Goal: Task Accomplishment & Management: Manage account settings

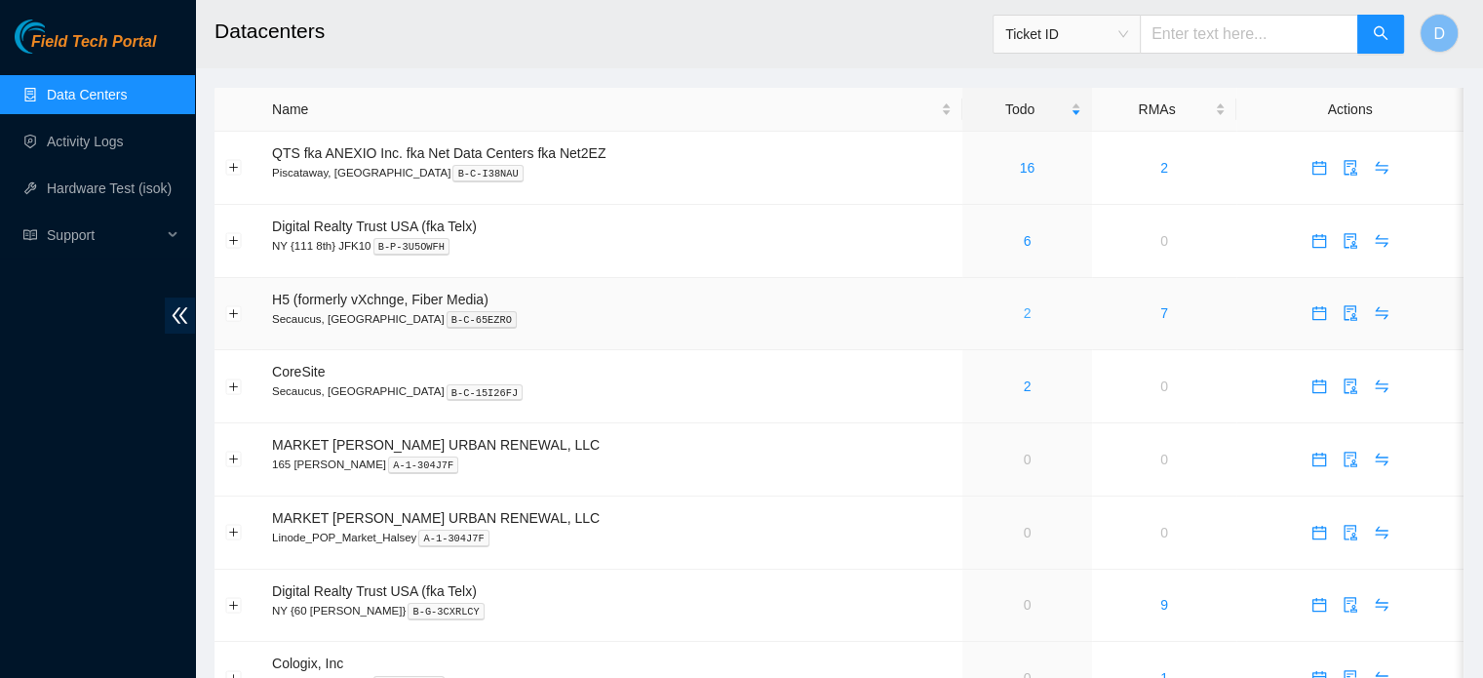
click at [1024, 311] on link "2" at bounding box center [1028, 313] width 8 height 16
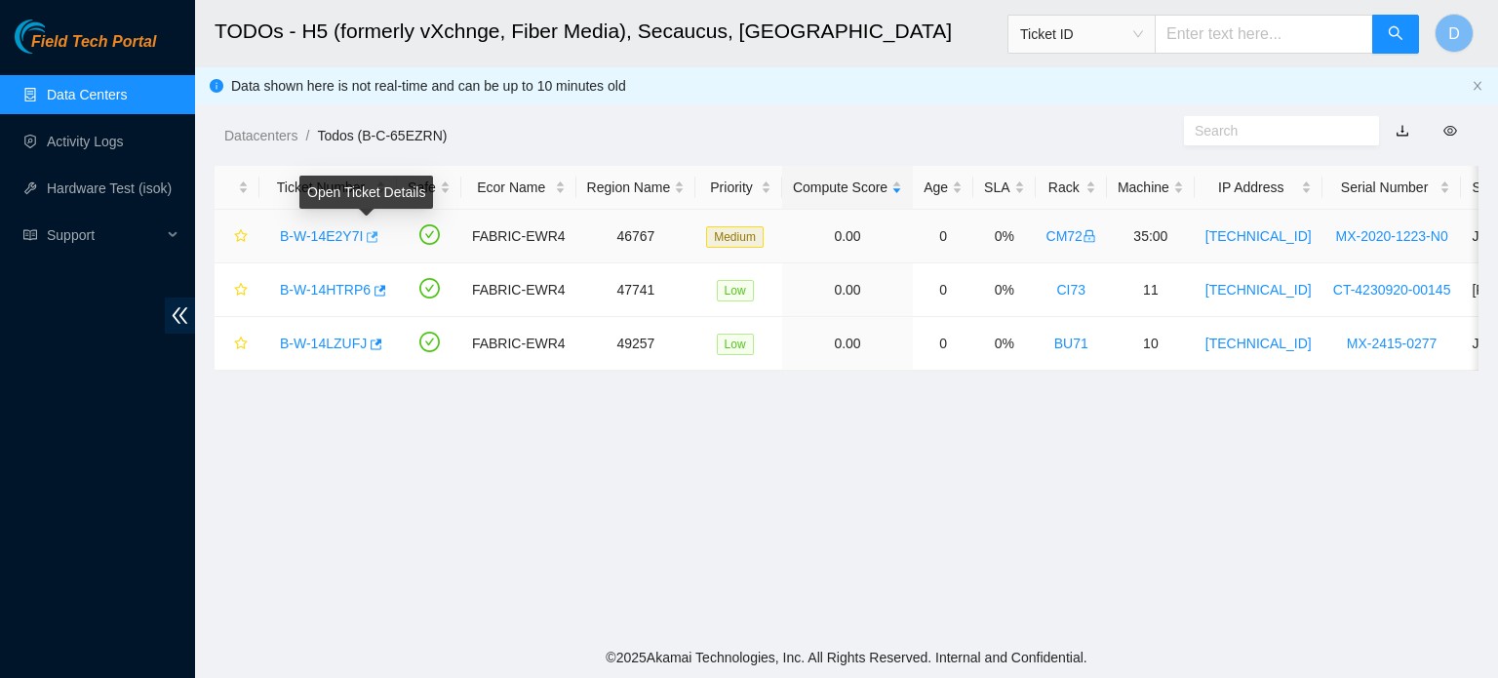
click at [372, 233] on icon "button" at bounding box center [373, 236] width 12 height 11
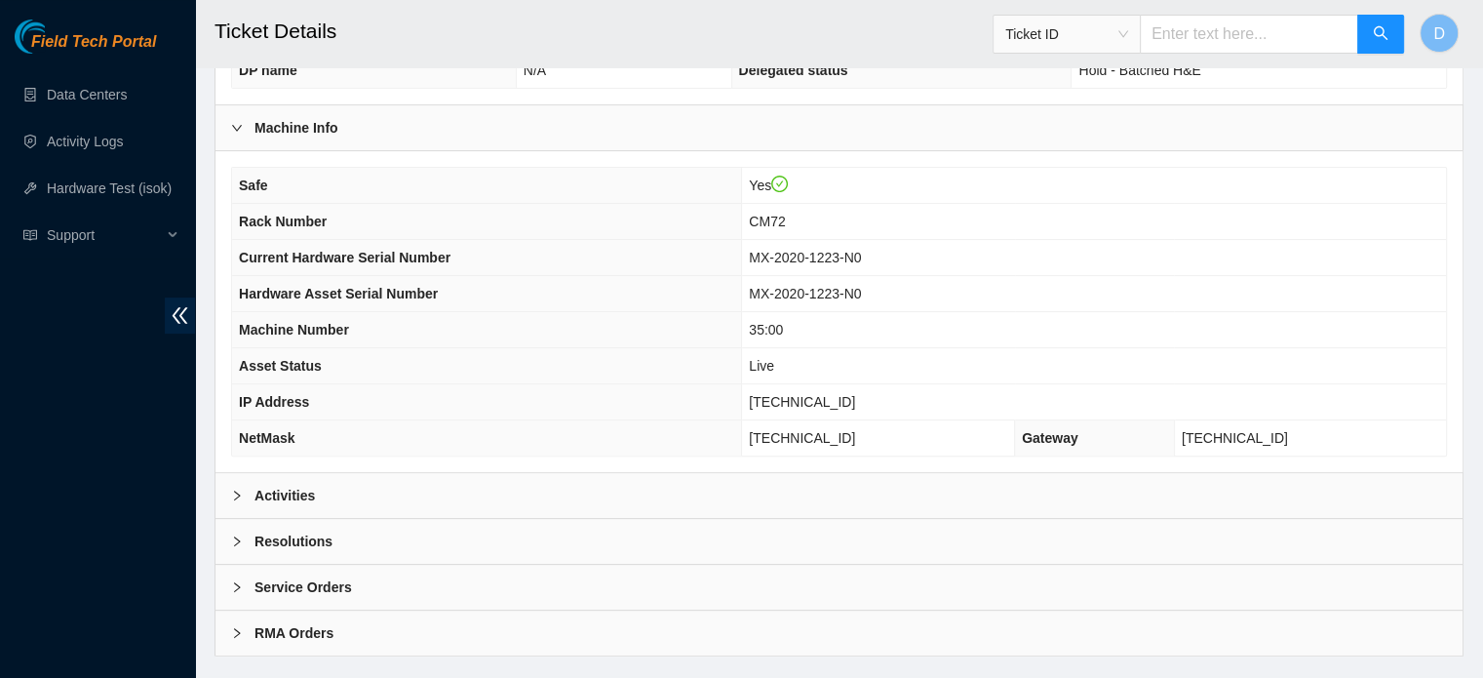
scroll to position [617, 0]
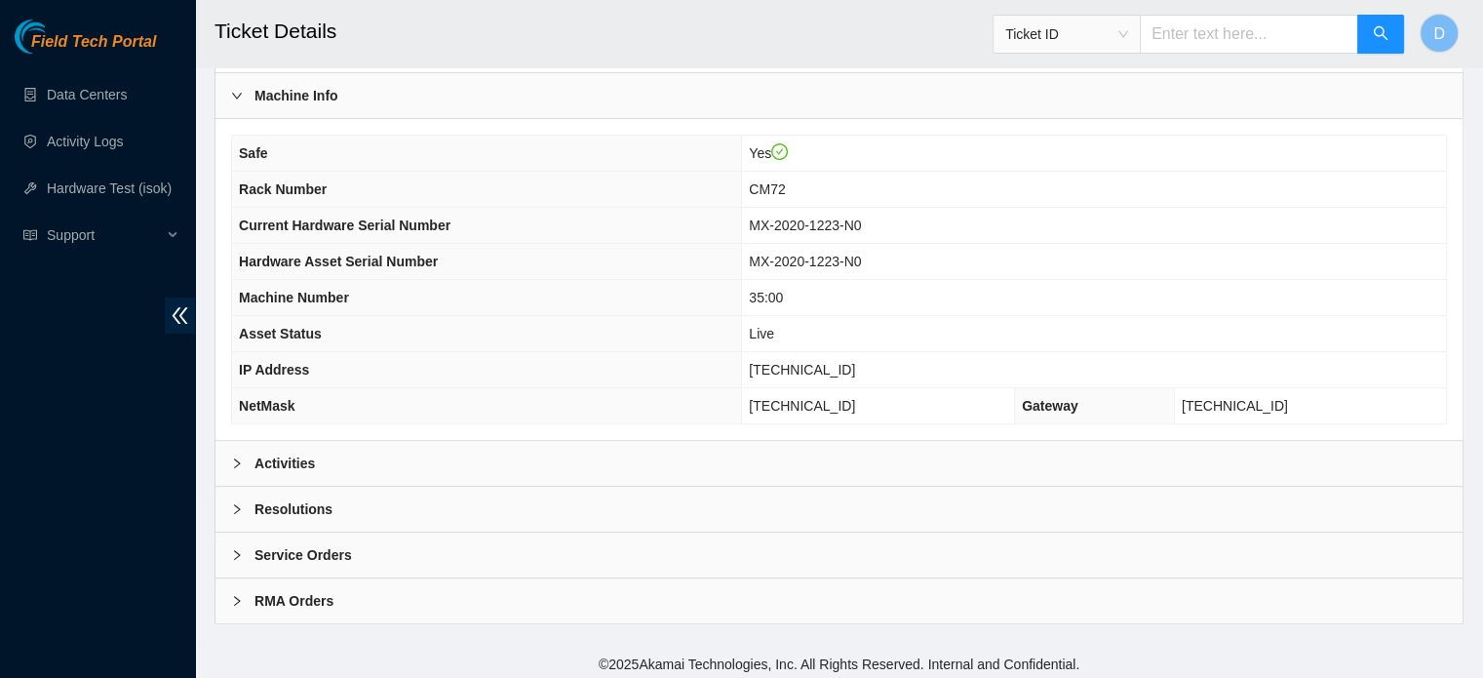
click at [671, 457] on div "Activities" at bounding box center [839, 463] width 1247 height 45
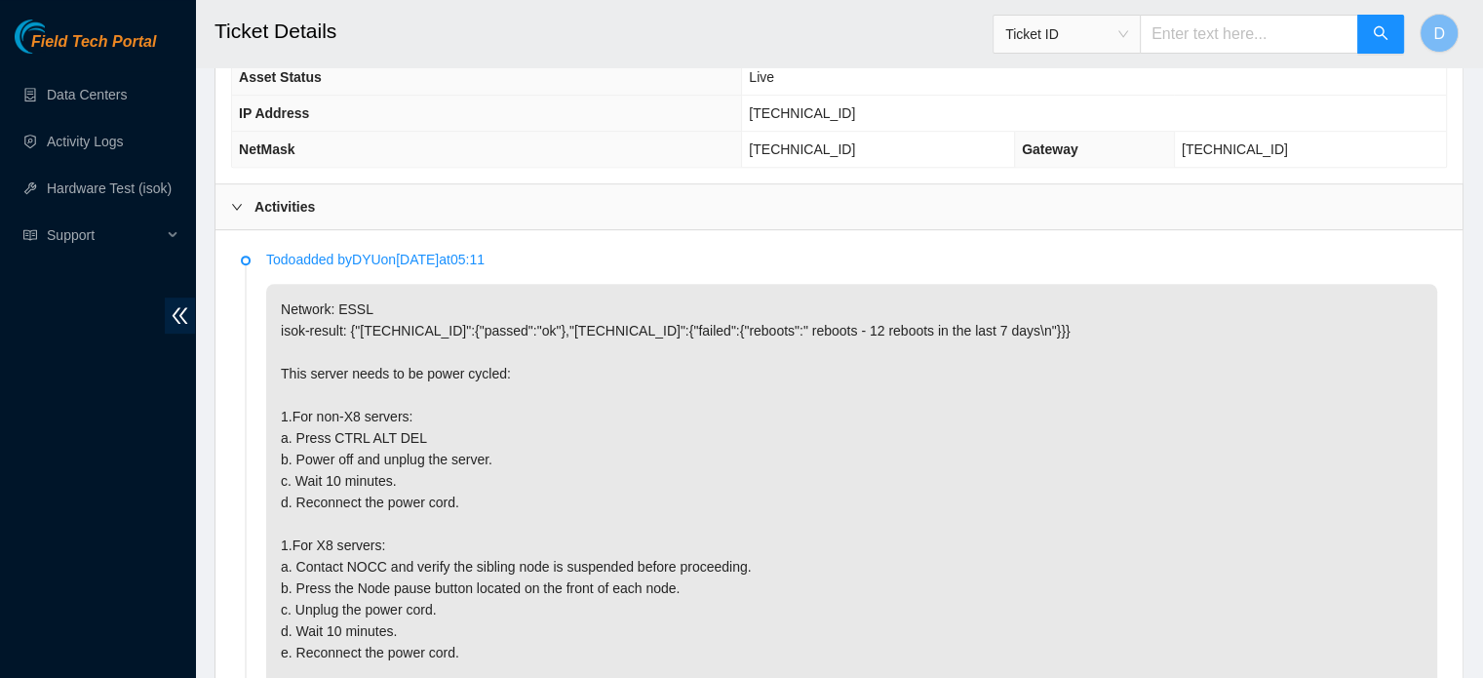
scroll to position [874, 0]
click at [967, 401] on p "Network: ESSL isok-result: {"[TECHNICAL_ID]":{"passed":"ok"},"[TECHNICAL_ID]":{…" at bounding box center [851, 567] width 1171 height 566
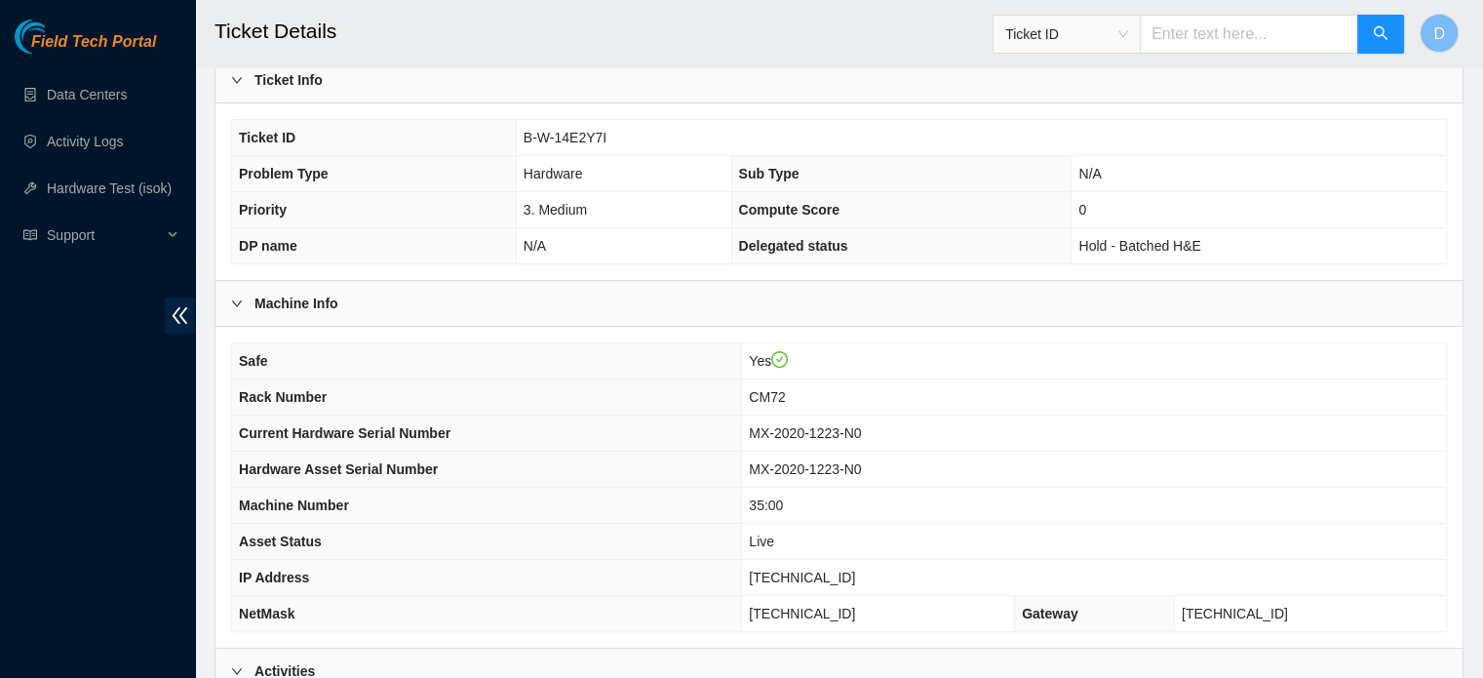
scroll to position [407, 0]
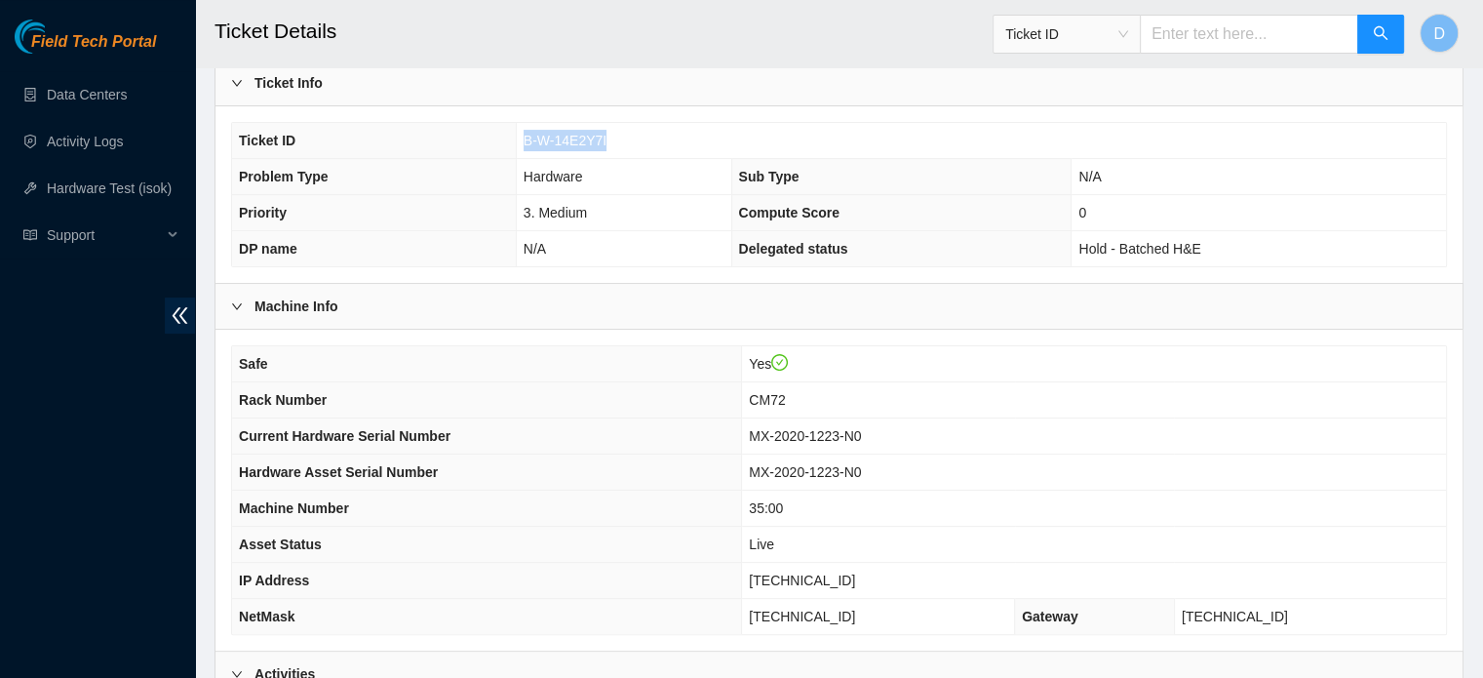
drag, startPoint x: 523, startPoint y: 141, endPoint x: 636, endPoint y: 143, distance: 113.2
click at [636, 143] on td "B-W-14E2Y7I" at bounding box center [981, 141] width 930 height 36
copy span "B-W-14E2Y7I"
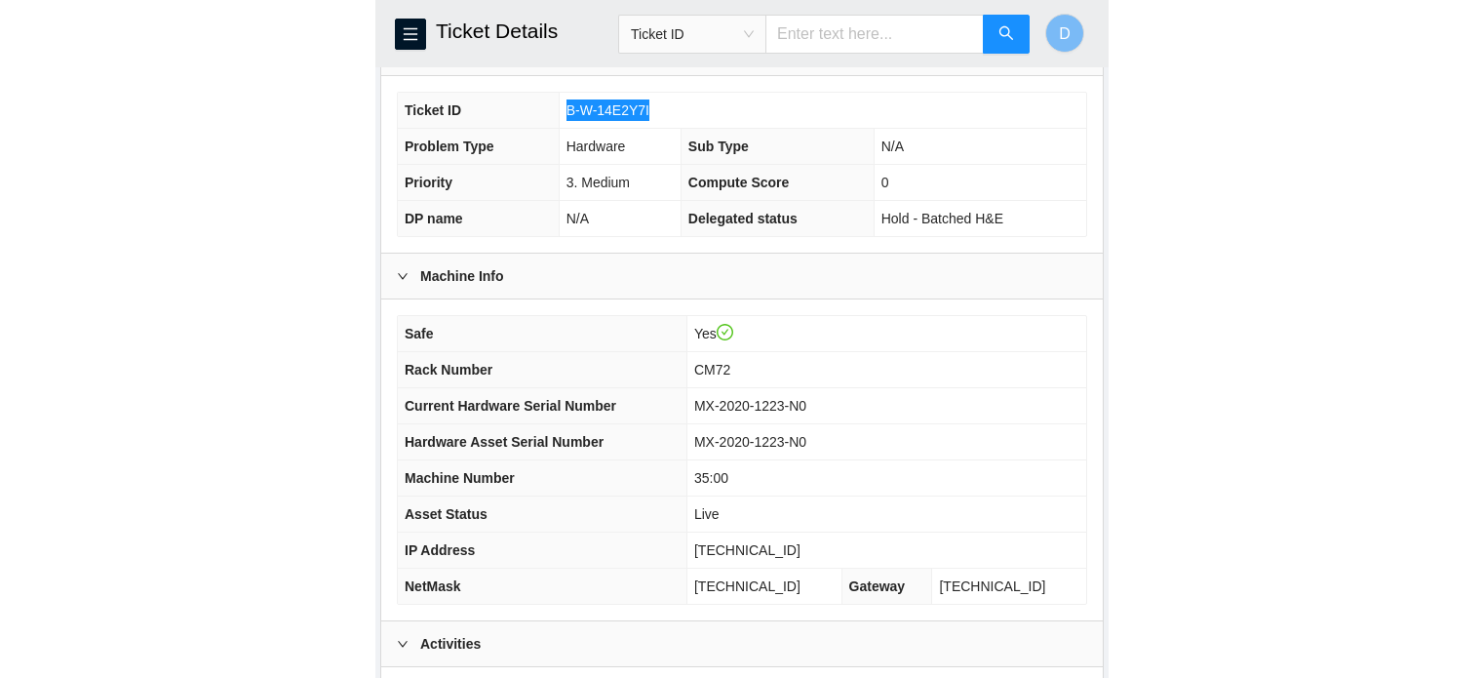
scroll to position [505, 0]
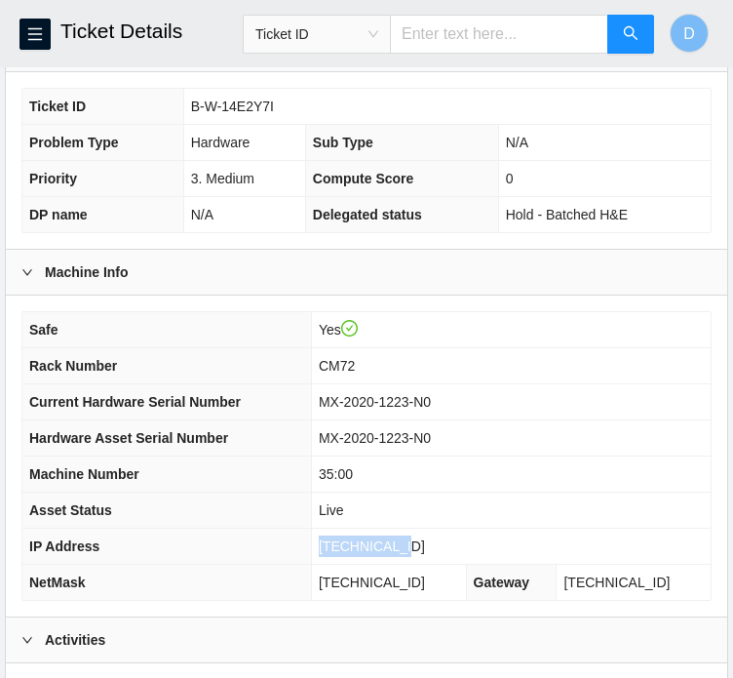
drag, startPoint x: 347, startPoint y: 571, endPoint x: 425, endPoint y: 565, distance: 78.2
click at [425, 565] on td "[TECHNICAL_ID]" at bounding box center [511, 547] width 400 height 36
copy span "[TECHNICAL_ID]"
drag, startPoint x: 347, startPoint y: 600, endPoint x: 446, endPoint y: 599, distance: 98.5
click at [446, 599] on td "[TECHNICAL_ID]" at bounding box center [388, 583] width 155 height 36
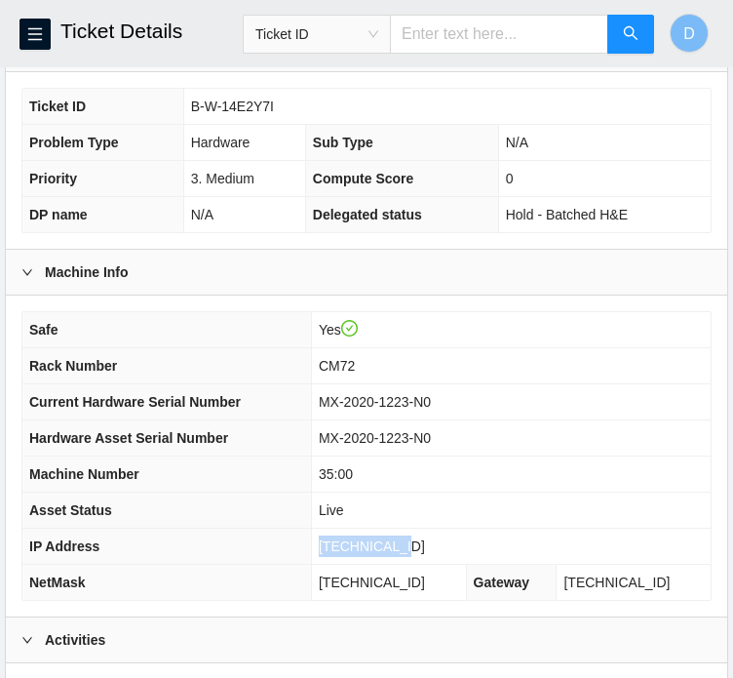
copy span "[TECHNICAL_ID]"
drag, startPoint x: 347, startPoint y: 492, endPoint x: 392, endPoint y: 491, distance: 44.9
click at [392, 491] on td "35:00" at bounding box center [511, 474] width 400 height 36
copy span "35:00"
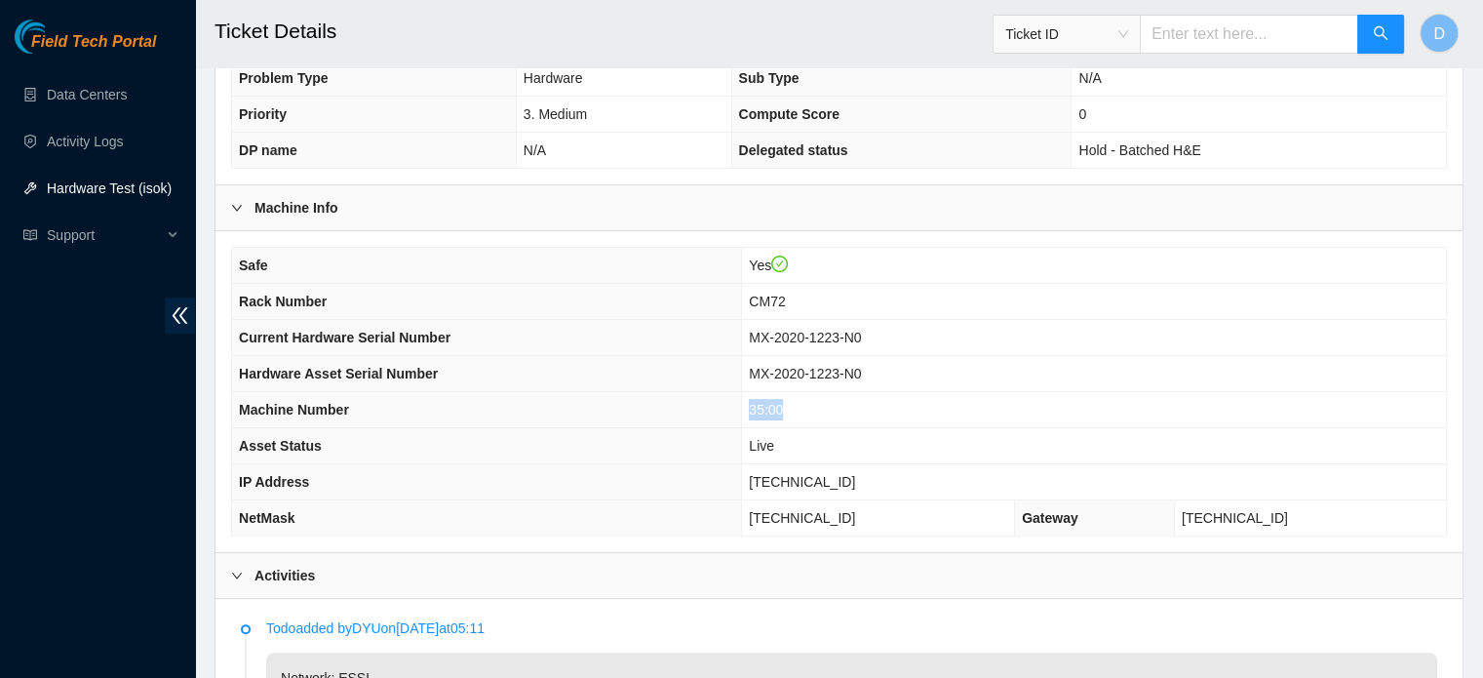
click at [113, 180] on link "Hardware Test (isok)" at bounding box center [109, 188] width 125 height 16
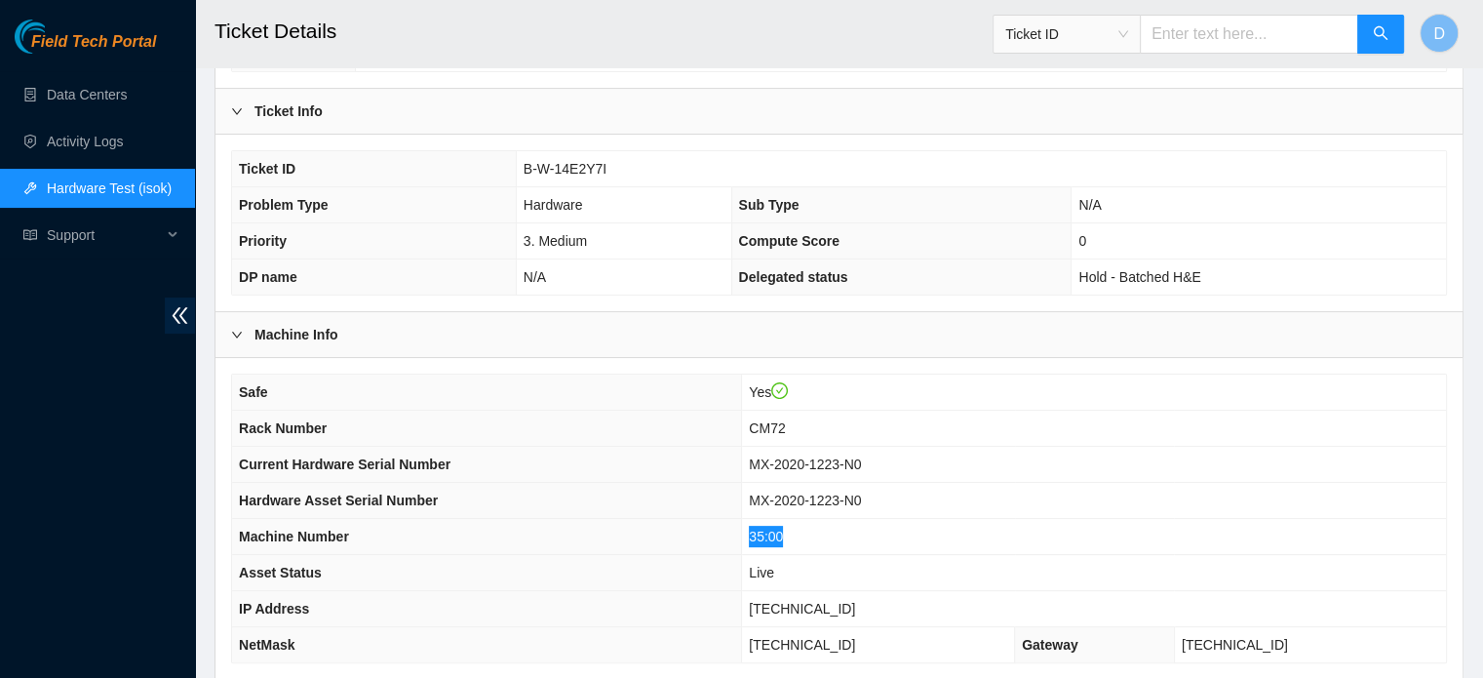
scroll to position [379, 0]
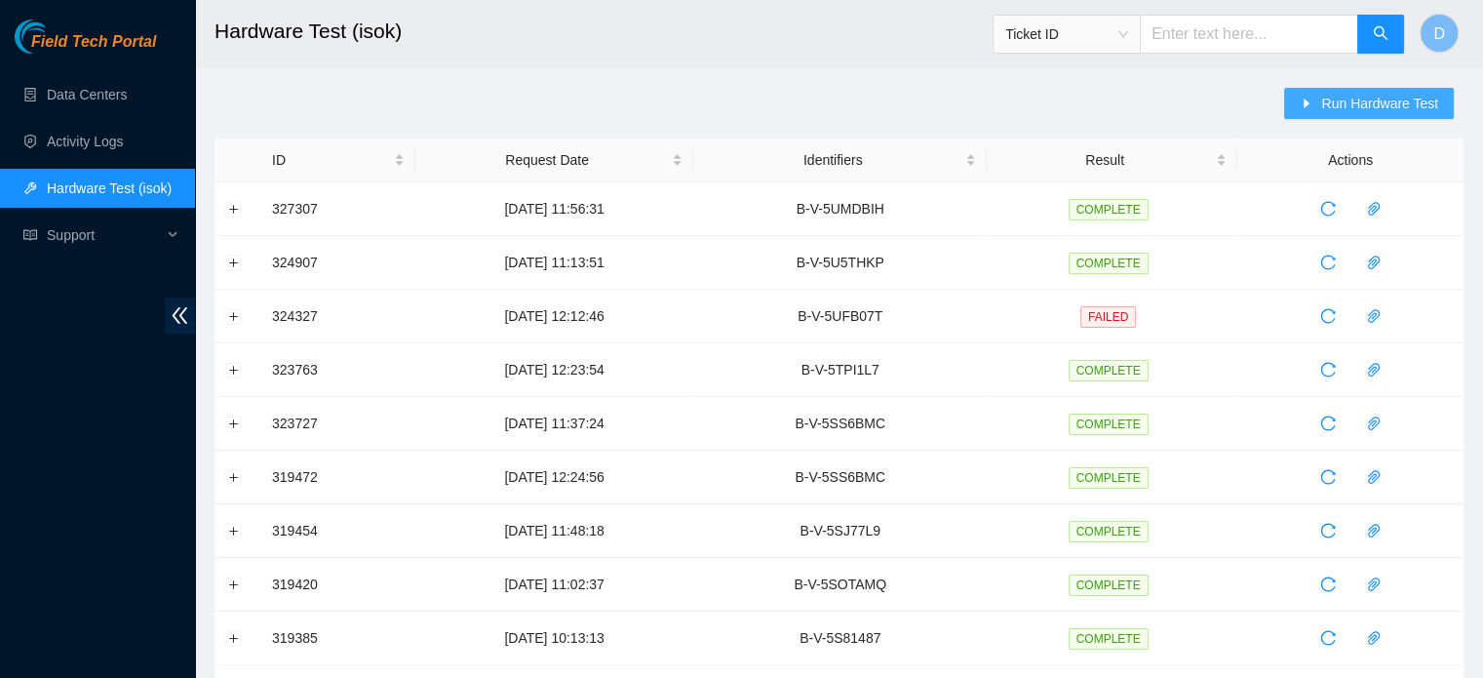
click at [1332, 102] on span "Run Hardware Test" at bounding box center [1380, 103] width 117 height 21
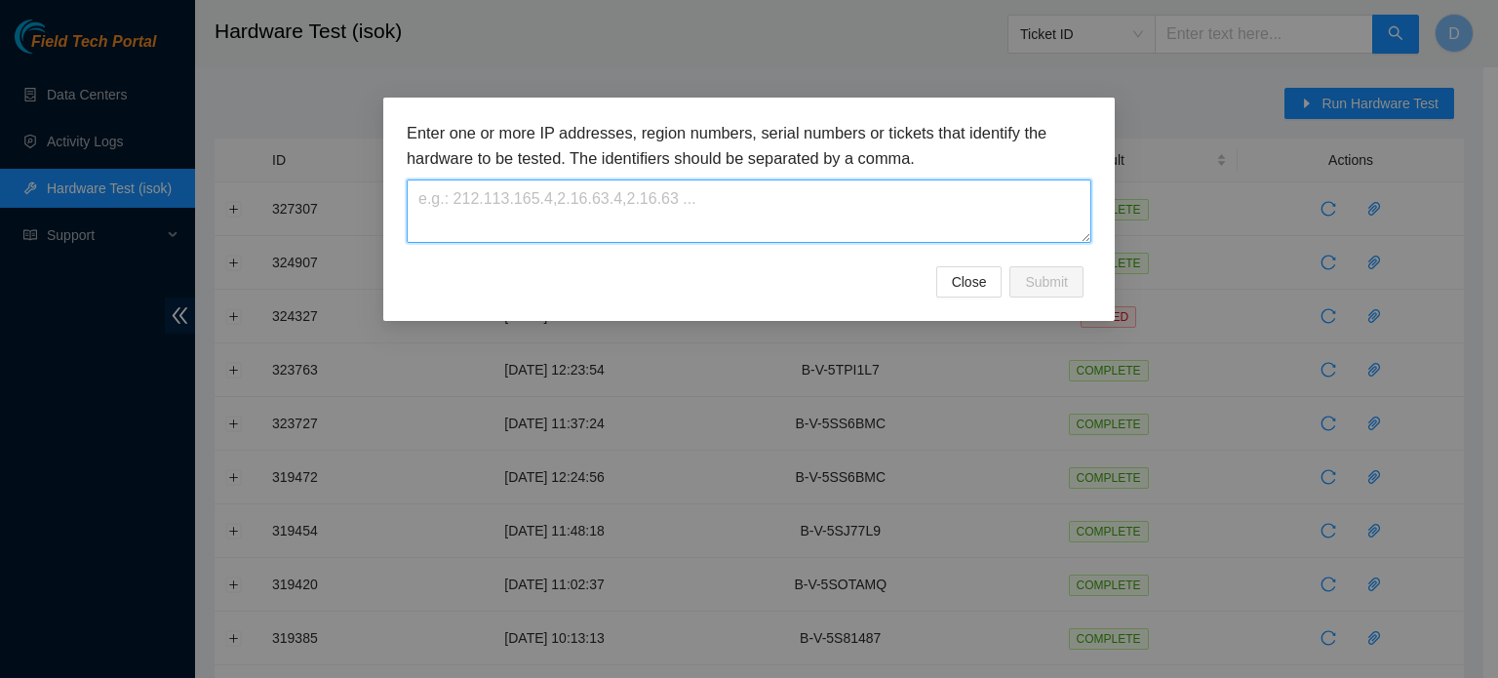
click at [972, 209] on textarea at bounding box center [749, 210] width 685 height 63
click at [472, 212] on textarea at bounding box center [749, 210] width 685 height 63
paste textarea "B-W-14E2Y7I"
type textarea "B-W-14E2Y7I"
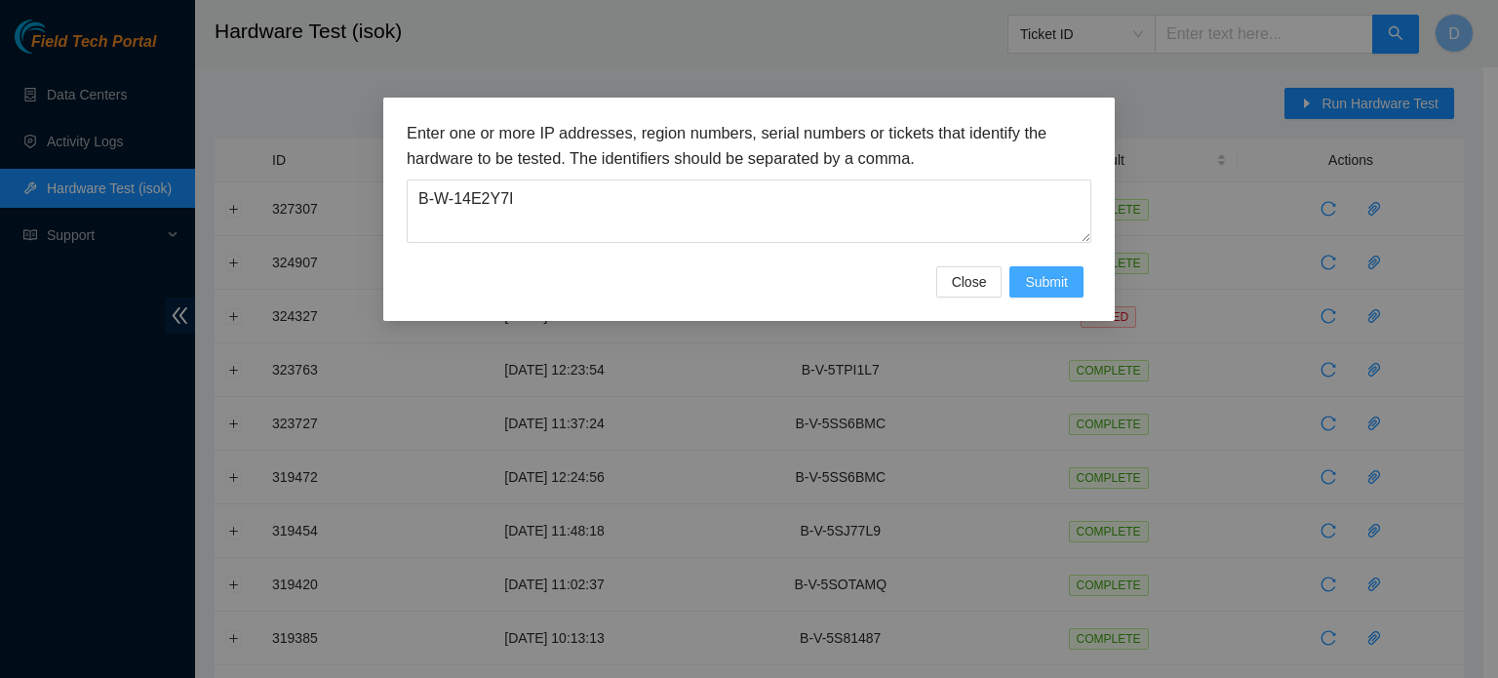
click at [1049, 272] on span "Submit" at bounding box center [1046, 281] width 43 height 21
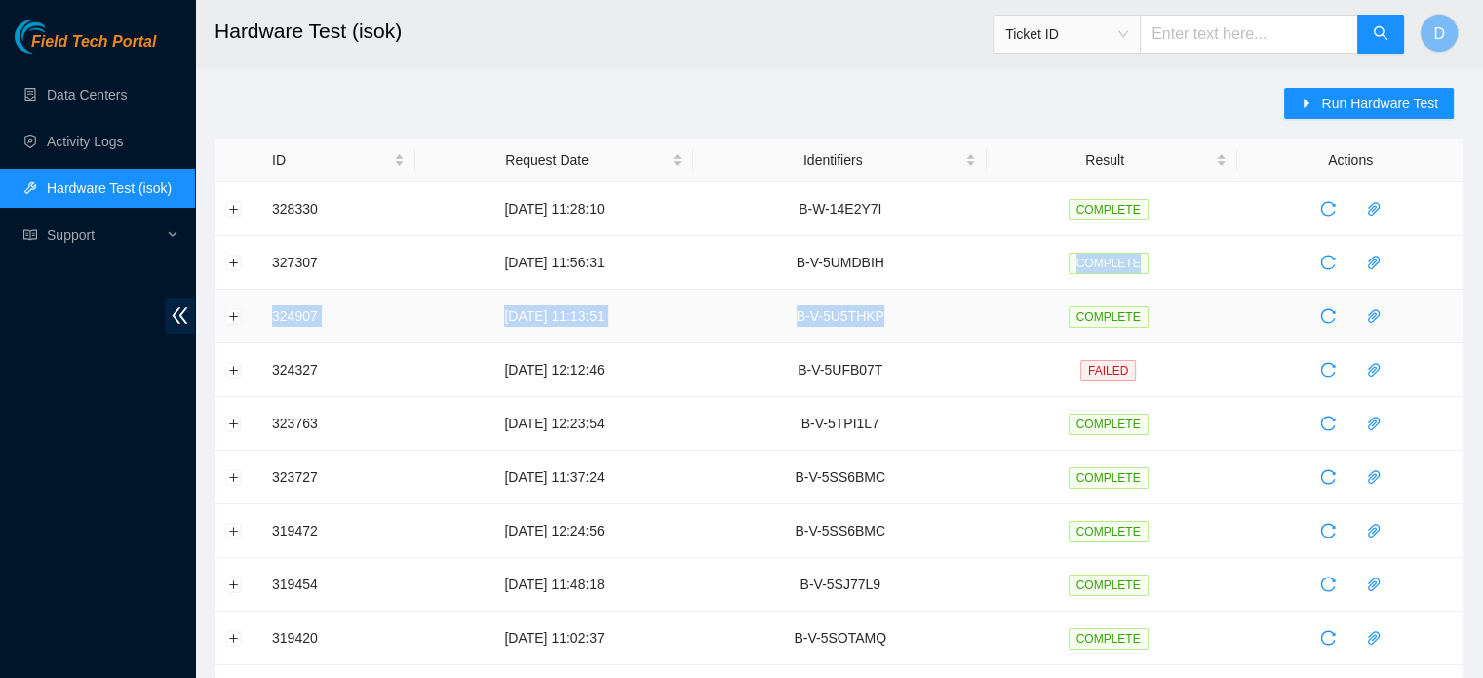
drag, startPoint x: 1051, startPoint y: 284, endPoint x: 1053, endPoint y: 339, distance: 55.6
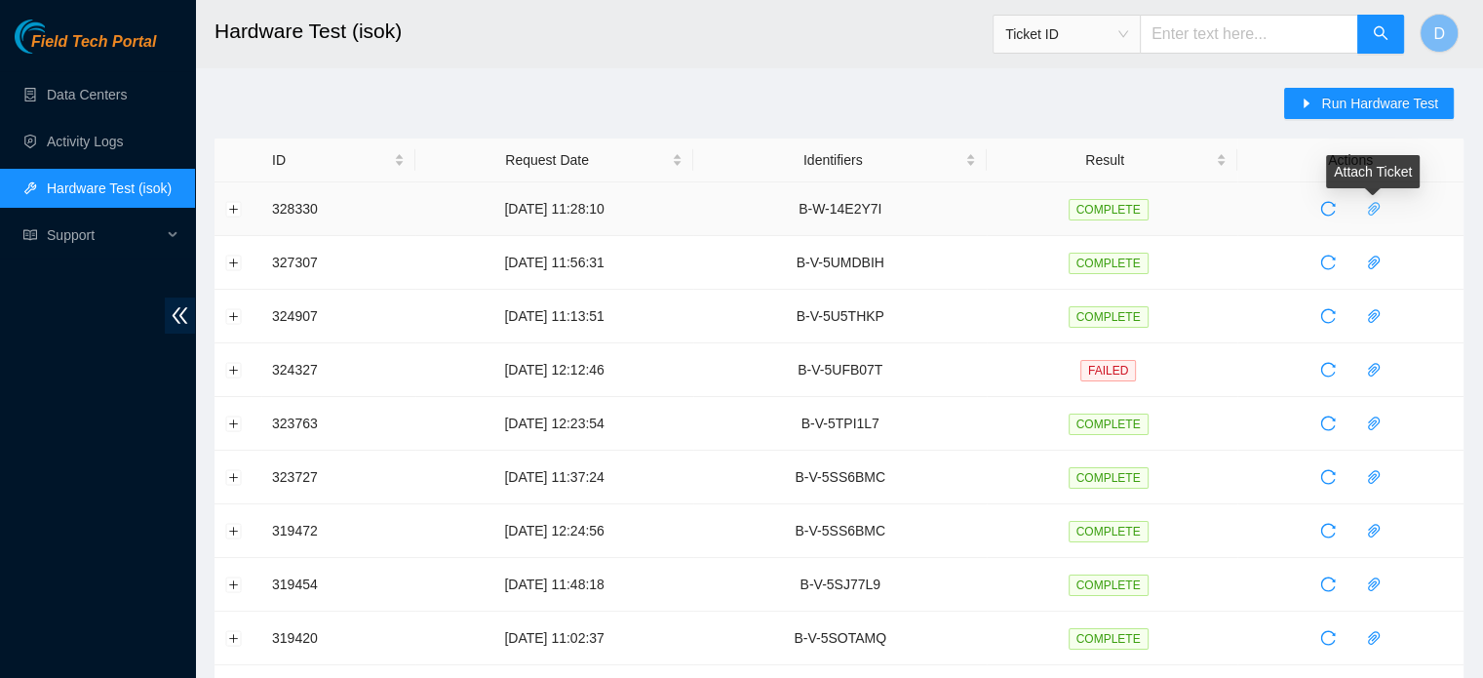
click at [1365, 202] on body "Field Tech Portal Data Centers Activity Logs Hardware Test (isok) Support Hardw…" at bounding box center [741, 339] width 1483 height 678
click at [1375, 217] on button "button" at bounding box center [1374, 208] width 31 height 31
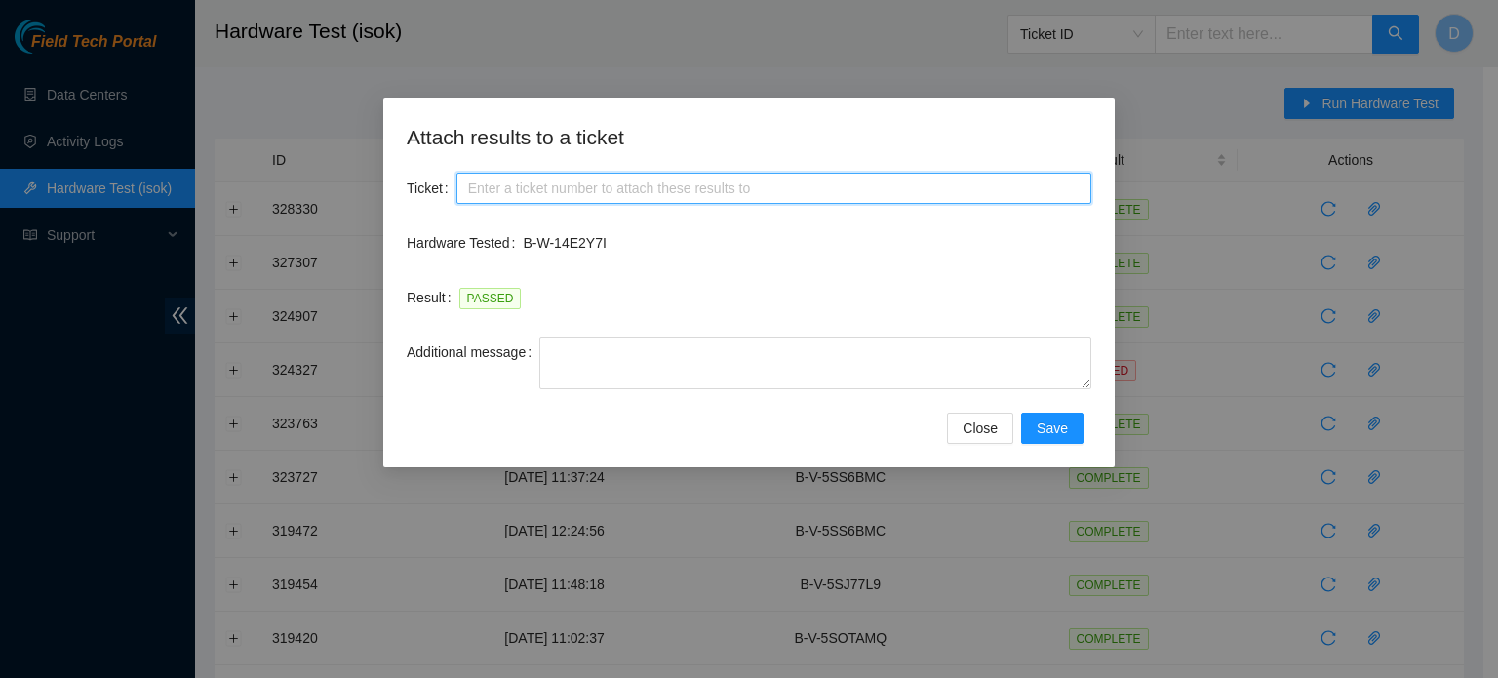
click at [664, 181] on input "Ticket" at bounding box center [773, 188] width 635 height 31
paste input "B-W-14E2Y7I"
type input "B-W-14E2Y7I"
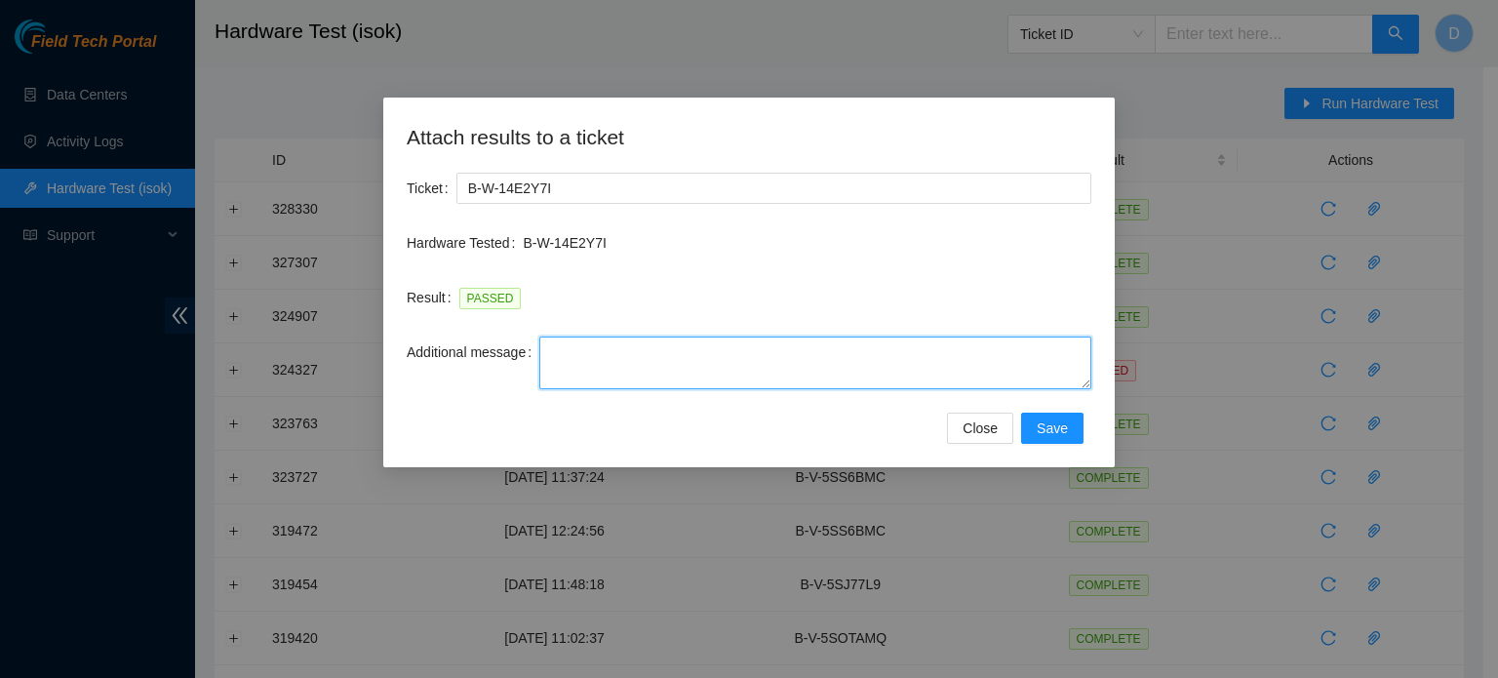
click at [624, 362] on textarea "Additional message" at bounding box center [815, 362] width 552 height 53
paste textarea "-Got access approval from NIE -Contacted Nocc, and got access -Safely powered d…"
type textarea "-Got access approval from NIE -Contacted Nocc, and got access -Safely powered d…"
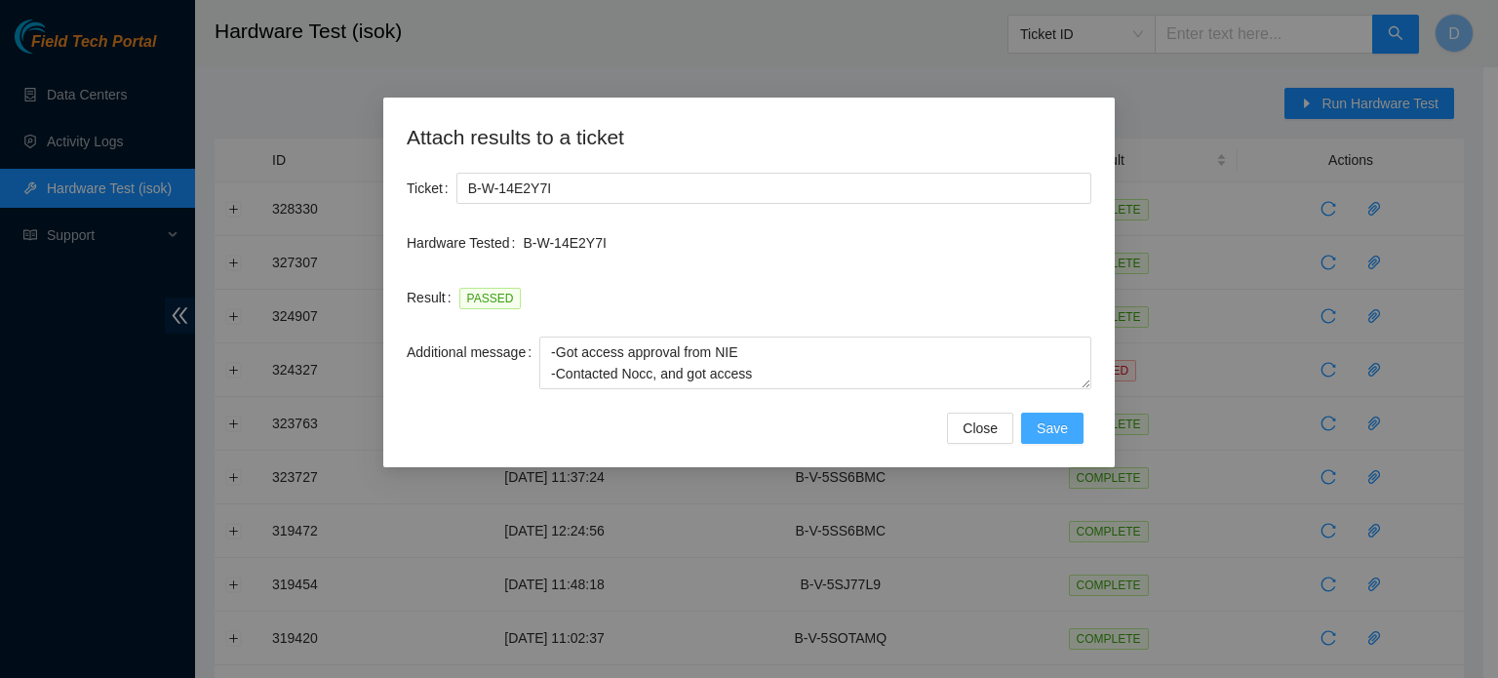
click at [1053, 430] on span "Save" at bounding box center [1052, 427] width 31 height 21
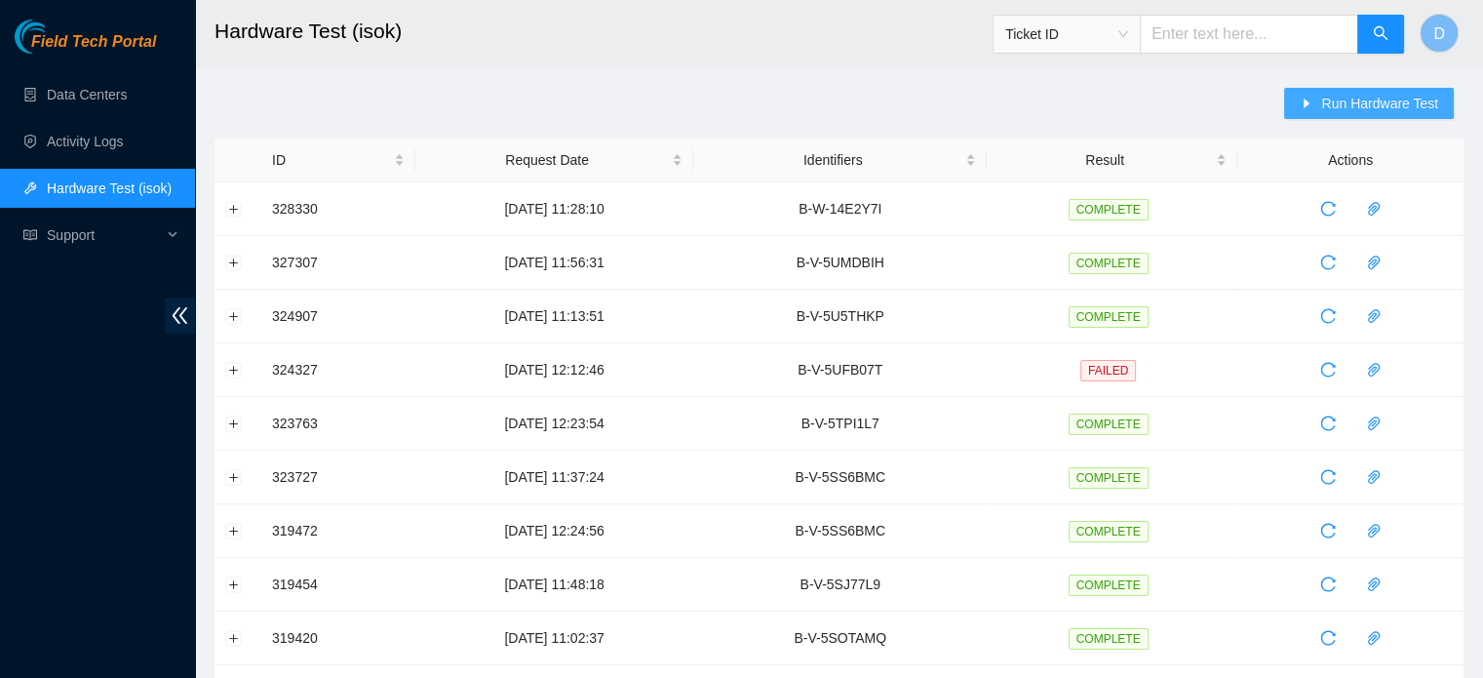
click at [1315, 92] on button "Run Hardware Test" at bounding box center [1369, 103] width 170 height 31
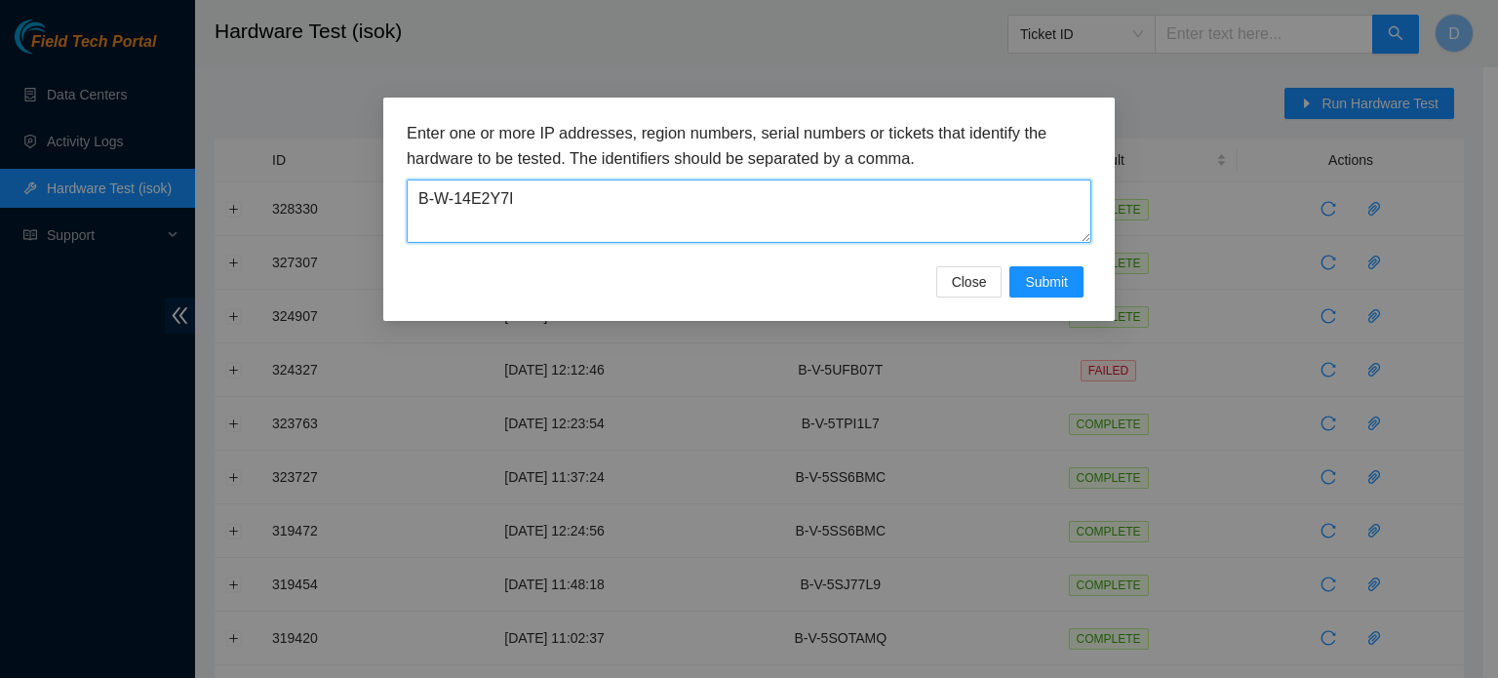
click at [698, 198] on textarea "B-W-14E2Y7I" at bounding box center [749, 210] width 685 height 63
drag, startPoint x: 698, startPoint y: 198, endPoint x: 138, endPoint y: 158, distance: 561.2
click at [138, 158] on div "Enter one or more IP addresses, region numbers, serial numbers or tickets that …" at bounding box center [749, 339] width 1498 height 678
paste textarea "HTRP6"
type textarea "B-W-14HTRP6"
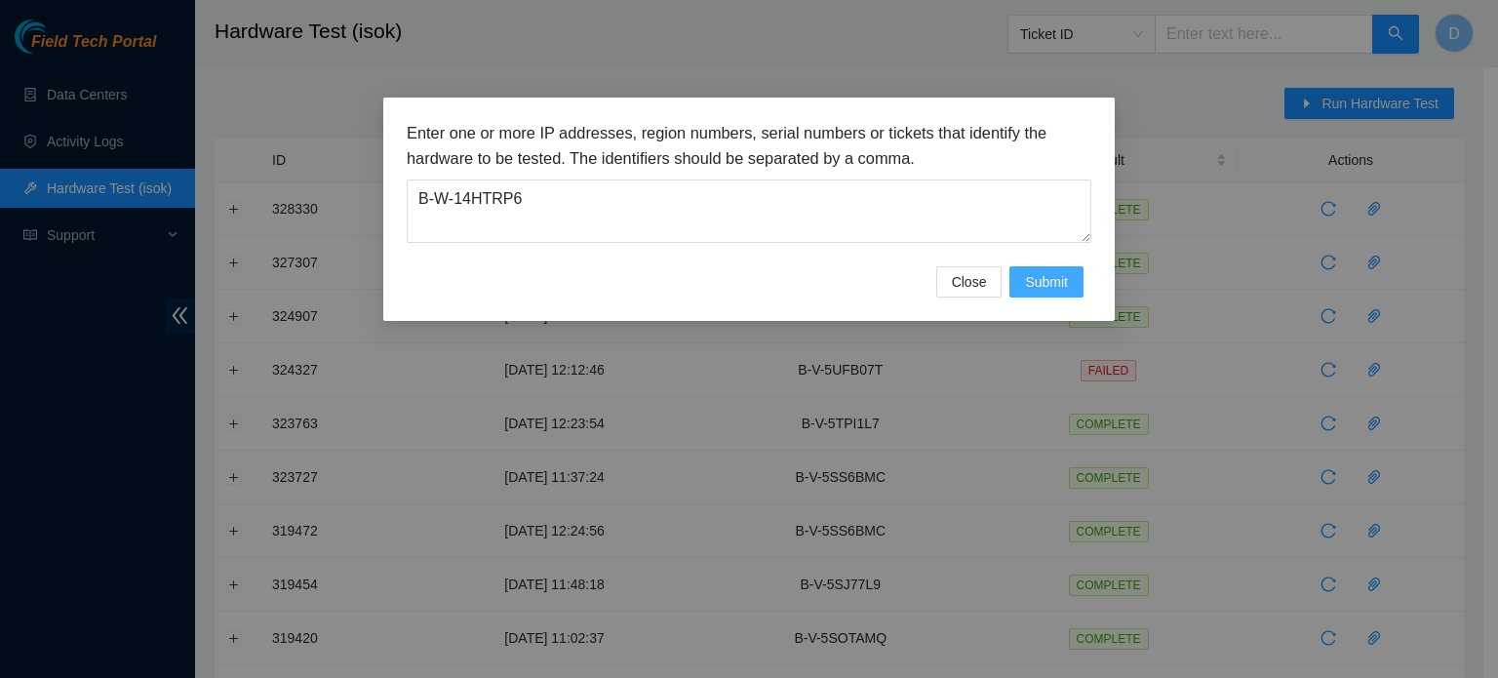
click at [1049, 275] on span "Submit" at bounding box center [1046, 281] width 43 height 21
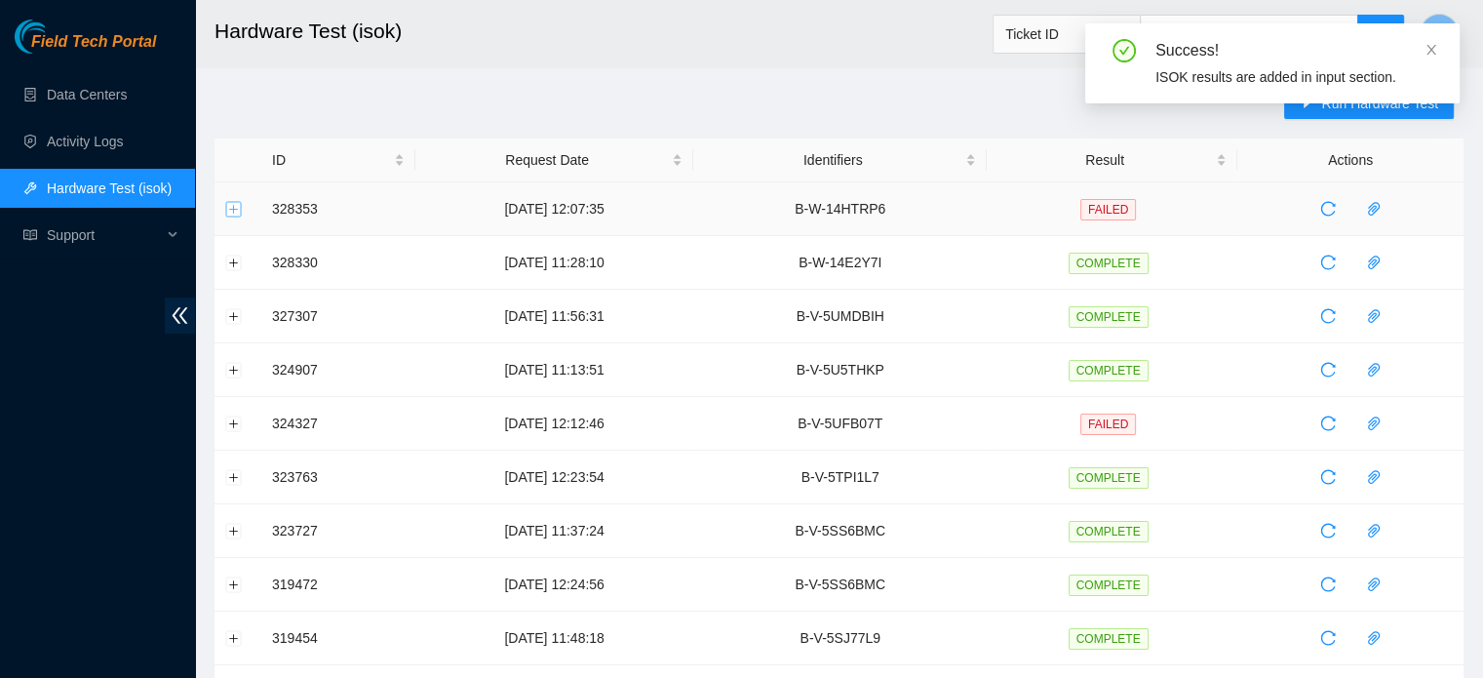
click at [233, 206] on button "Expand row" at bounding box center [234, 209] width 16 height 16
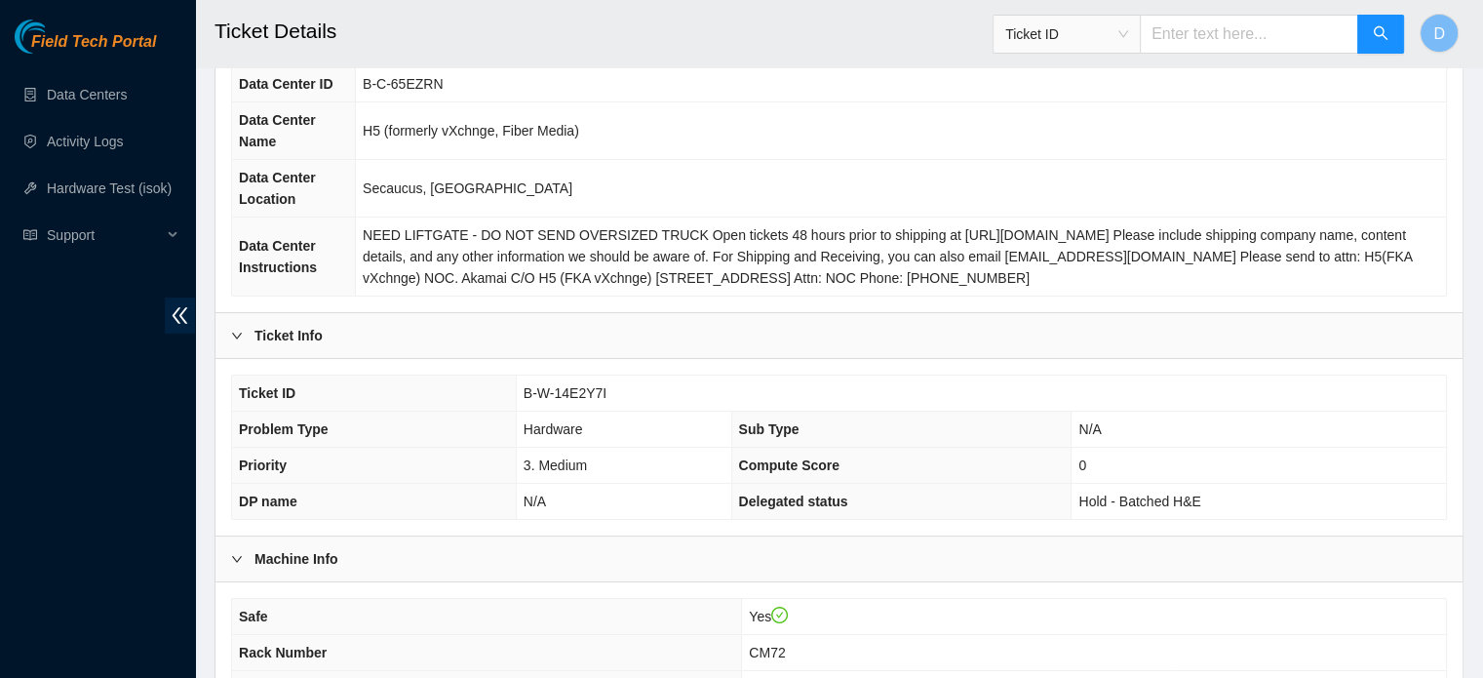
scroll to position [617, 0]
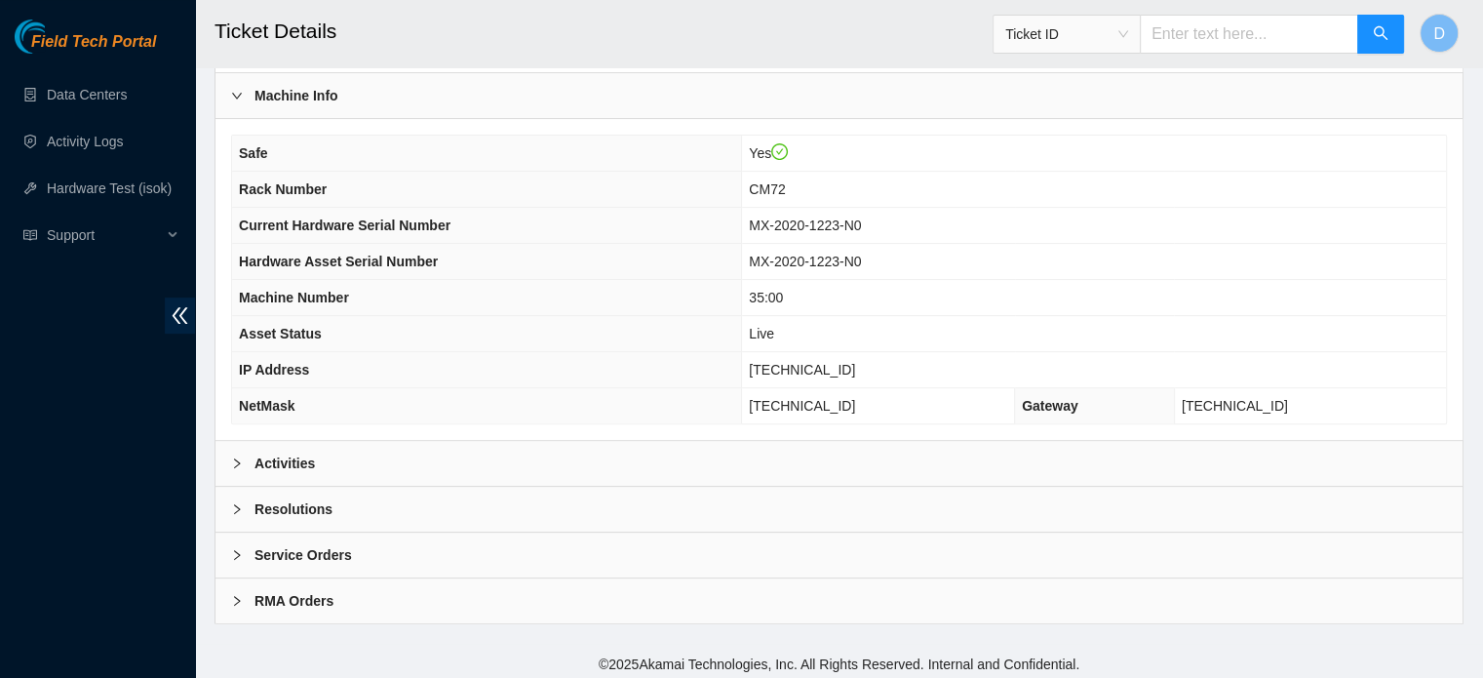
click at [438, 518] on div "Resolutions" at bounding box center [839, 509] width 1247 height 45
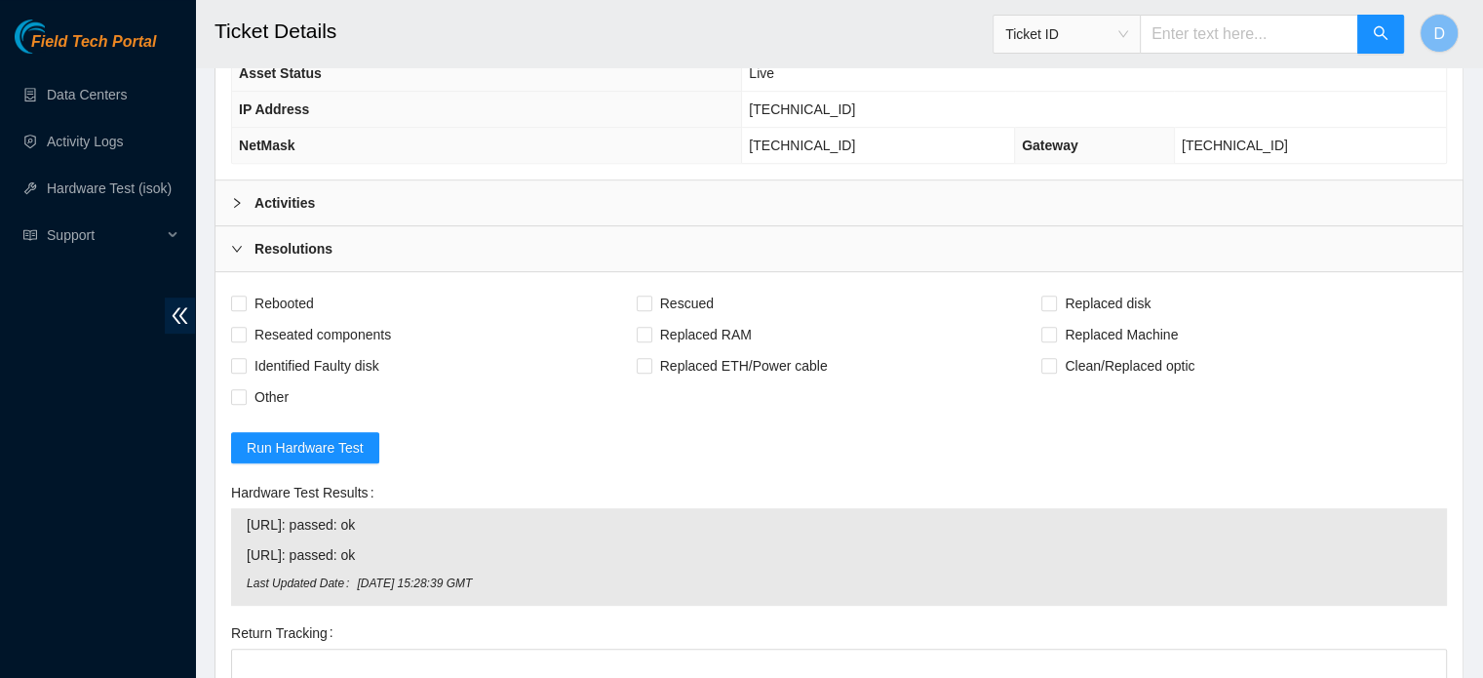
scroll to position [1007, 0]
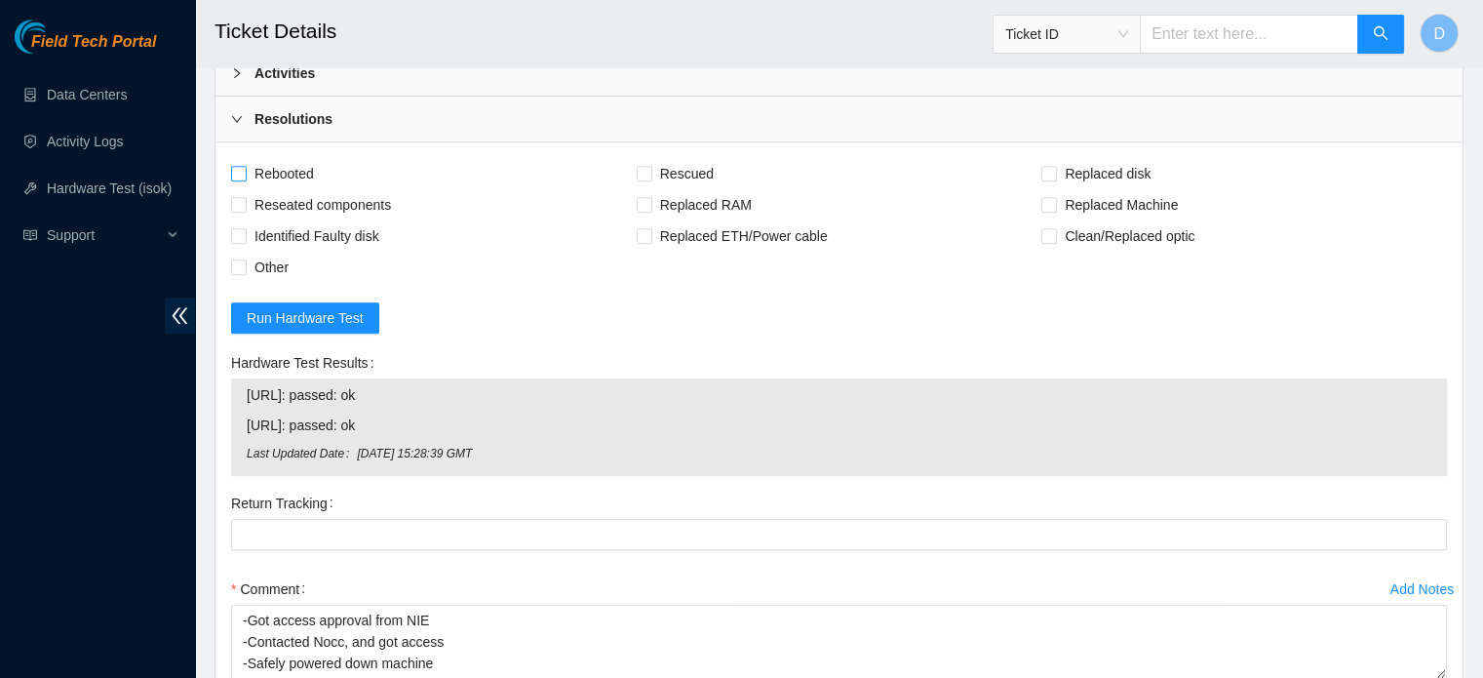
click at [289, 162] on span "Rebooted" at bounding box center [284, 173] width 75 height 31
click at [245, 166] on input "Rebooted" at bounding box center [238, 173] width 14 height 14
checkbox input "true"
click at [682, 159] on span "Rescued" at bounding box center [686, 173] width 69 height 31
click at [651, 166] on input "Rescued" at bounding box center [644, 173] width 14 height 14
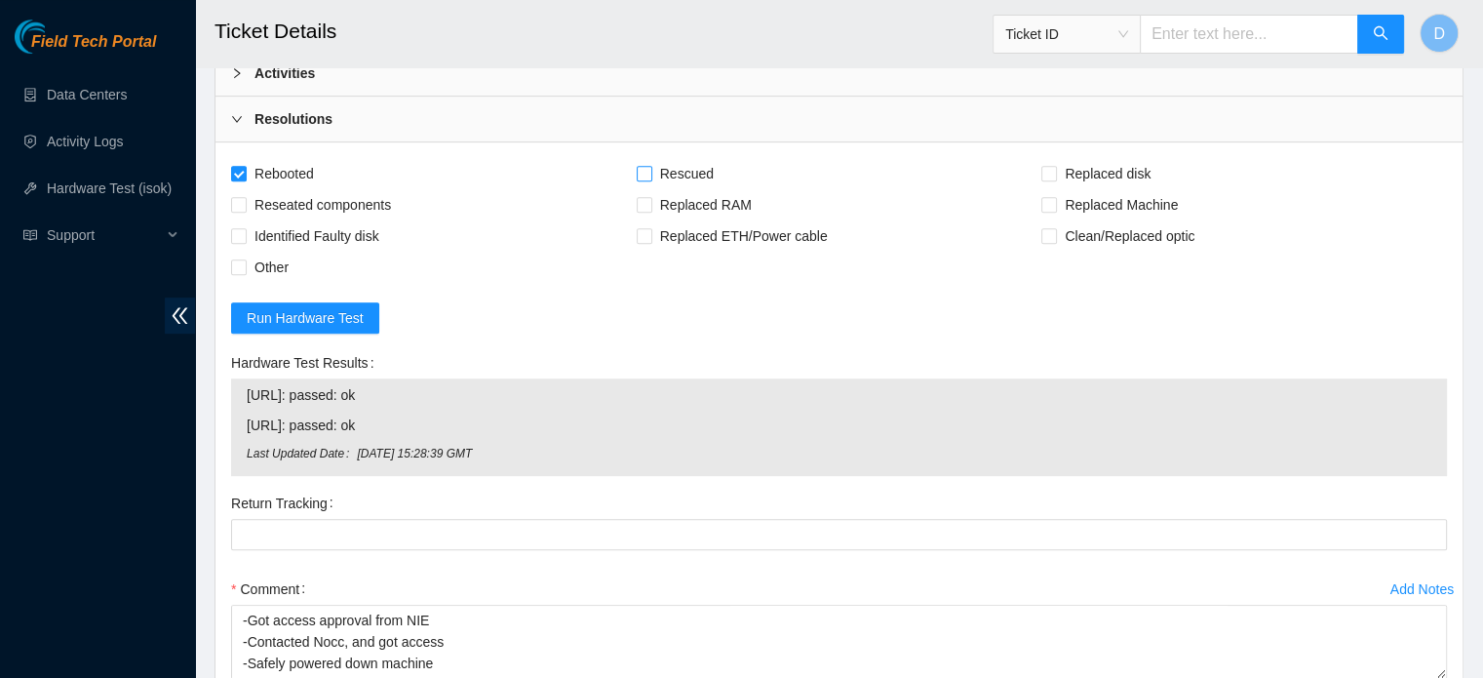
checkbox input "true"
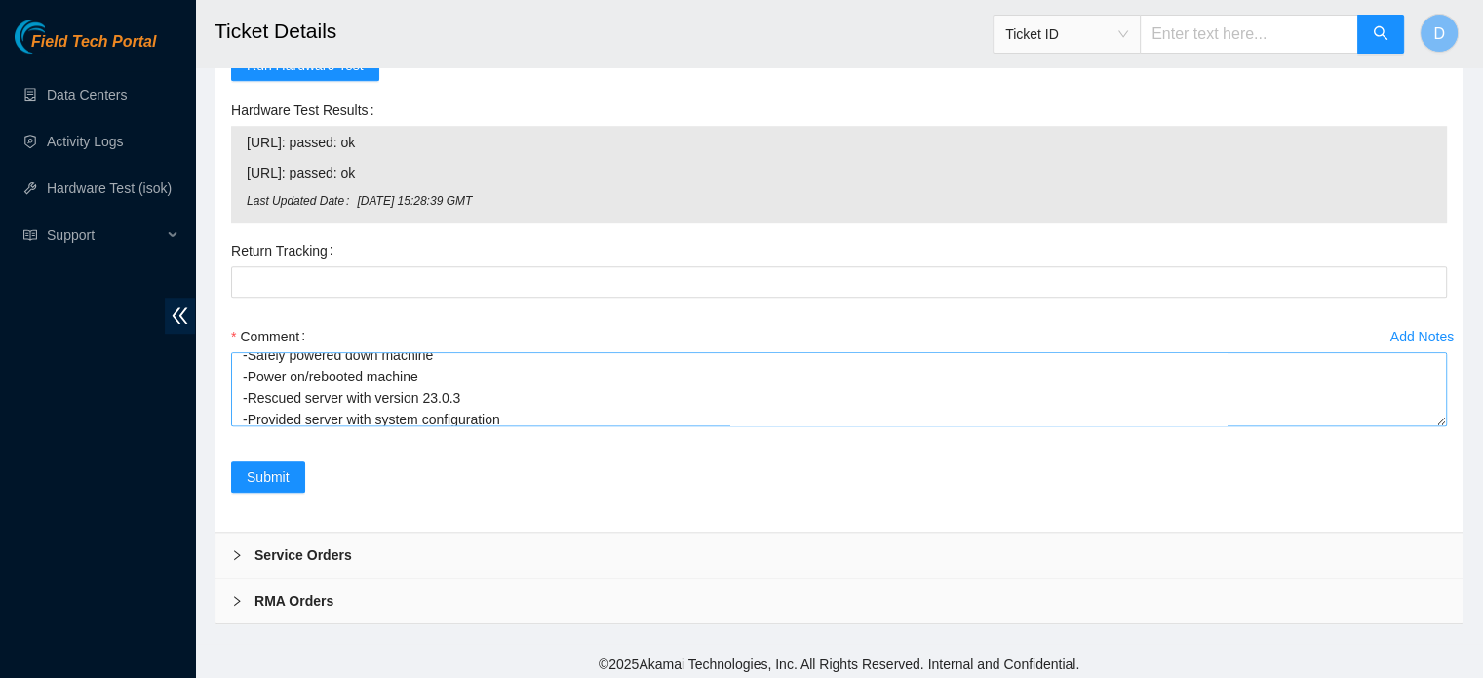
scroll to position [106, 0]
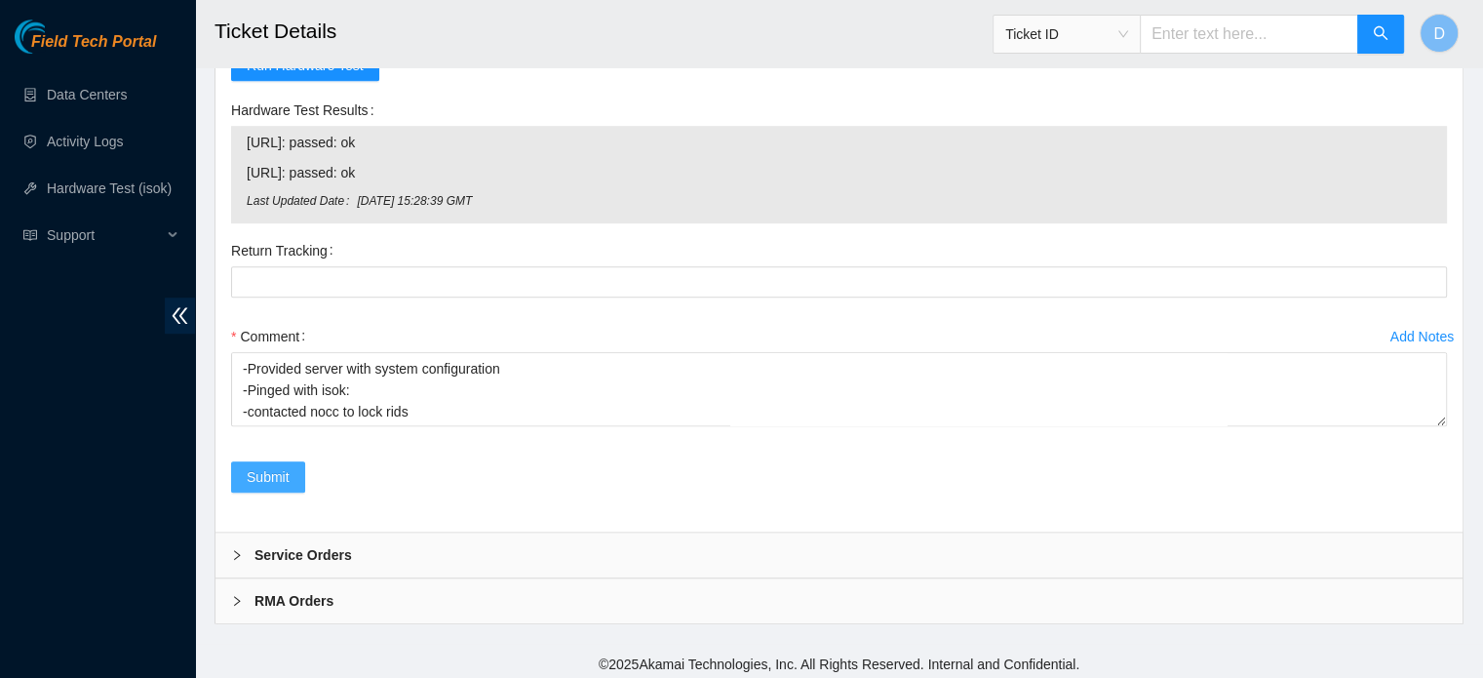
click at [242, 469] on button "Submit" at bounding box center [268, 476] width 74 height 31
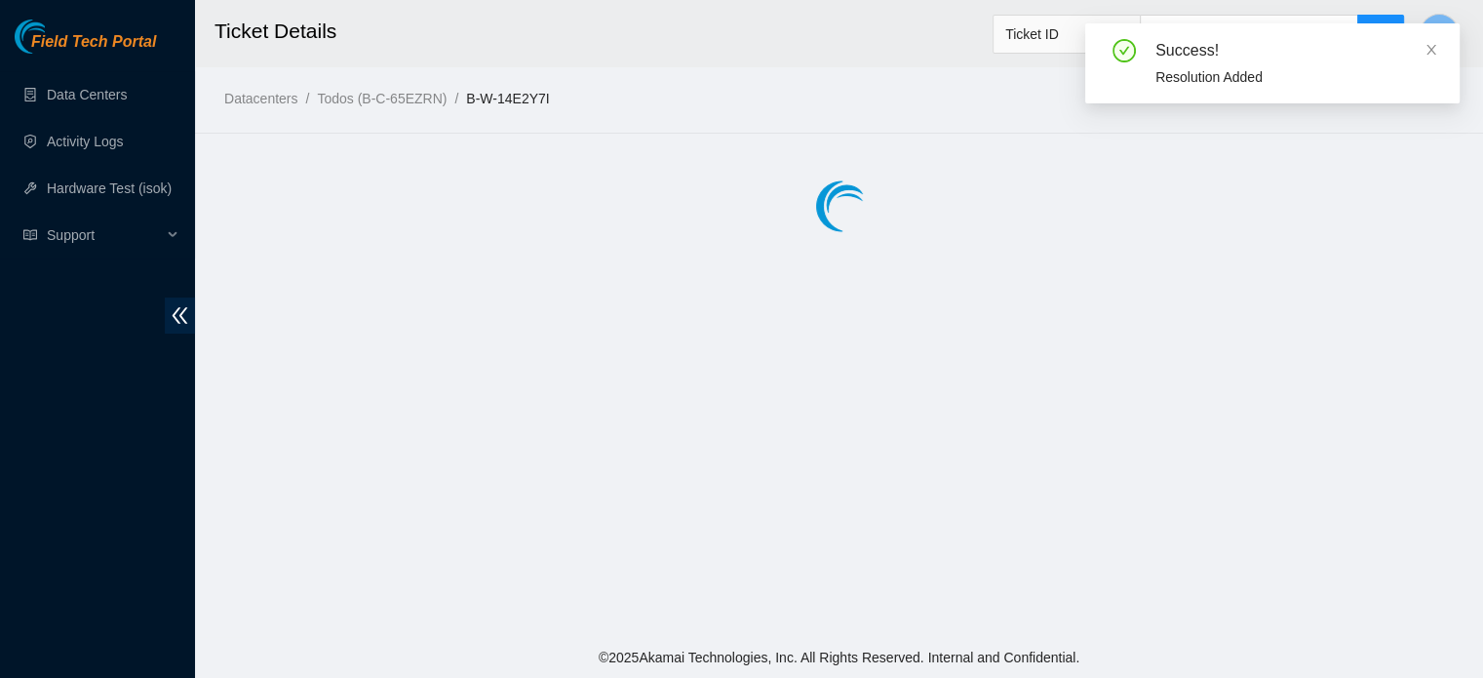
scroll to position [0, 0]
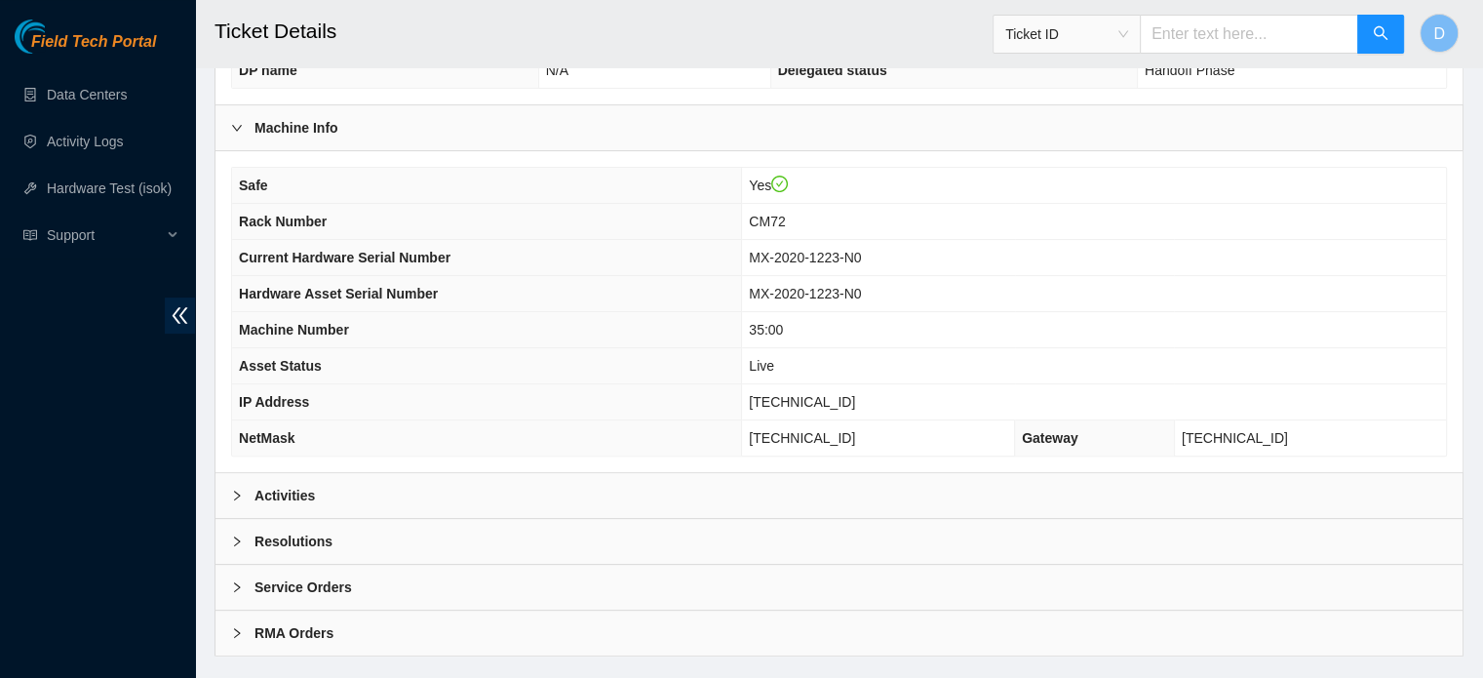
click at [336, 491] on div "Activities" at bounding box center [839, 495] width 1247 height 45
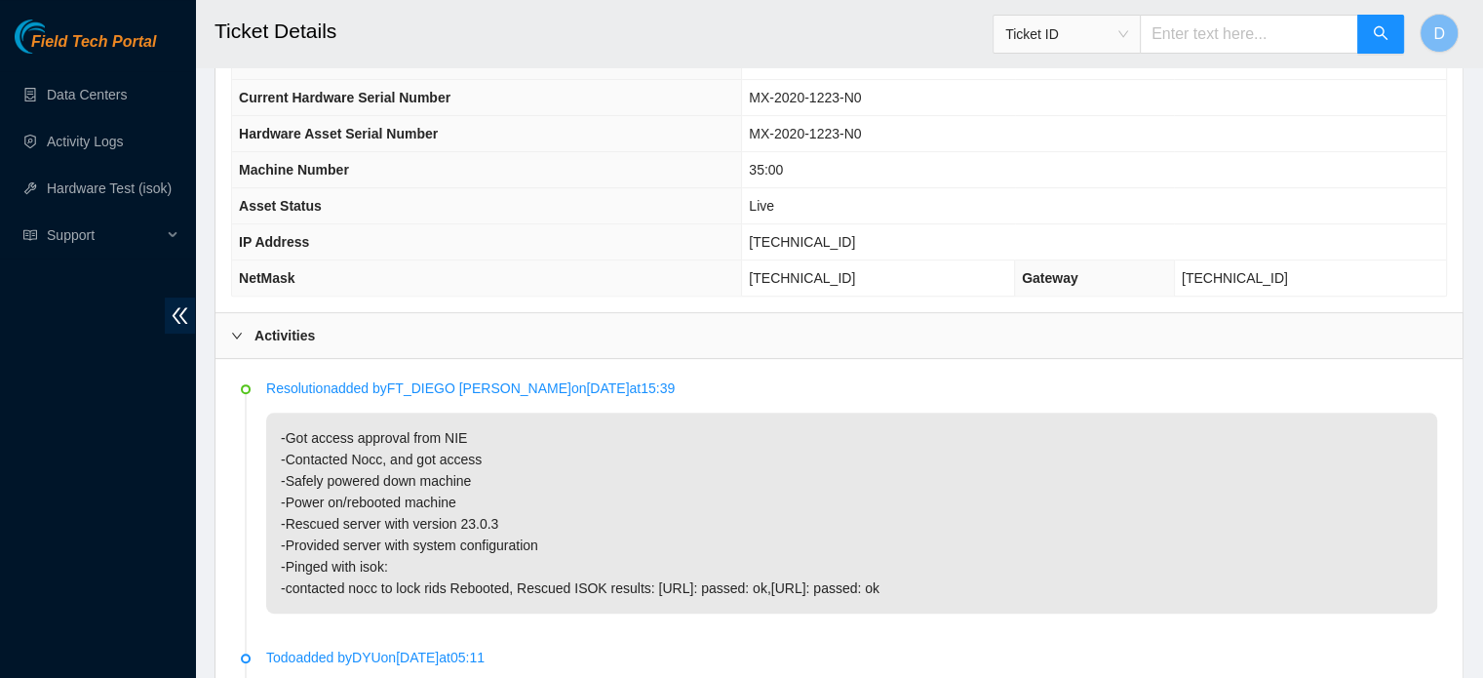
scroll to position [390, 0]
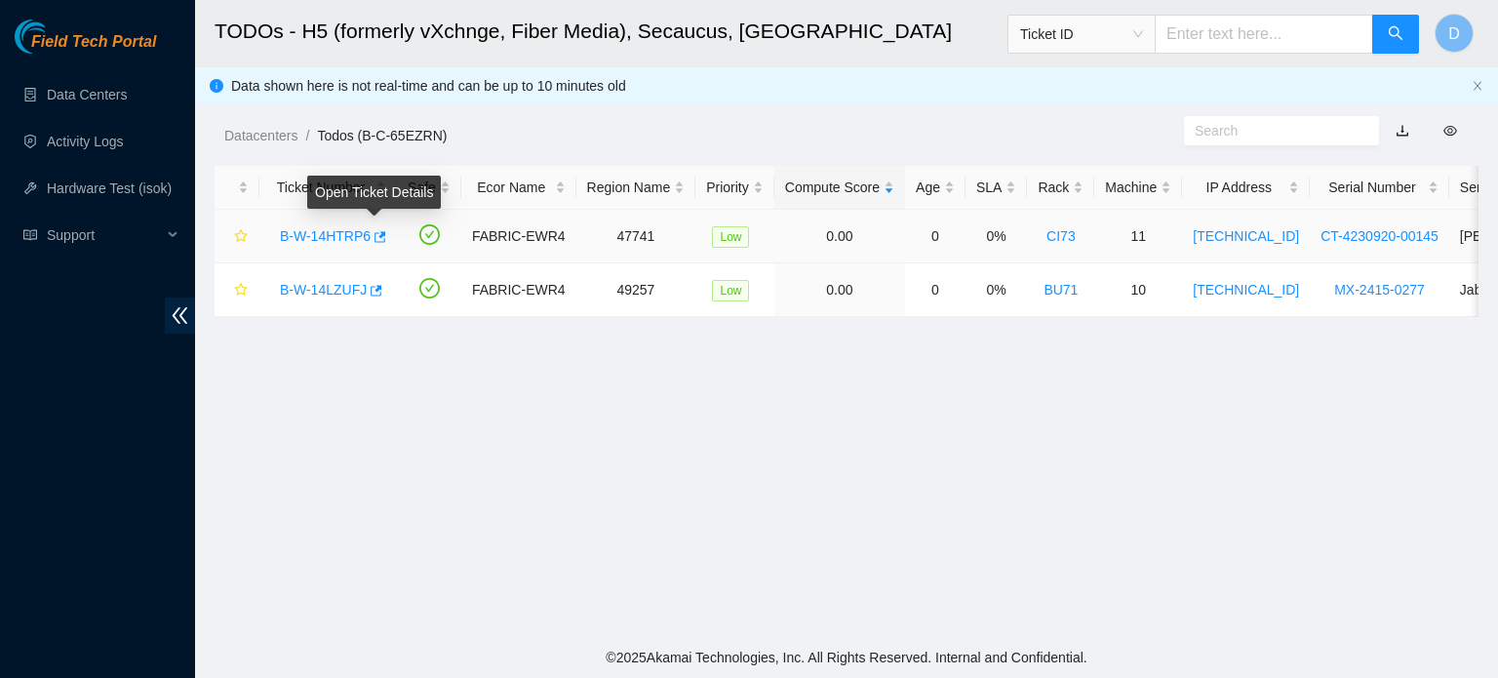
click at [382, 239] on td "B-W-14HTRP6" at bounding box center [328, 237] width 138 height 54
click at [377, 239] on icon "button" at bounding box center [379, 237] width 14 height 14
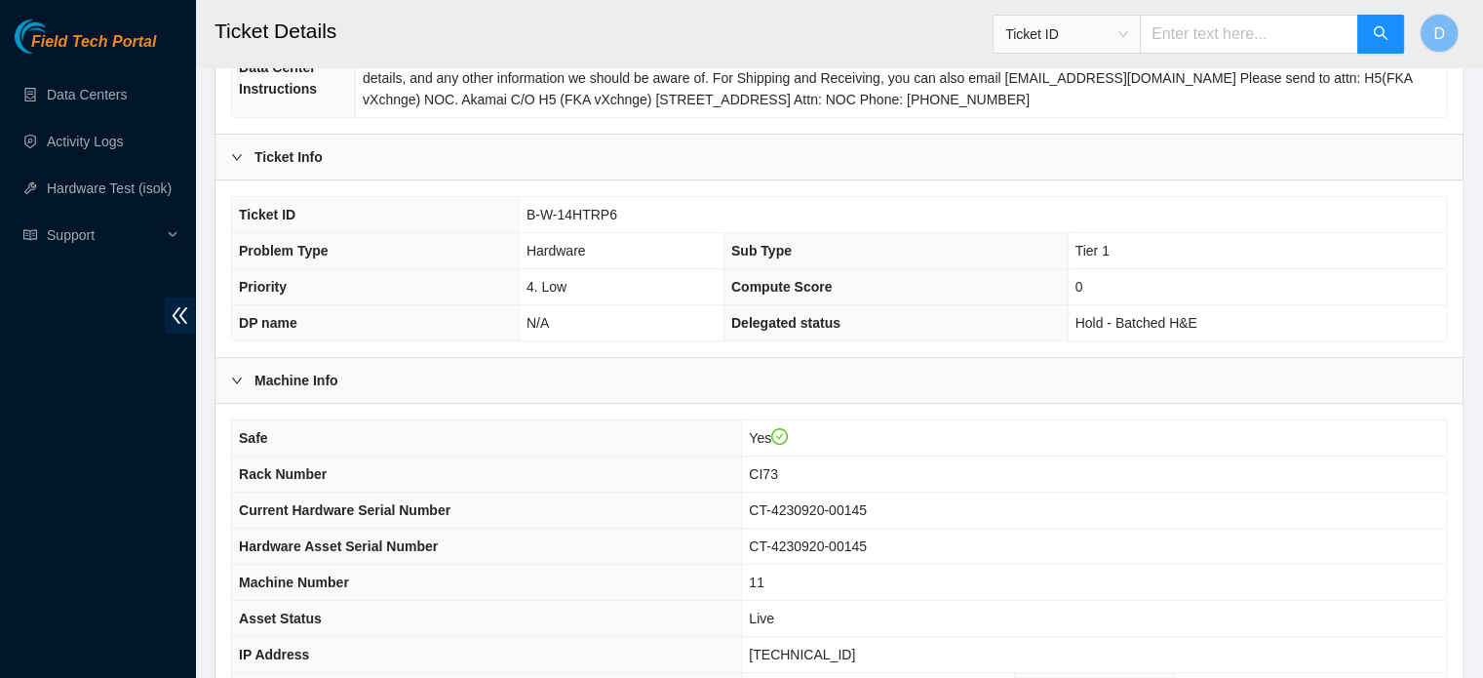
scroll to position [585, 0]
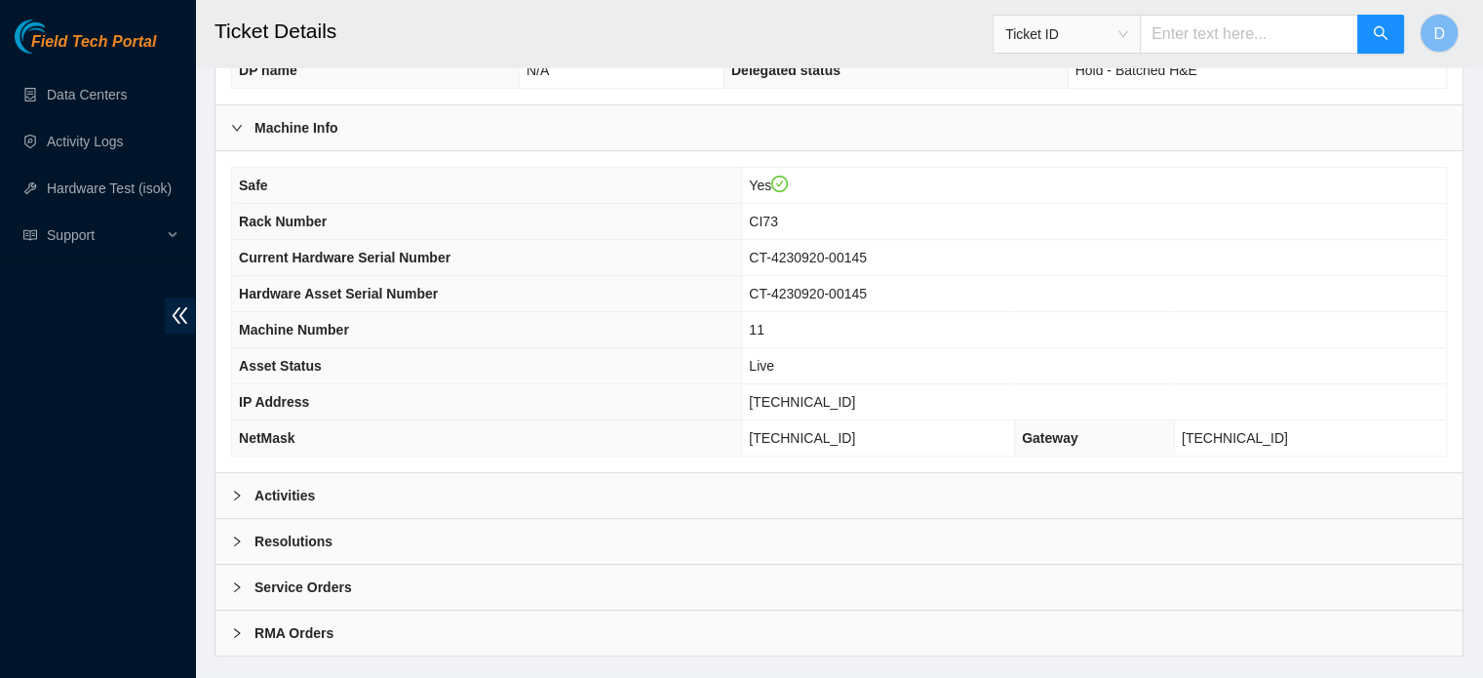
click at [399, 493] on div "Activities" at bounding box center [839, 495] width 1247 height 45
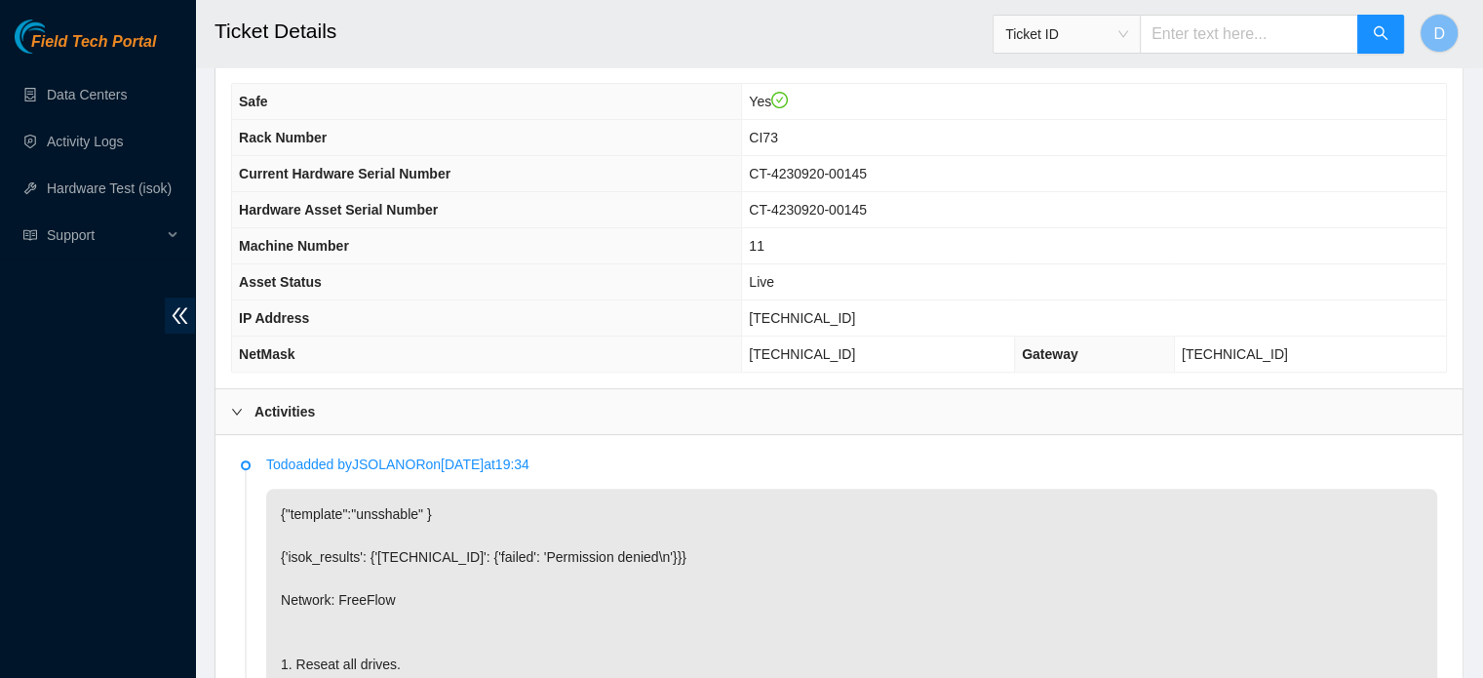
scroll to position [667, 0]
drag, startPoint x: 801, startPoint y: 316, endPoint x: 883, endPoint y: 308, distance: 82.3
click at [883, 308] on td "[TECHNICAL_ID]" at bounding box center [1094, 320] width 704 height 36
copy span "[TECHNICAL_ID]"
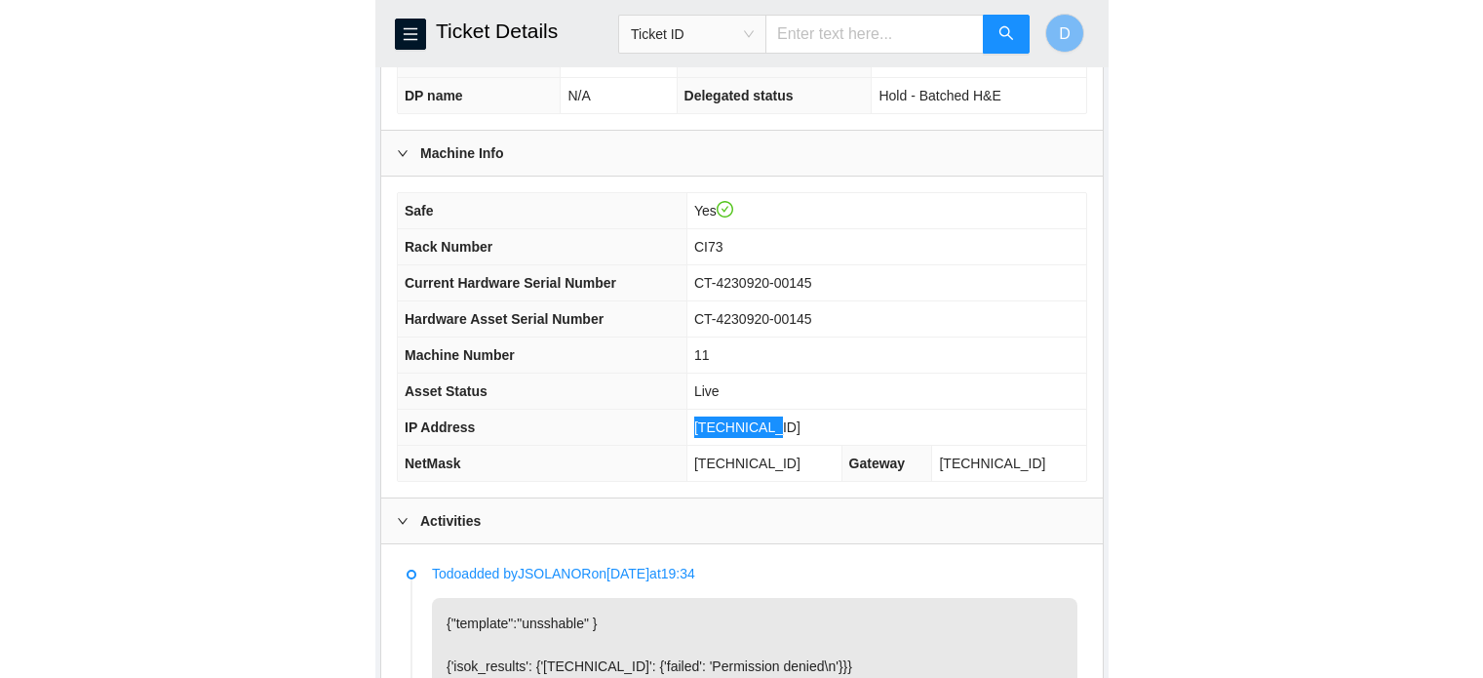
scroll to position [581, 0]
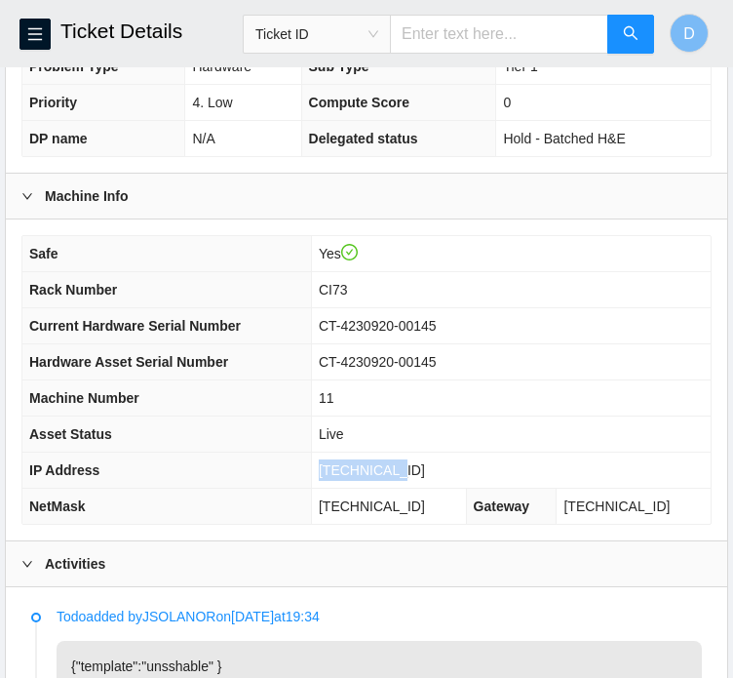
drag, startPoint x: 343, startPoint y: 522, endPoint x: 454, endPoint y: 522, distance: 110.2
click at [454, 522] on td "255.255.255.224" at bounding box center [388, 507] width 155 height 36
copy span "255.255.255.224"
drag, startPoint x: 345, startPoint y: 303, endPoint x: 383, endPoint y: 303, distance: 38.0
click at [383, 303] on td "CI73" at bounding box center [511, 290] width 400 height 36
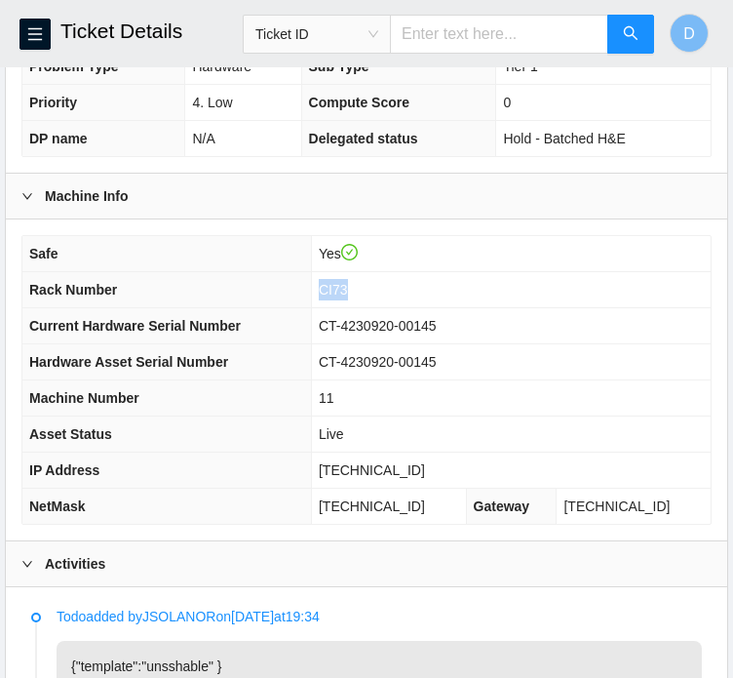
copy span "CI73"
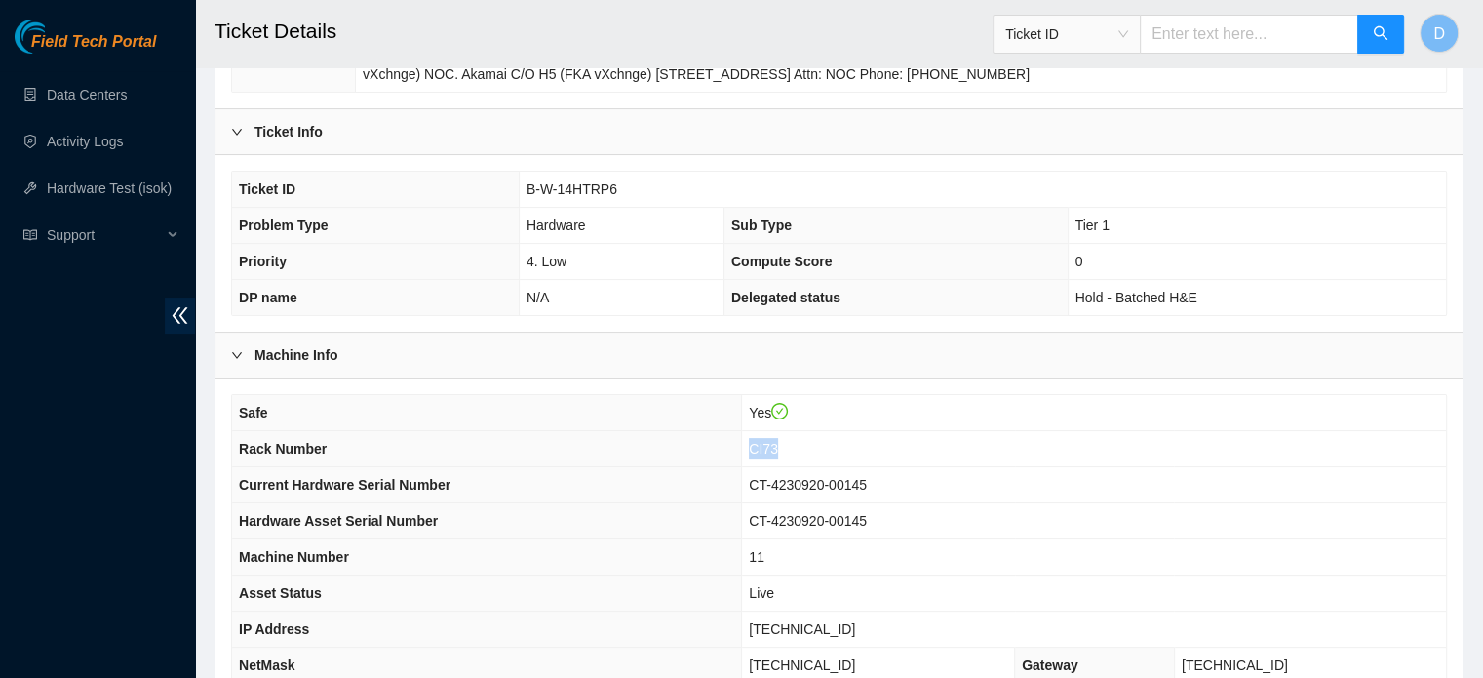
scroll to position [357, 0]
drag, startPoint x: 529, startPoint y: 182, endPoint x: 617, endPoint y: 199, distance: 90.3
click at [617, 199] on td "B-W-14HTRP6" at bounding box center [983, 191] width 928 height 36
copy span "B-W-14HTRP6"
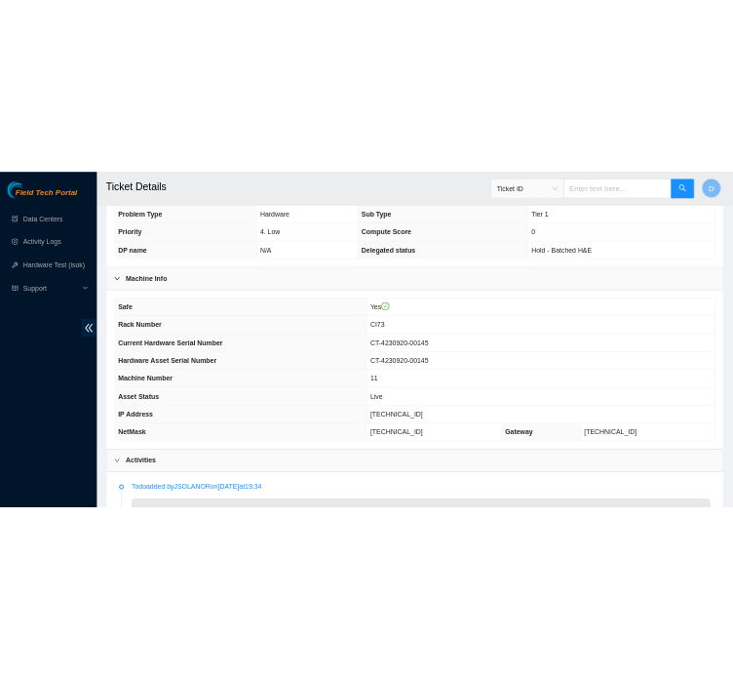
scroll to position [498, 0]
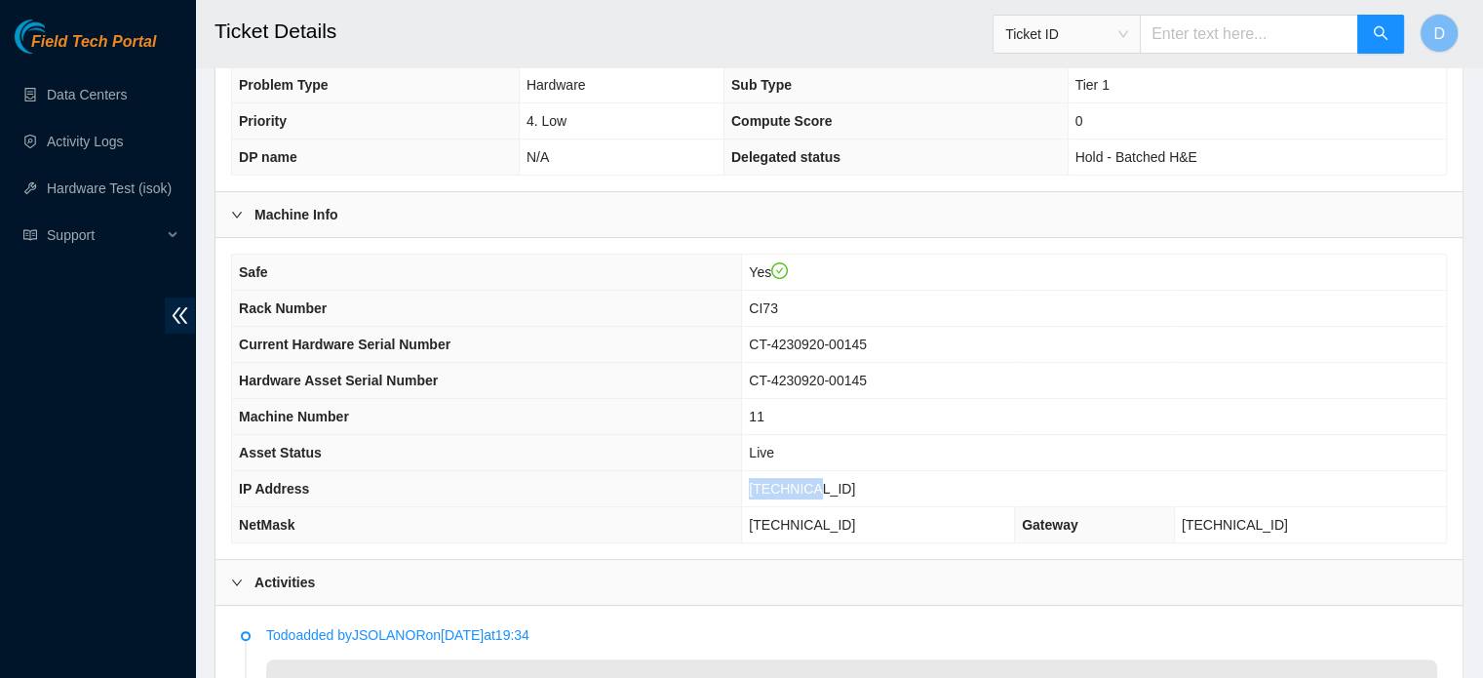
drag, startPoint x: 801, startPoint y: 483, endPoint x: 851, endPoint y: 483, distance: 50.7
click at [851, 483] on span "23.57.70.78" at bounding box center [802, 489] width 106 height 16
copy span "23.57.70."
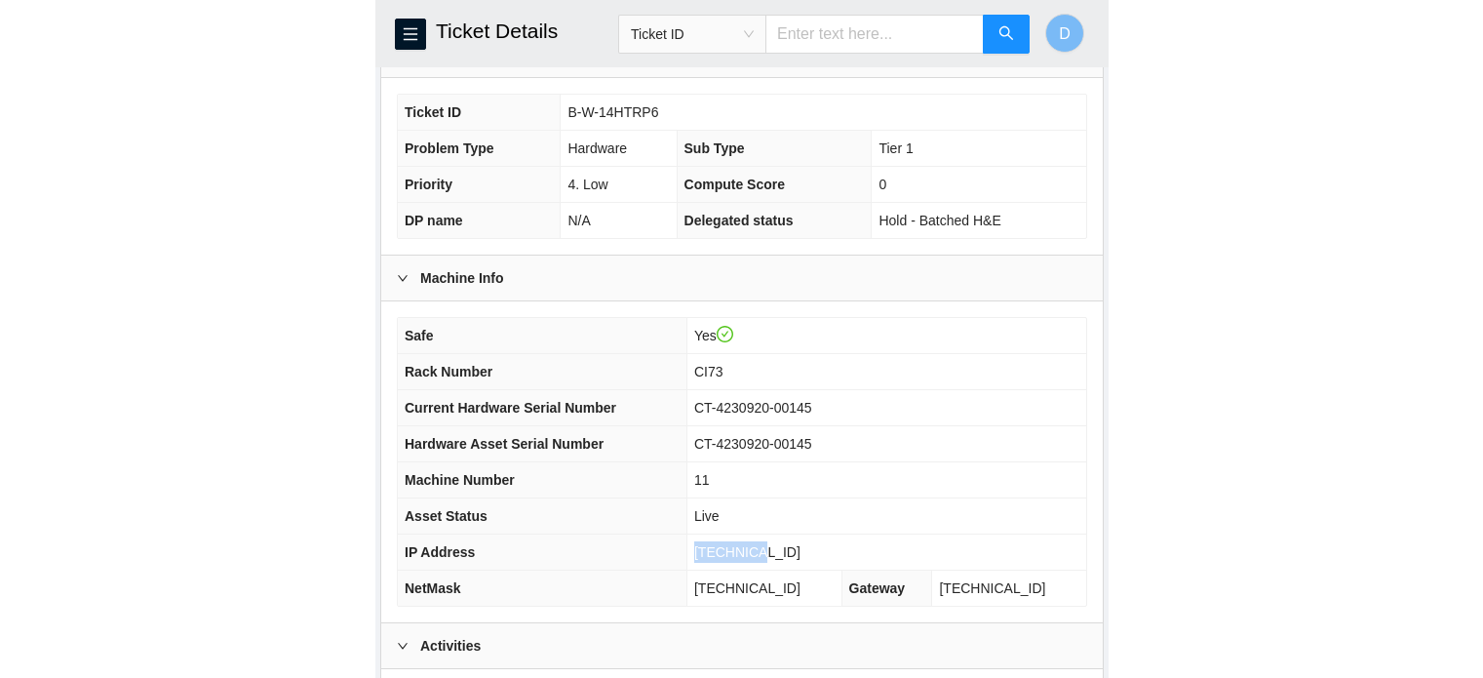
scroll to position [503, 0]
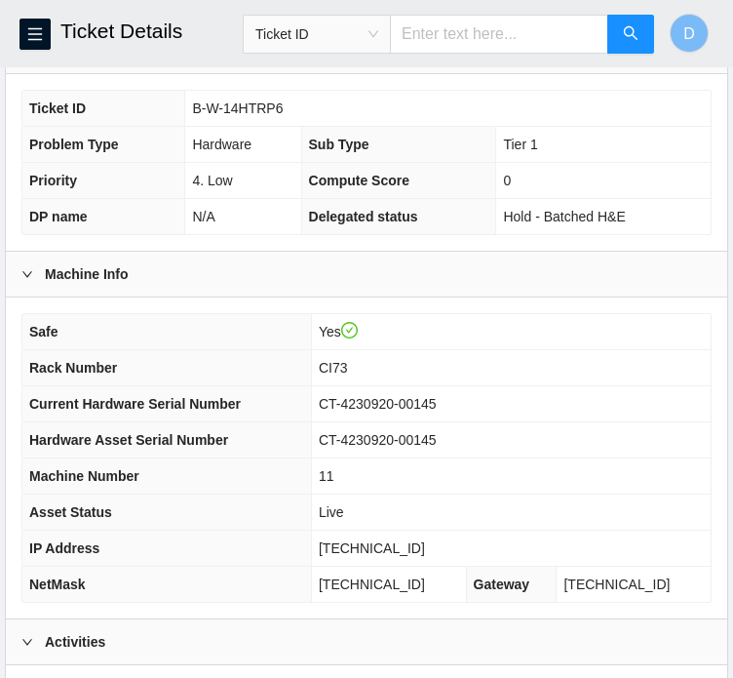
click at [425, 561] on td "[TECHNICAL_ID]" at bounding box center [511, 549] width 400 height 36
drag, startPoint x: 425, startPoint y: 561, endPoint x: 347, endPoint y: 561, distance: 78.0
click at [347, 561] on td "[TECHNICAL_ID]" at bounding box center [511, 549] width 400 height 36
copy span "[TECHNICAL_ID]"
drag, startPoint x: 349, startPoint y: 604, endPoint x: 451, endPoint y: 602, distance: 101.4
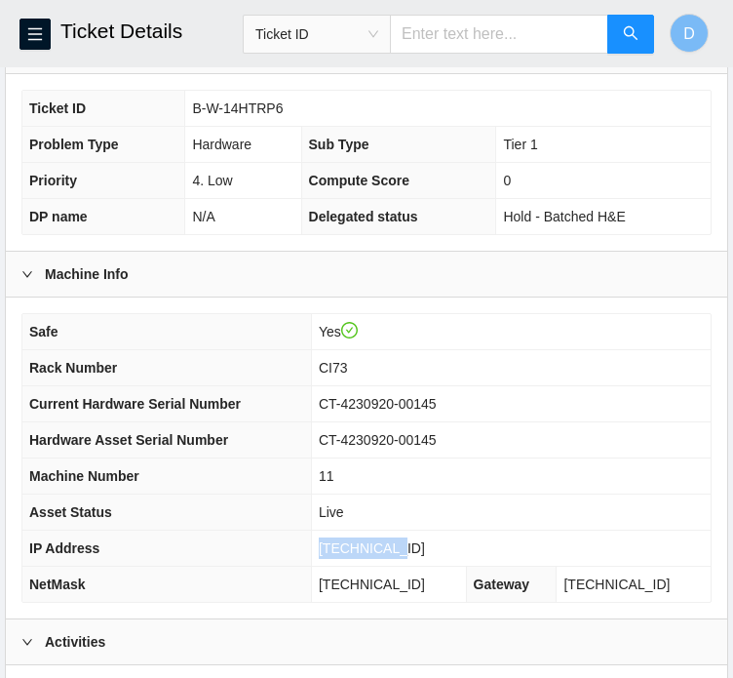
click at [451, 602] on td "255.255.255.224" at bounding box center [388, 585] width 155 height 36
copy span "255.255.255.224"
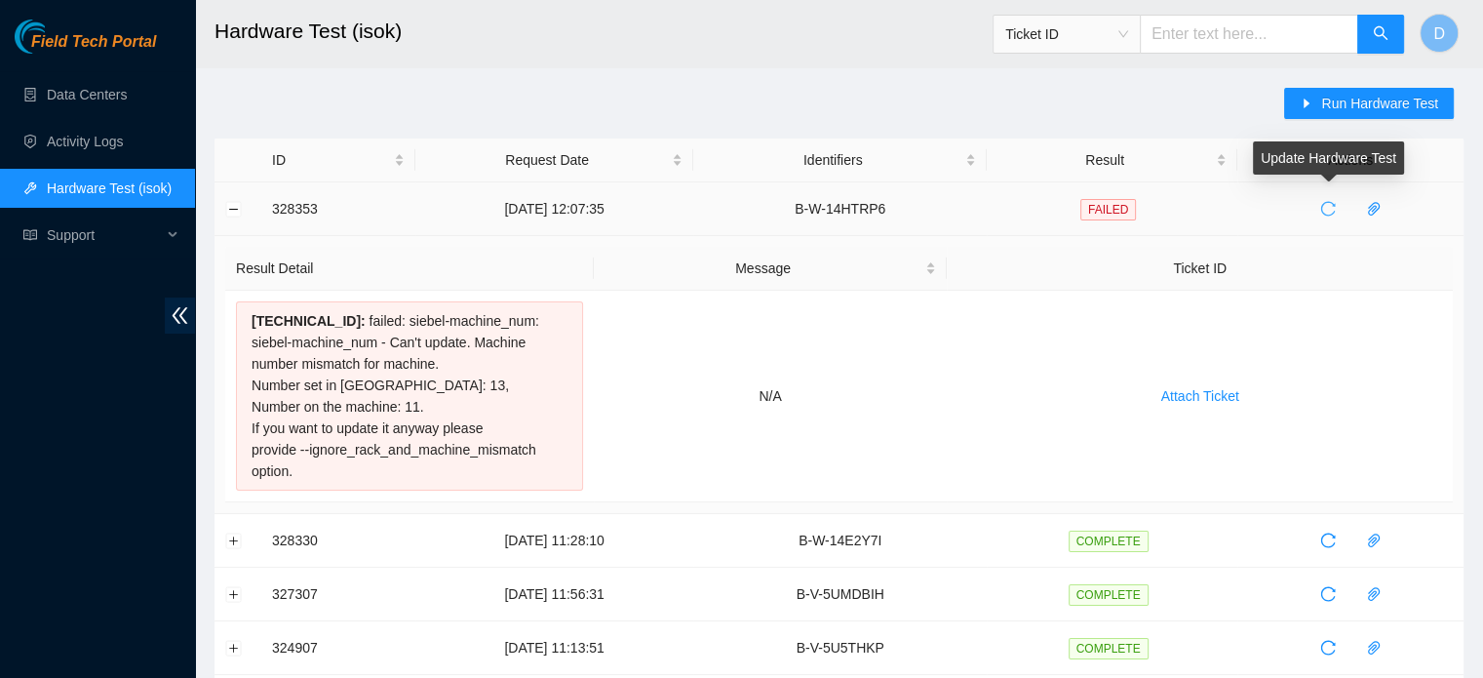
click at [1321, 203] on icon "reload" at bounding box center [1329, 209] width 16 height 16
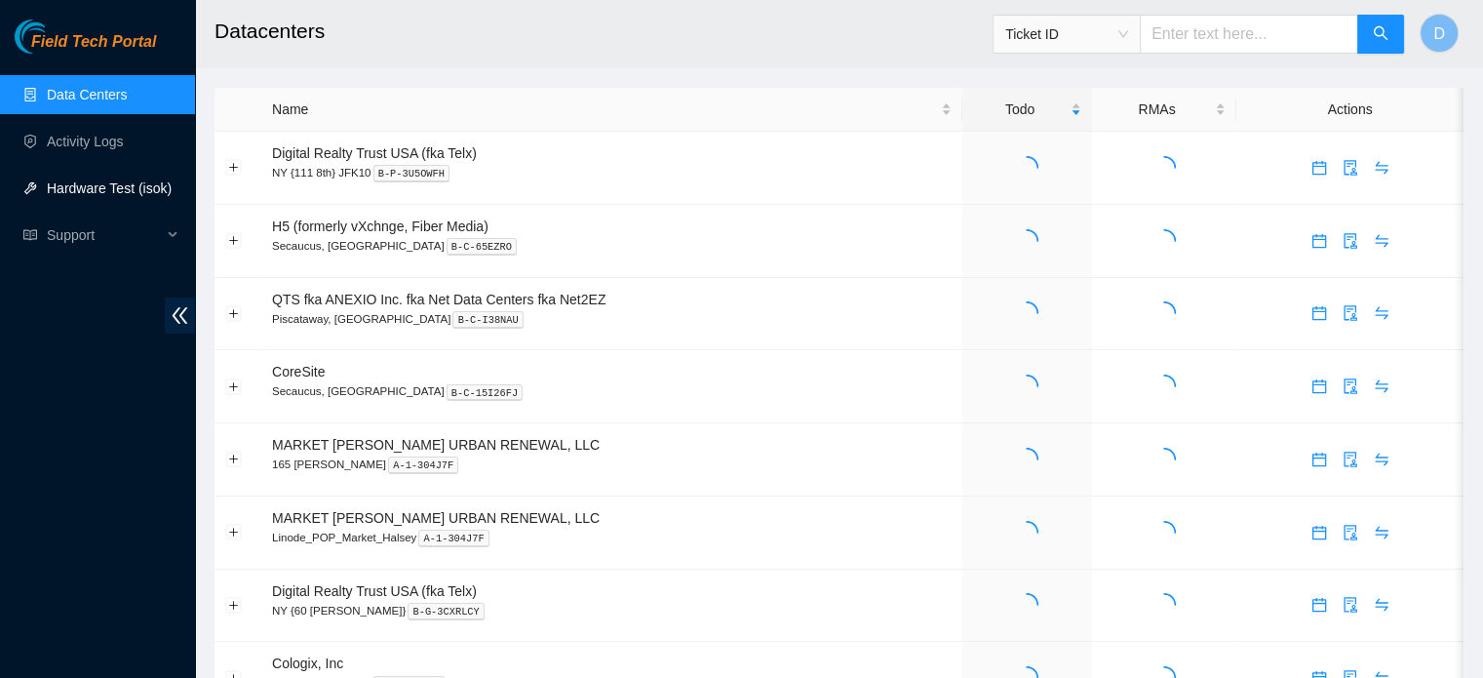
click at [163, 181] on link "Hardware Test (isok)" at bounding box center [109, 188] width 125 height 16
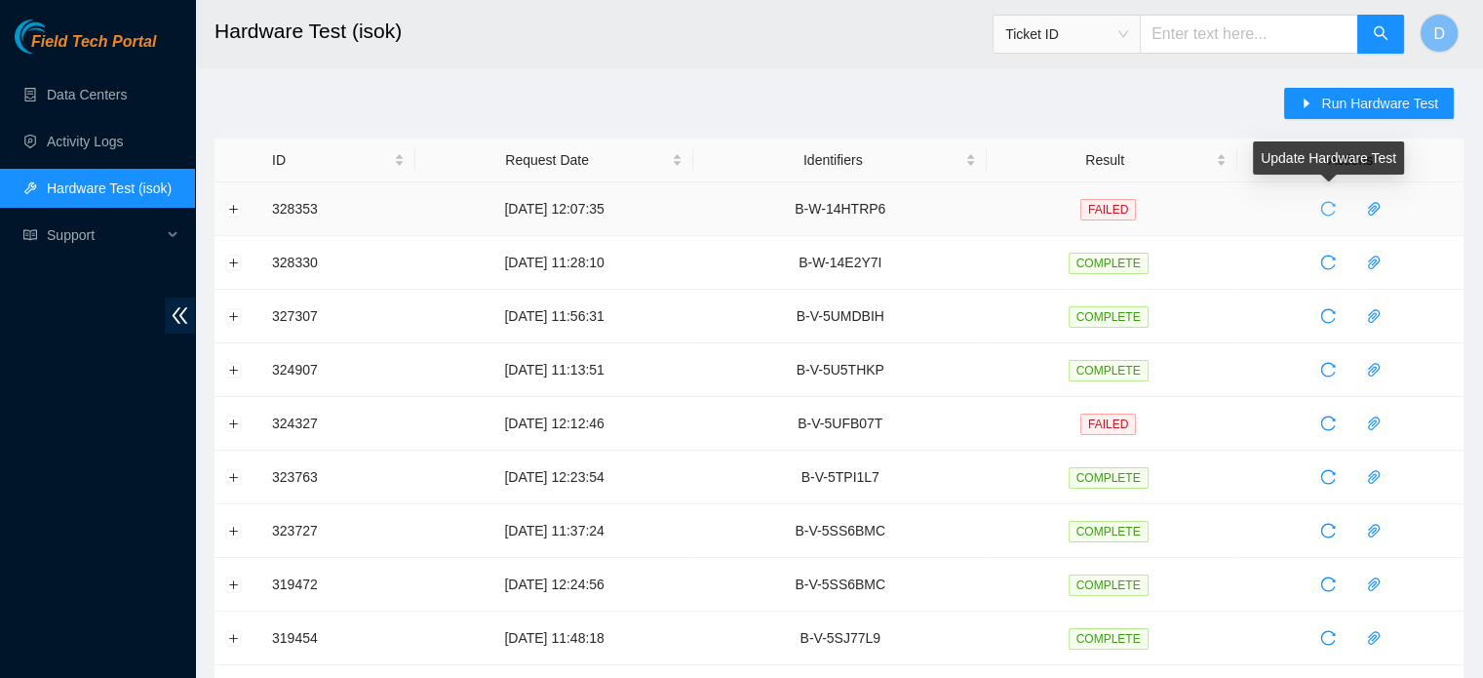
click at [1324, 210] on icon "reload" at bounding box center [1329, 209] width 16 height 16
click at [1428, 179] on th "Actions" at bounding box center [1351, 160] width 226 height 44
click at [1383, 206] on span "paper-clip" at bounding box center [1374, 209] width 29 height 16
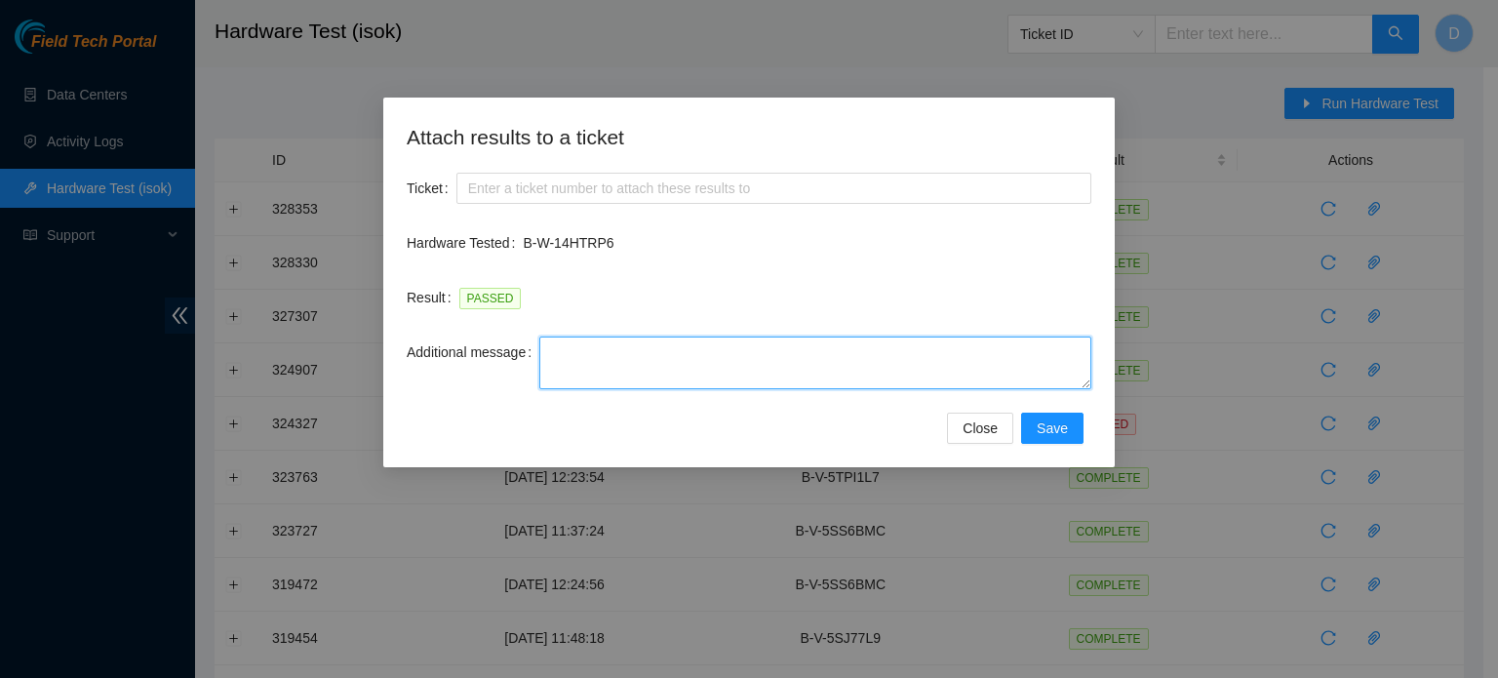
click at [631, 351] on textarea "Additional message" at bounding box center [815, 362] width 552 height 53
paste textarea "-Safely powered down machine -Power on/rebooted machine -Rescued server with ve…"
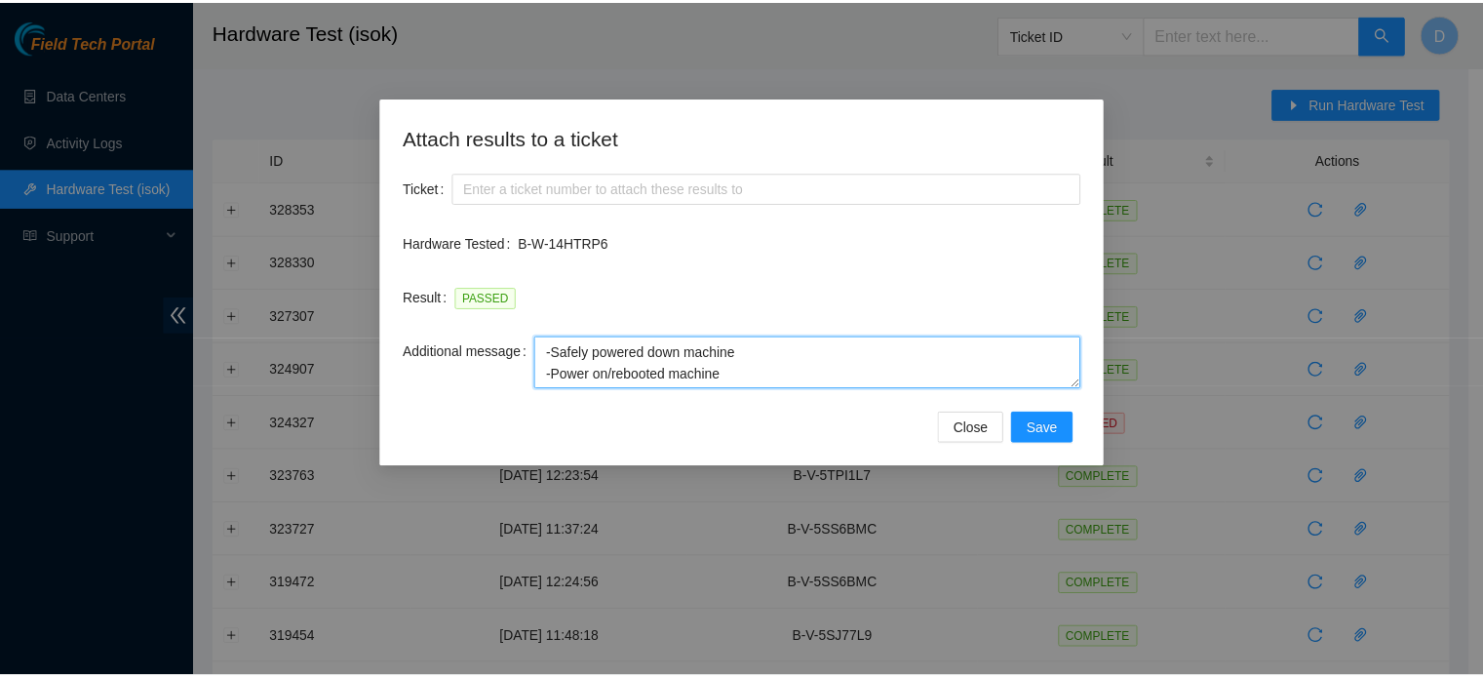
scroll to position [80, 0]
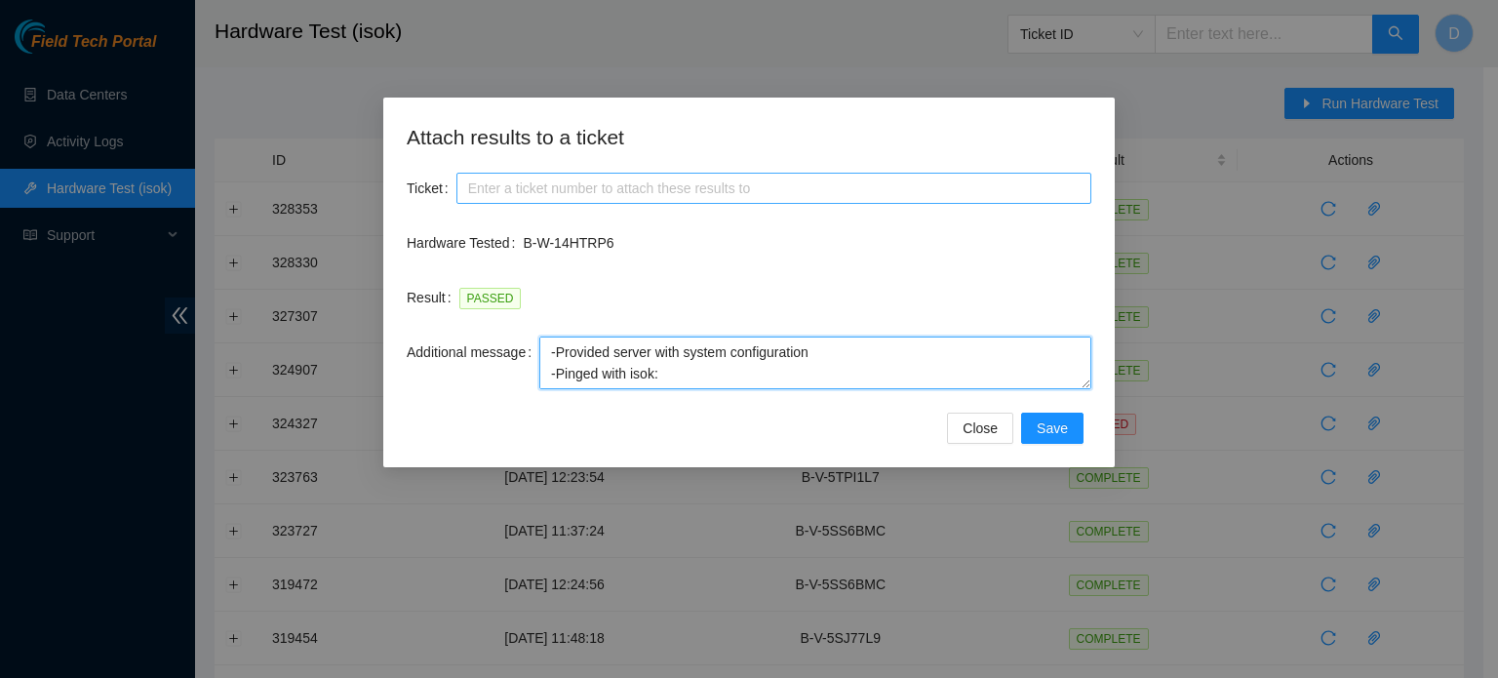
type textarea "-Safely powered down machine -Power on/rebooted machine -Rescued server with ve…"
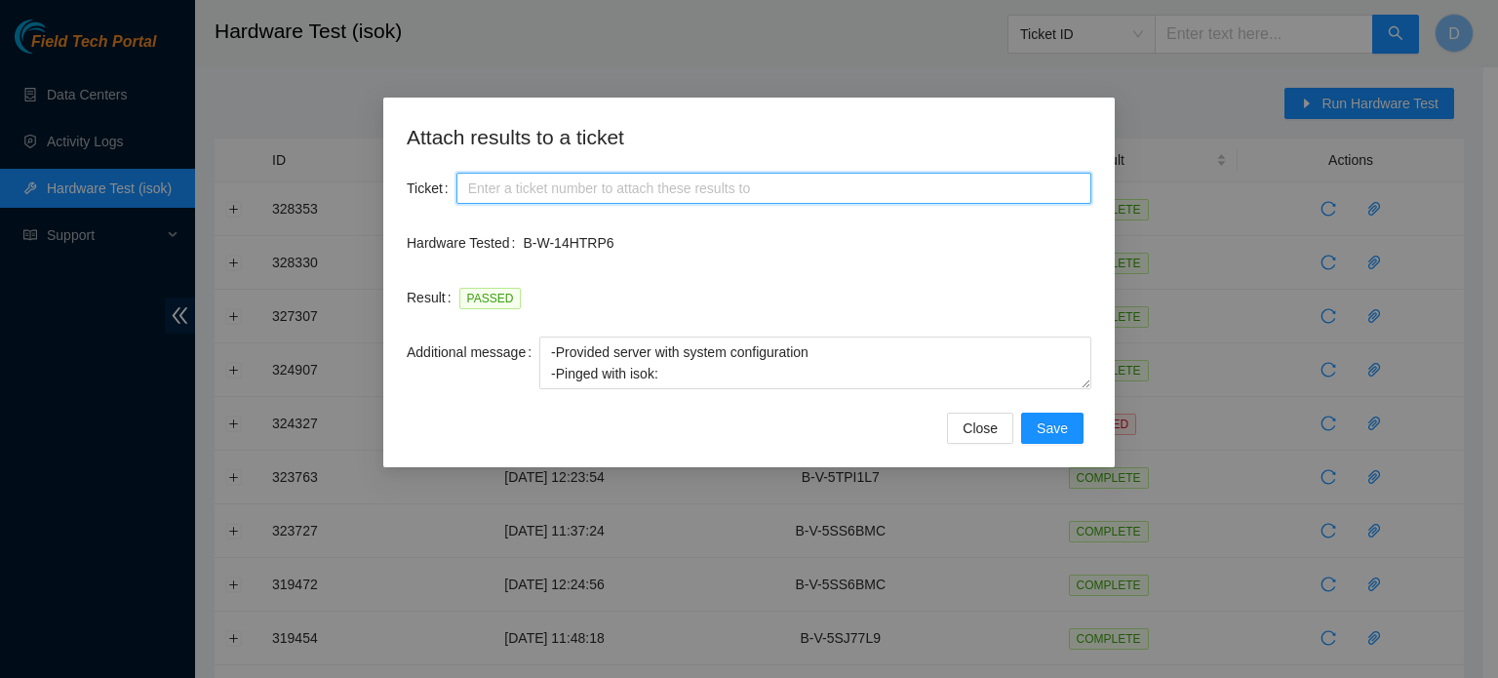
click at [717, 202] on input "Ticket" at bounding box center [773, 188] width 635 height 31
paste input "B-W-14HTRP6"
type input "B-W-14HTRP6"
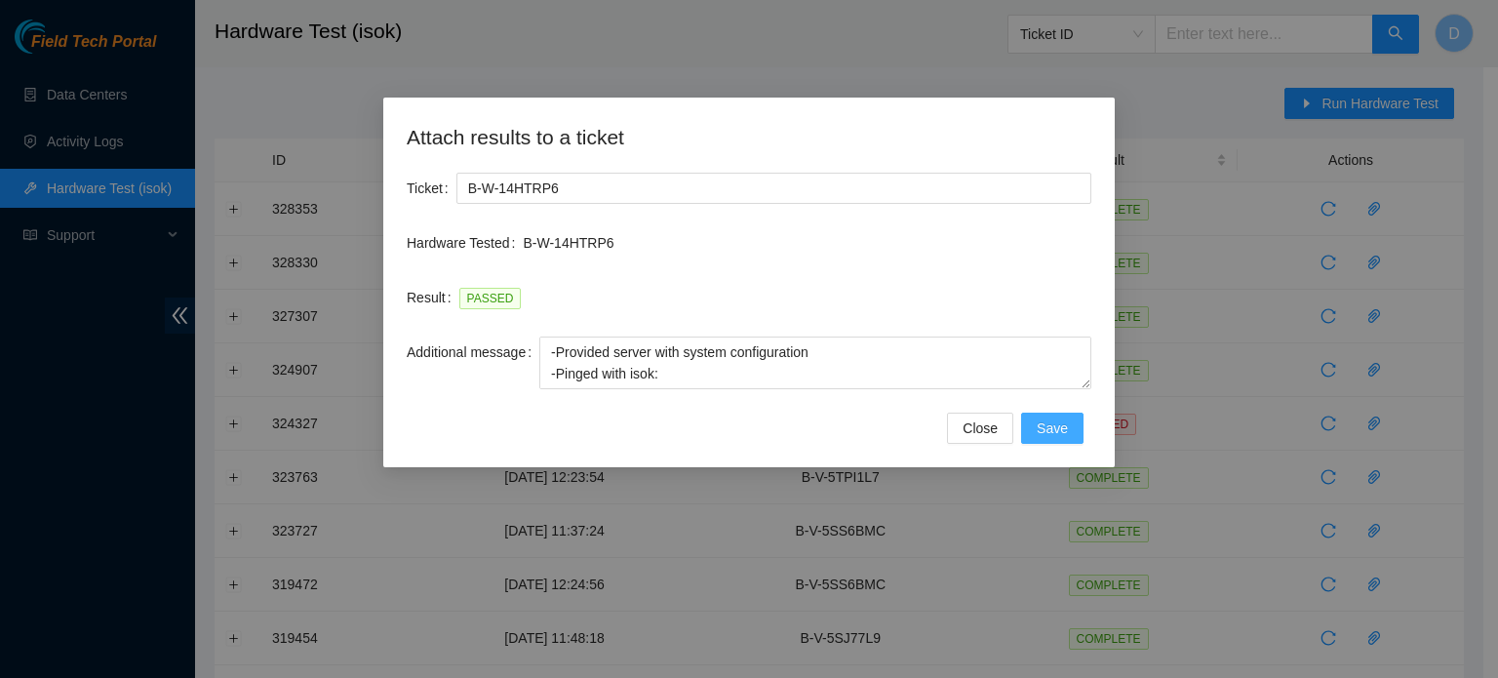
click at [1061, 439] on button "Save" at bounding box center [1052, 428] width 62 height 31
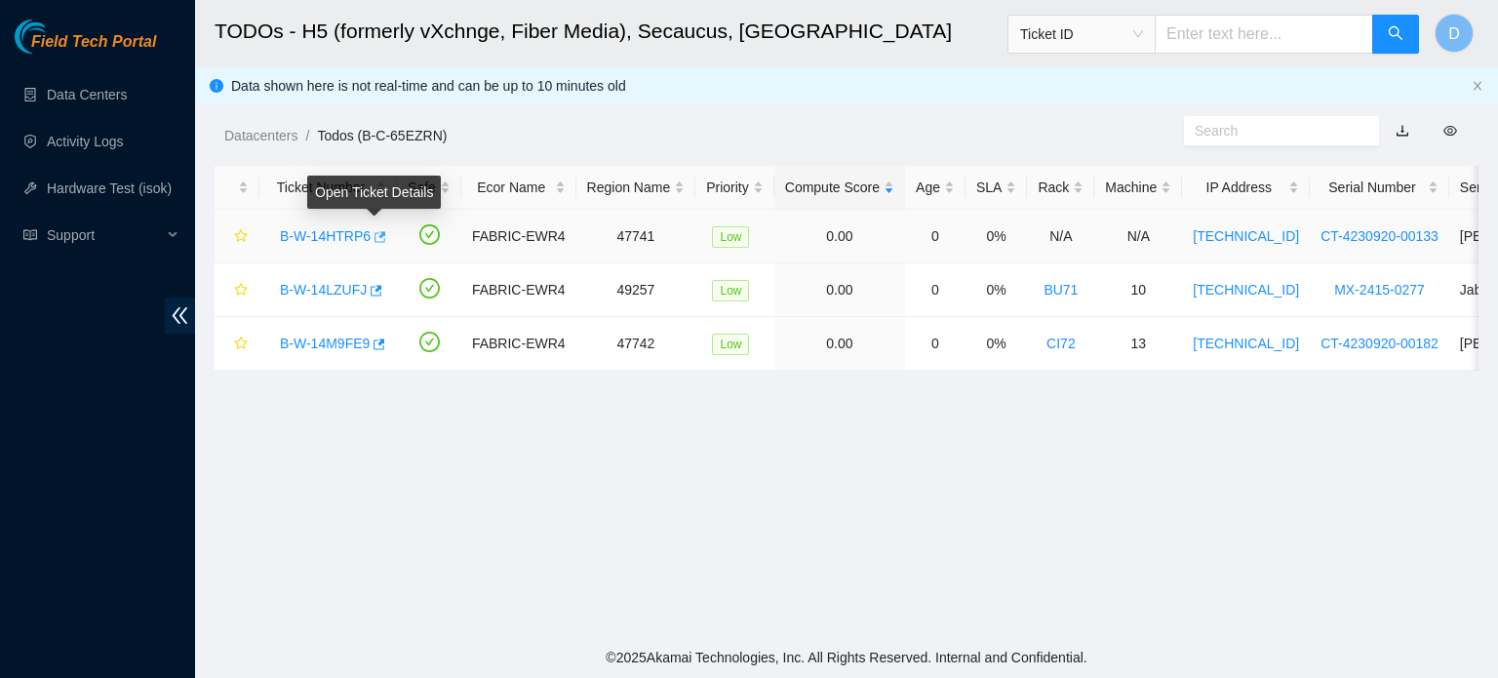
click at [375, 238] on icon "button" at bounding box center [379, 237] width 14 height 14
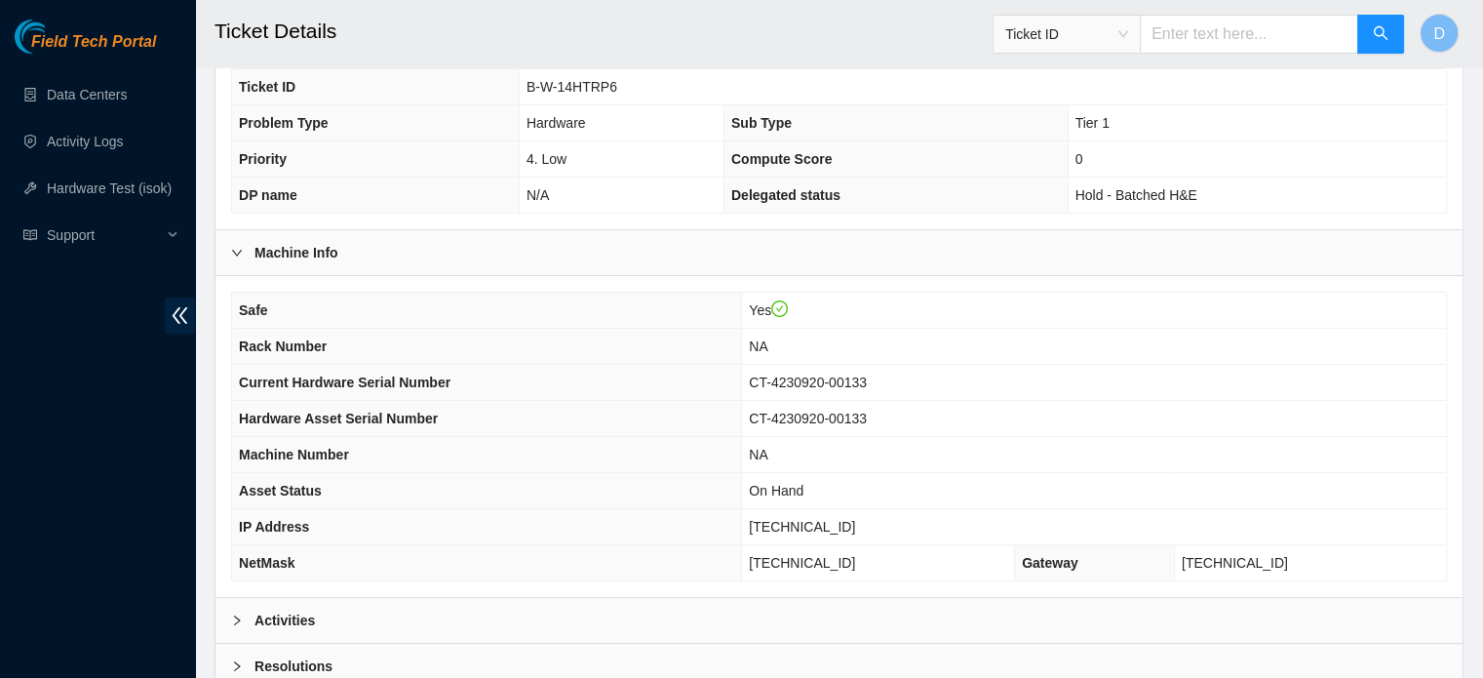
scroll to position [484, 0]
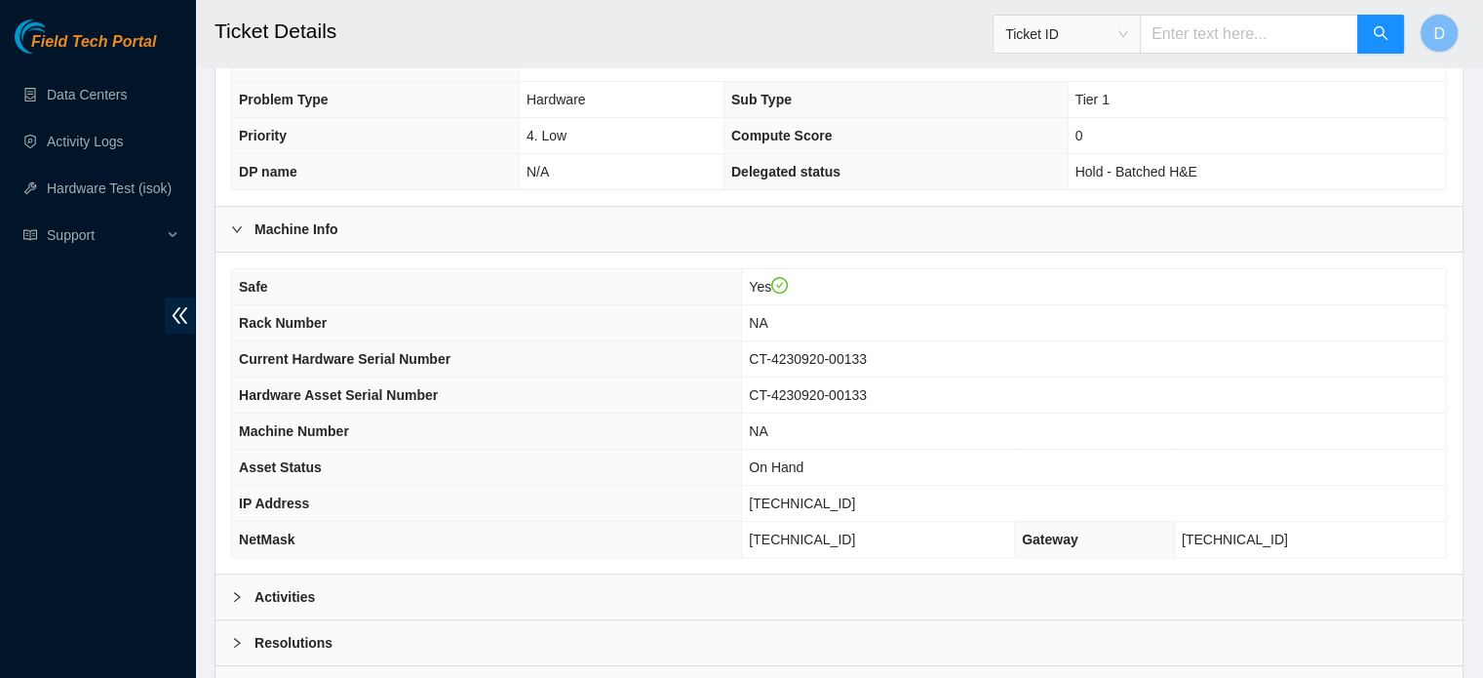
click at [533, 608] on div "Activities" at bounding box center [839, 596] width 1247 height 45
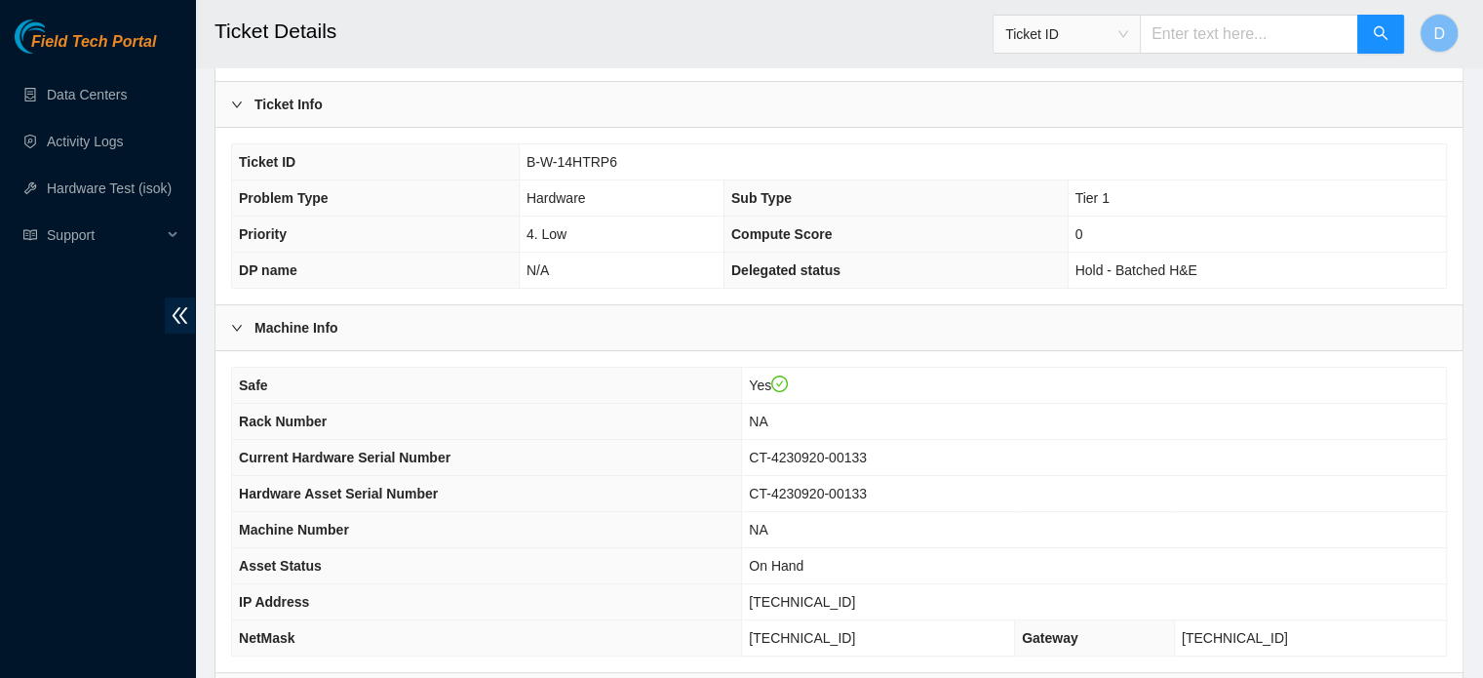
scroll to position [0, 0]
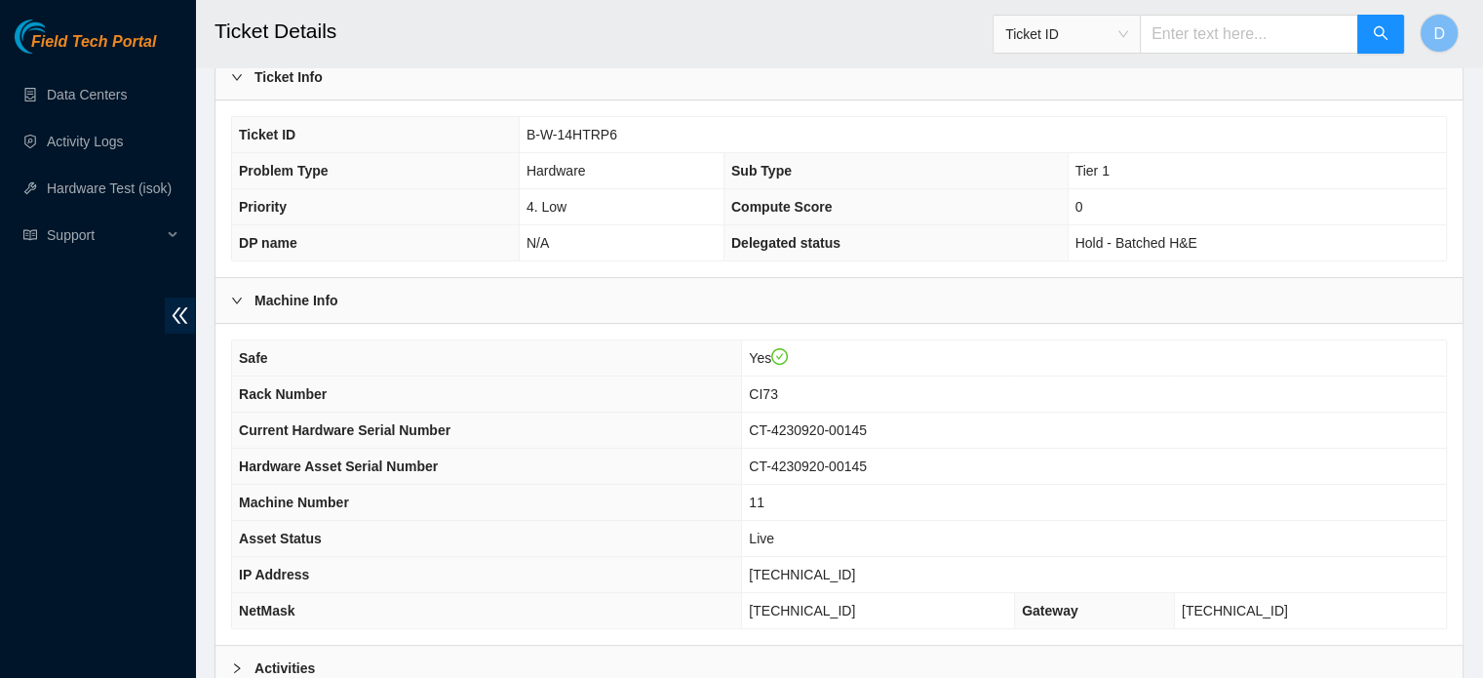
scroll to position [617, 0]
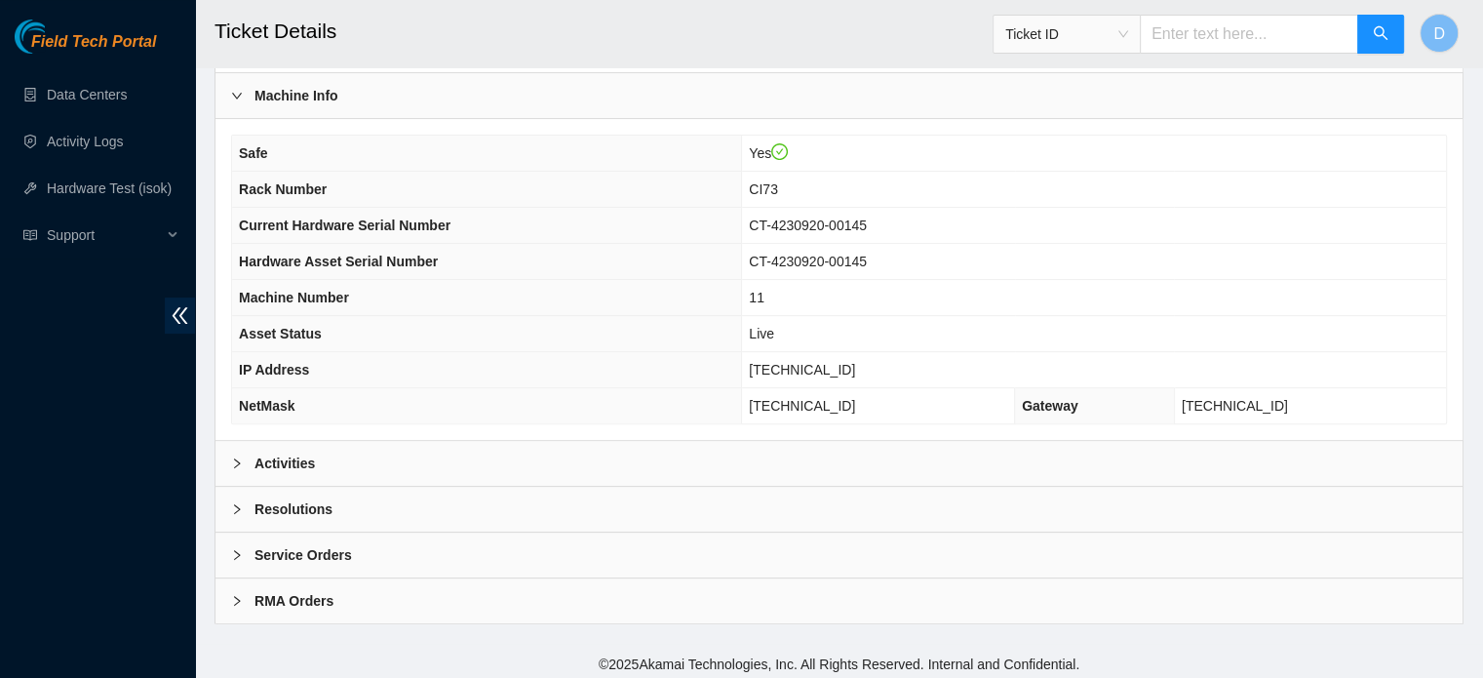
click at [387, 454] on div "Activities" at bounding box center [839, 463] width 1247 height 45
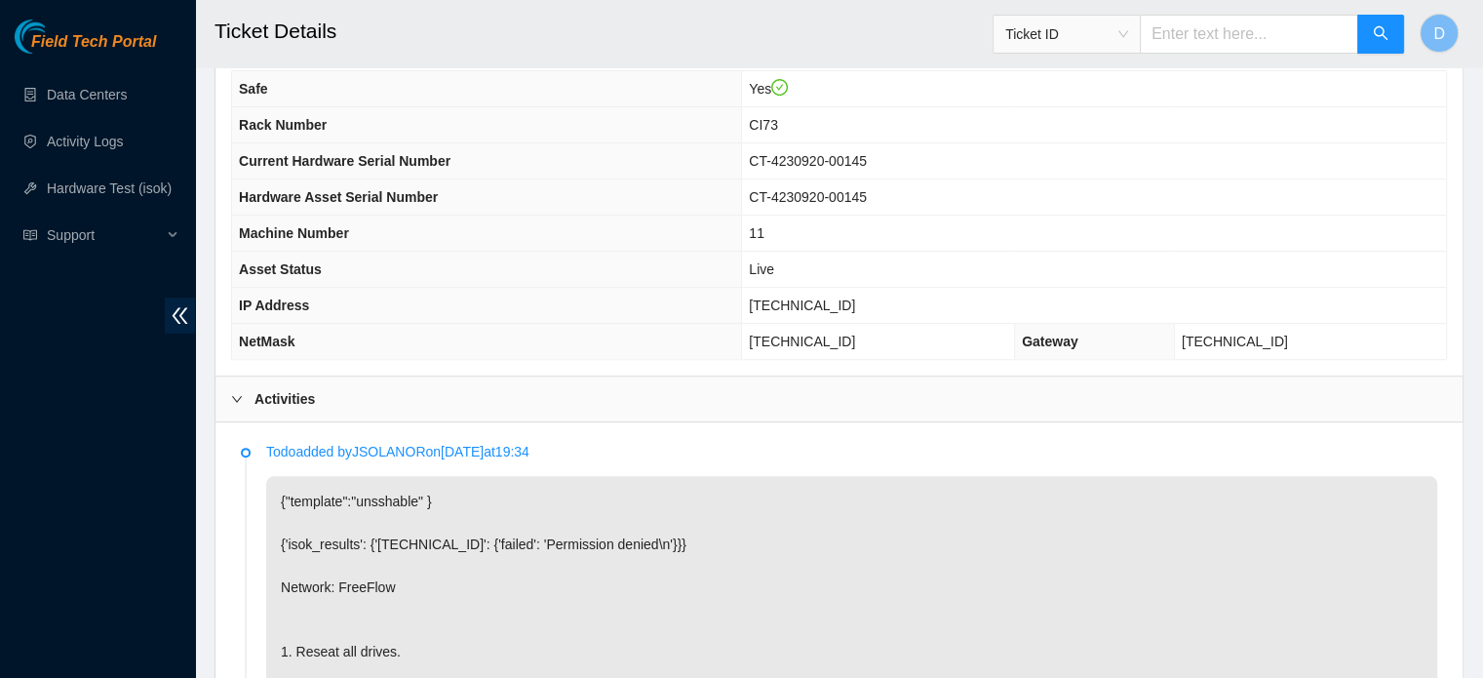
scroll to position [715, 0]
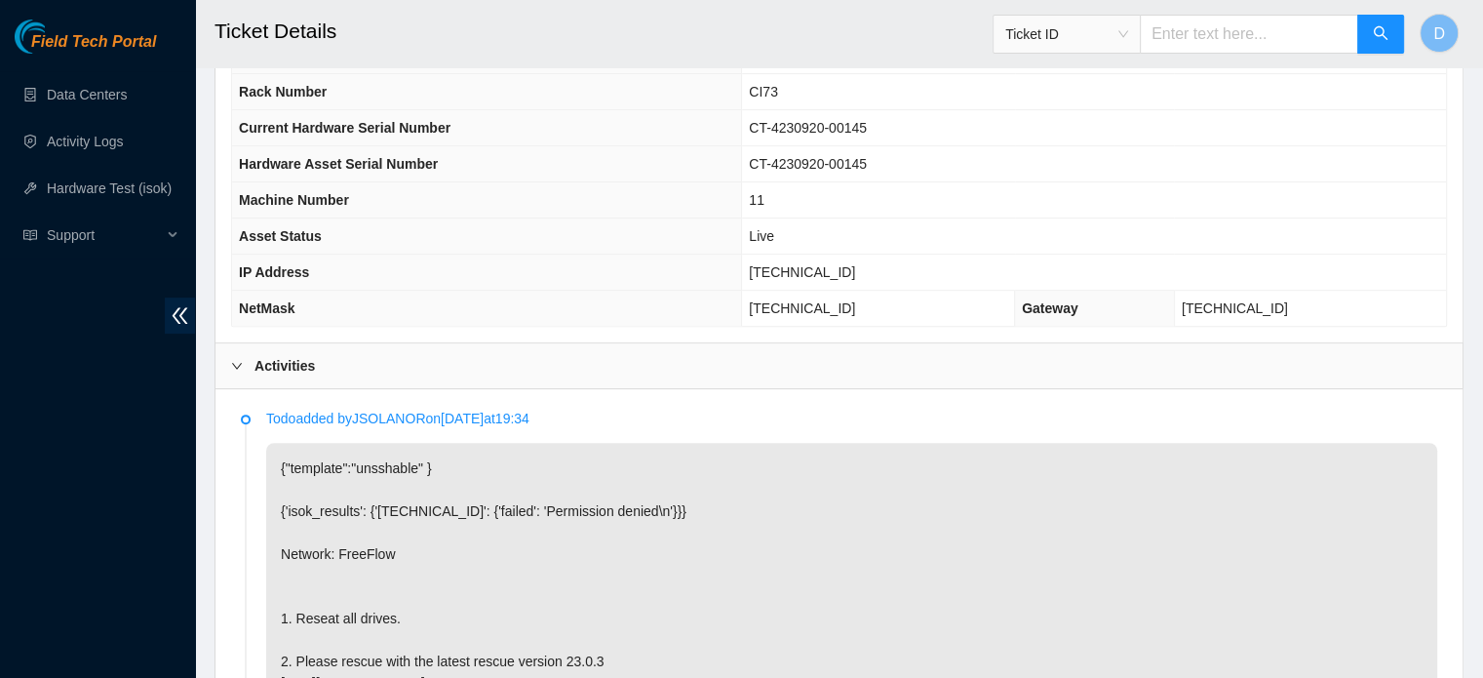
click at [393, 350] on div "Activities" at bounding box center [839, 365] width 1247 height 45
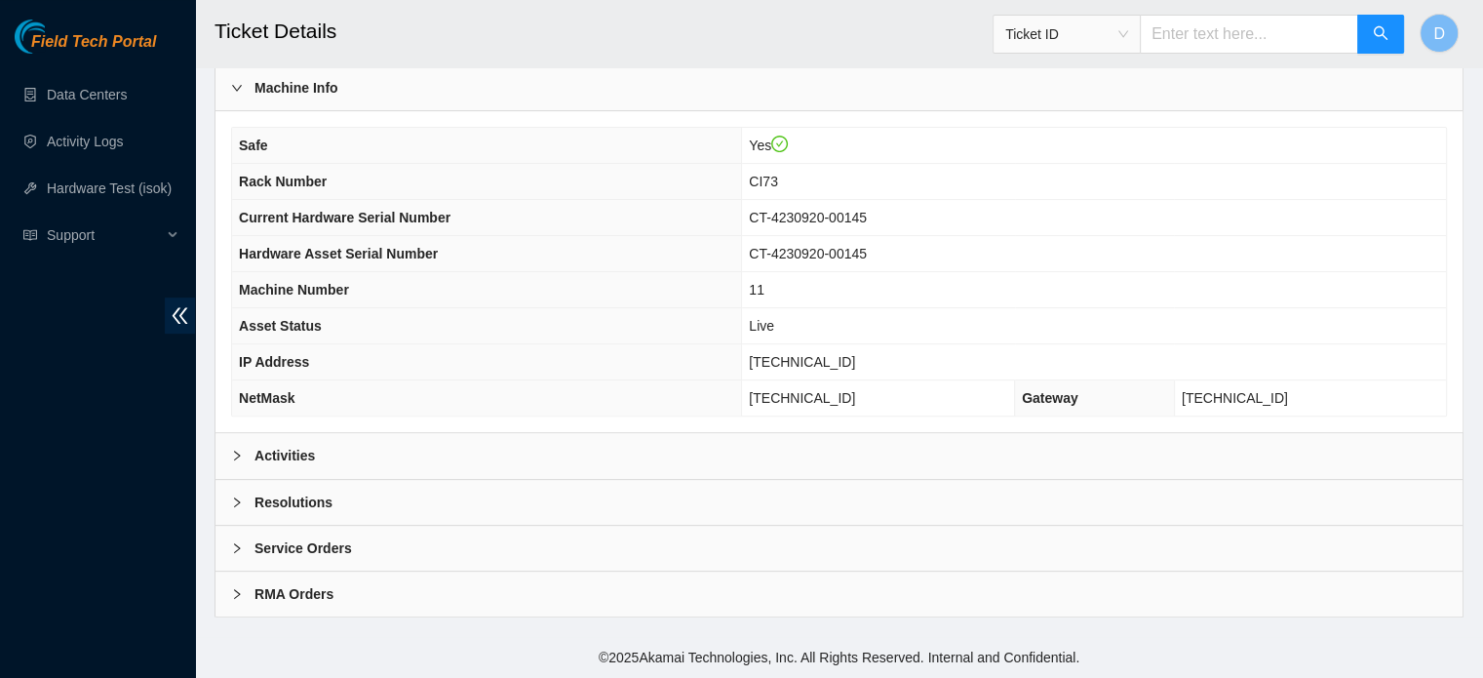
scroll to position [617, 0]
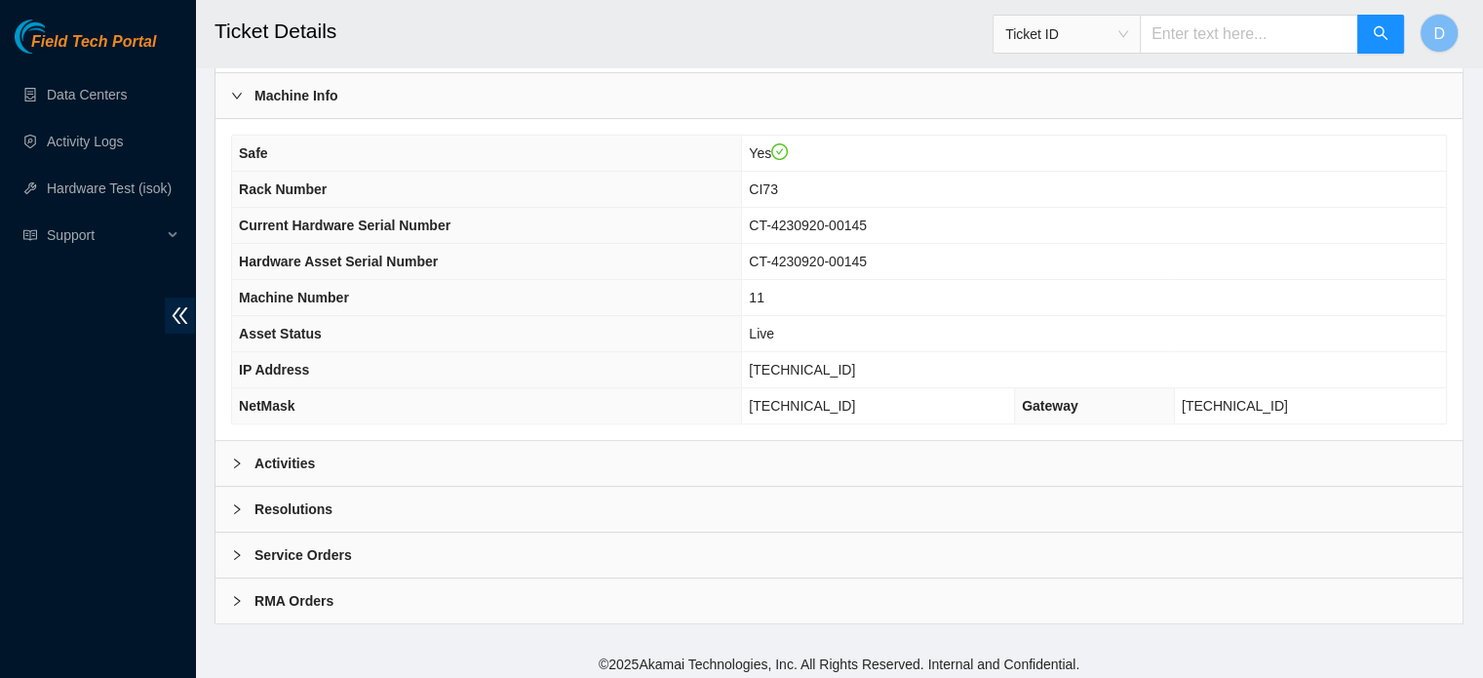
drag, startPoint x: 316, startPoint y: 522, endPoint x: 317, endPoint y: 509, distance: 12.7
click at [317, 518] on div "Resolutions" at bounding box center [839, 509] width 1247 height 45
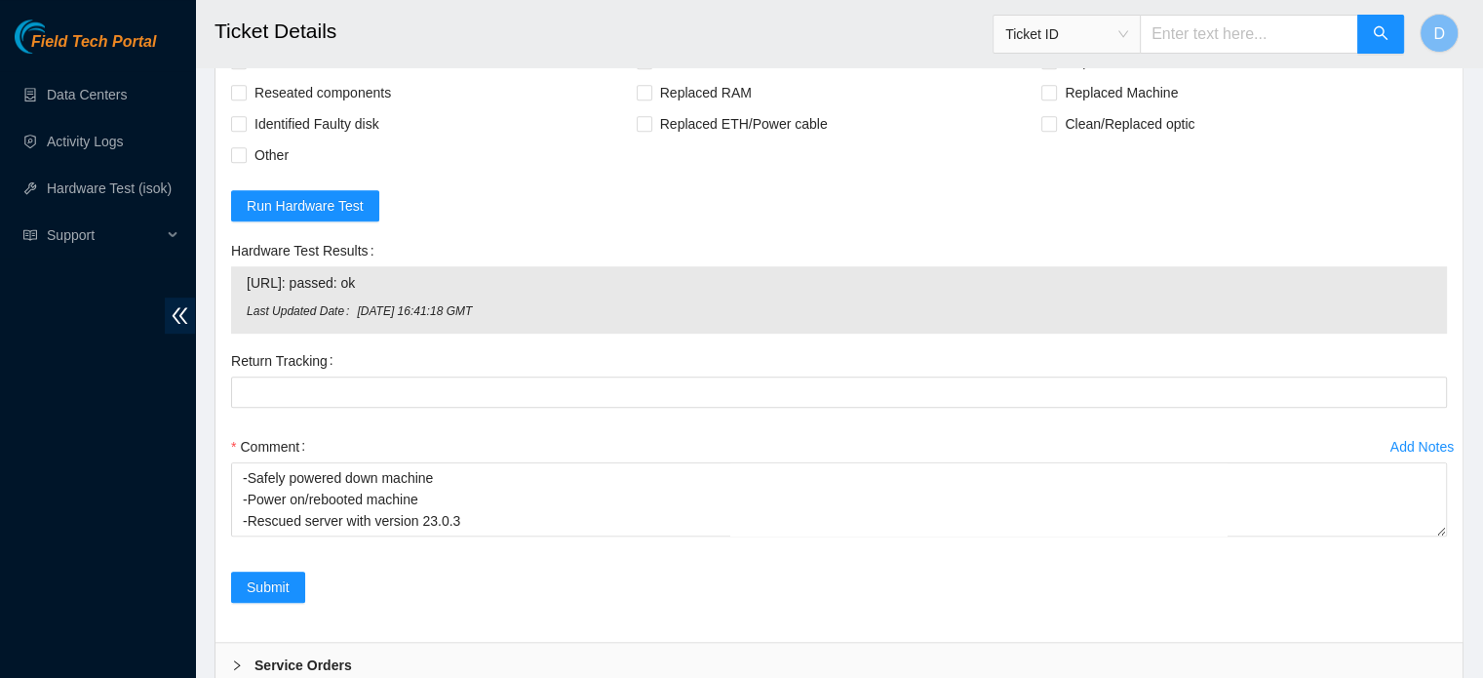
scroll to position [1007, 0]
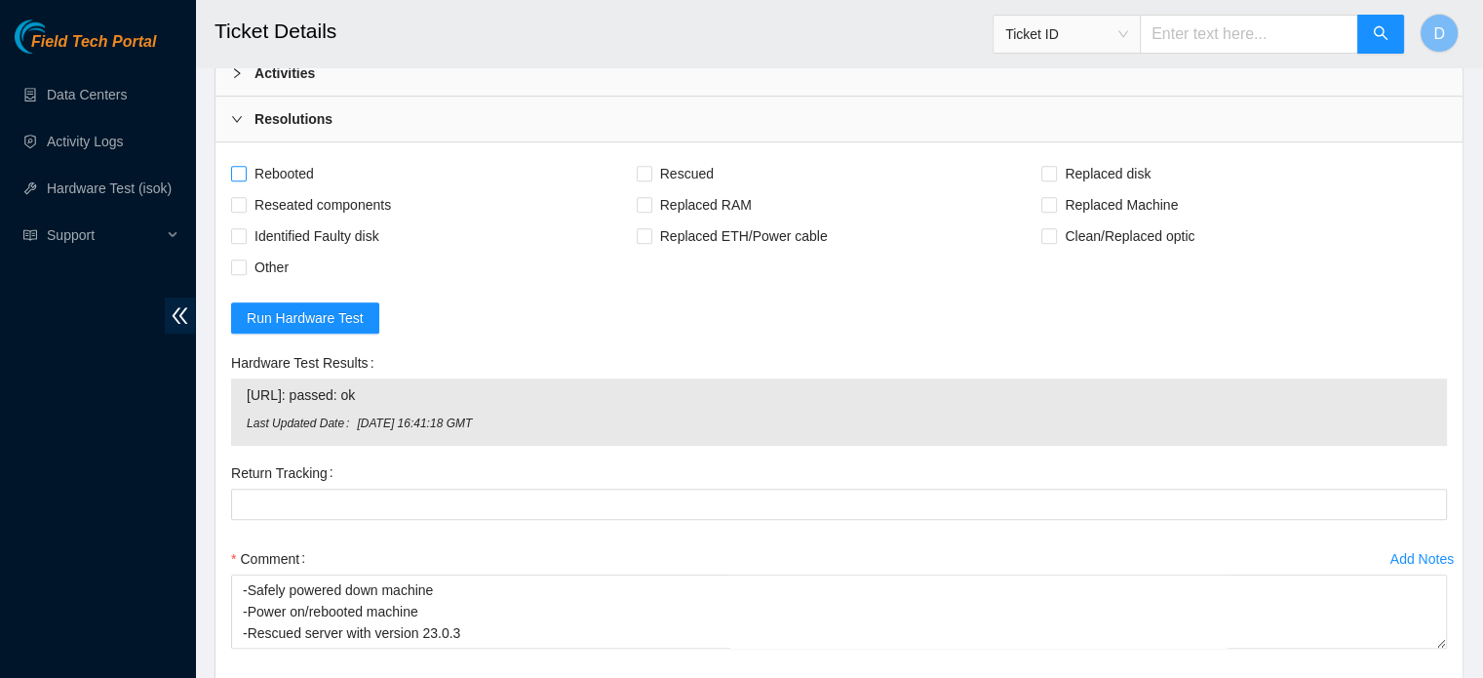
click at [284, 159] on span "Rebooted" at bounding box center [284, 173] width 75 height 31
click at [245, 166] on input "Rebooted" at bounding box center [238, 173] width 14 height 14
checkbox input "true"
click at [687, 168] on span "Rescued" at bounding box center [686, 173] width 69 height 31
click at [651, 168] on input "Rescued" at bounding box center [644, 173] width 14 height 14
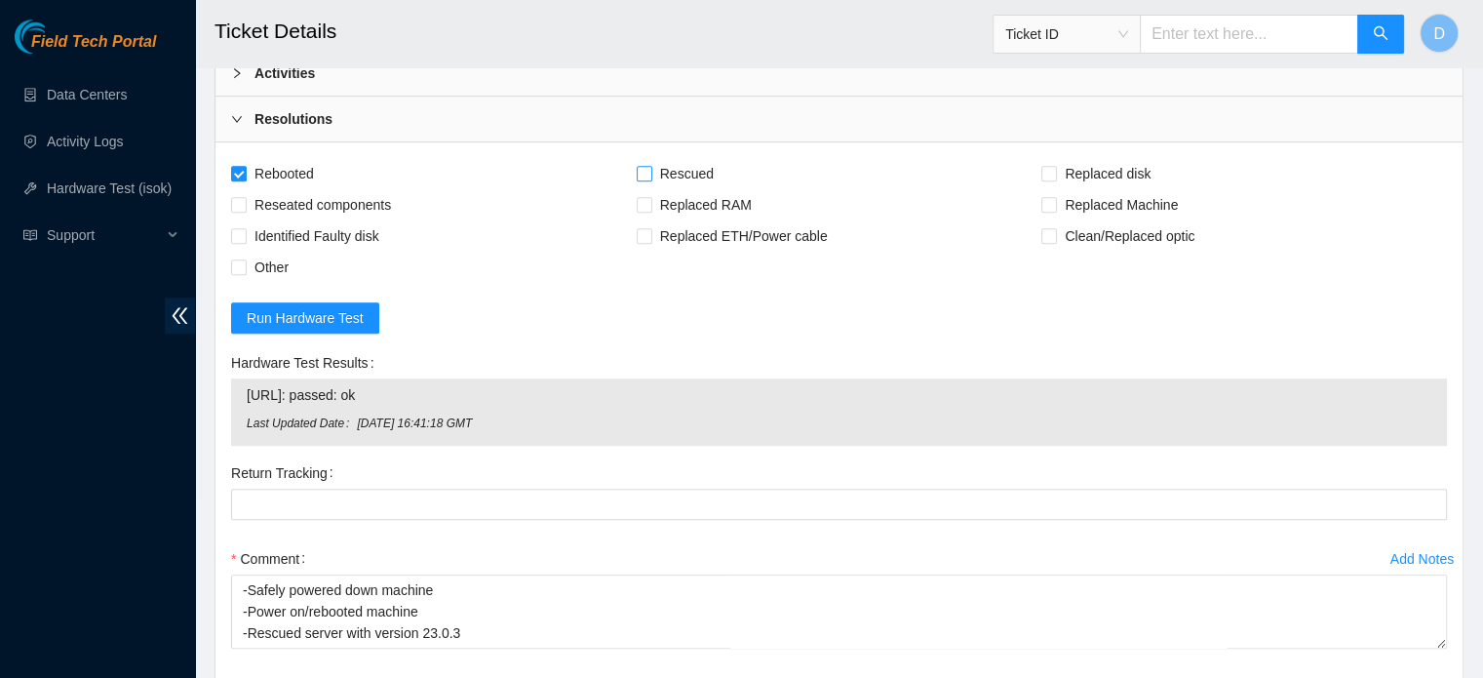
checkbox input "true"
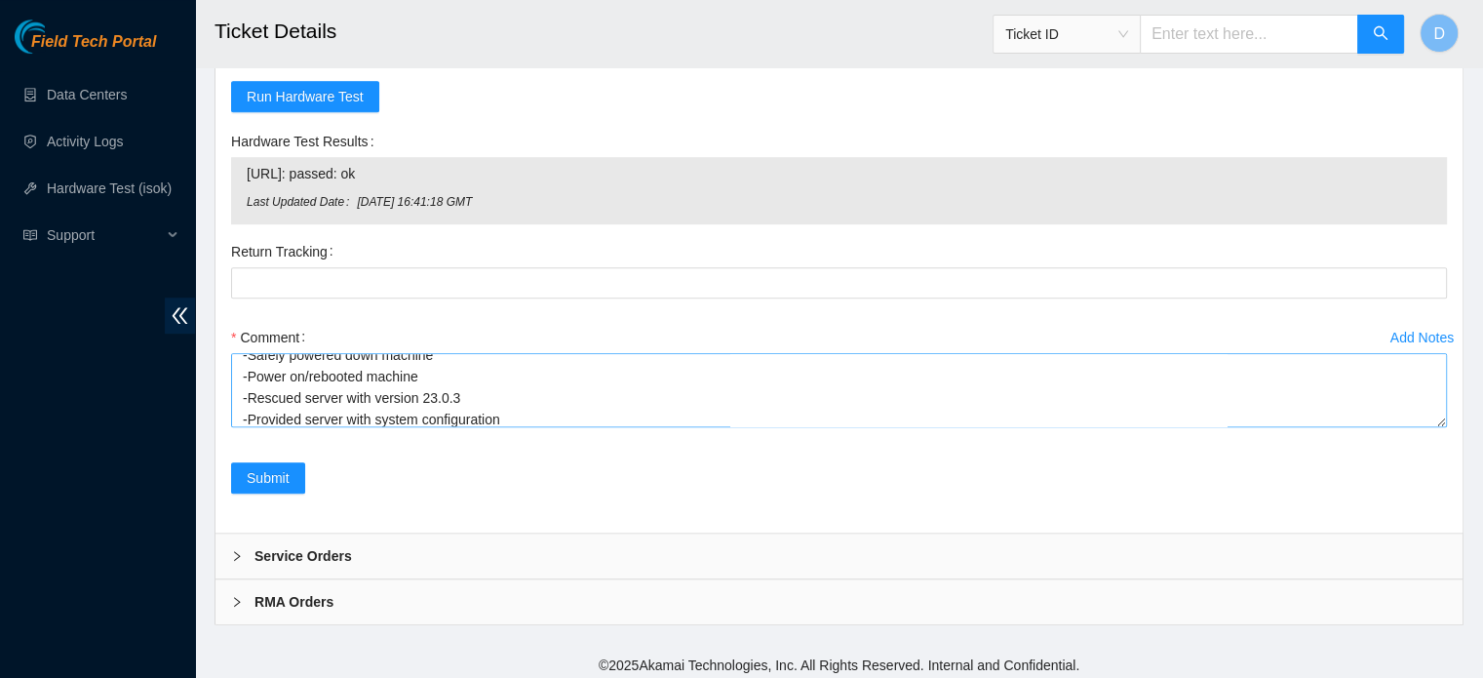
scroll to position [0, 0]
click at [425, 405] on textarea "-Safely powered down machine -Power on/rebooted machine -Rescued server with ve…" at bounding box center [839, 390] width 1216 height 74
click at [448, 362] on textarea "-Safely powered down machine -Power on/rebooted machine -Rescued server with ve…" at bounding box center [839, 390] width 1216 height 74
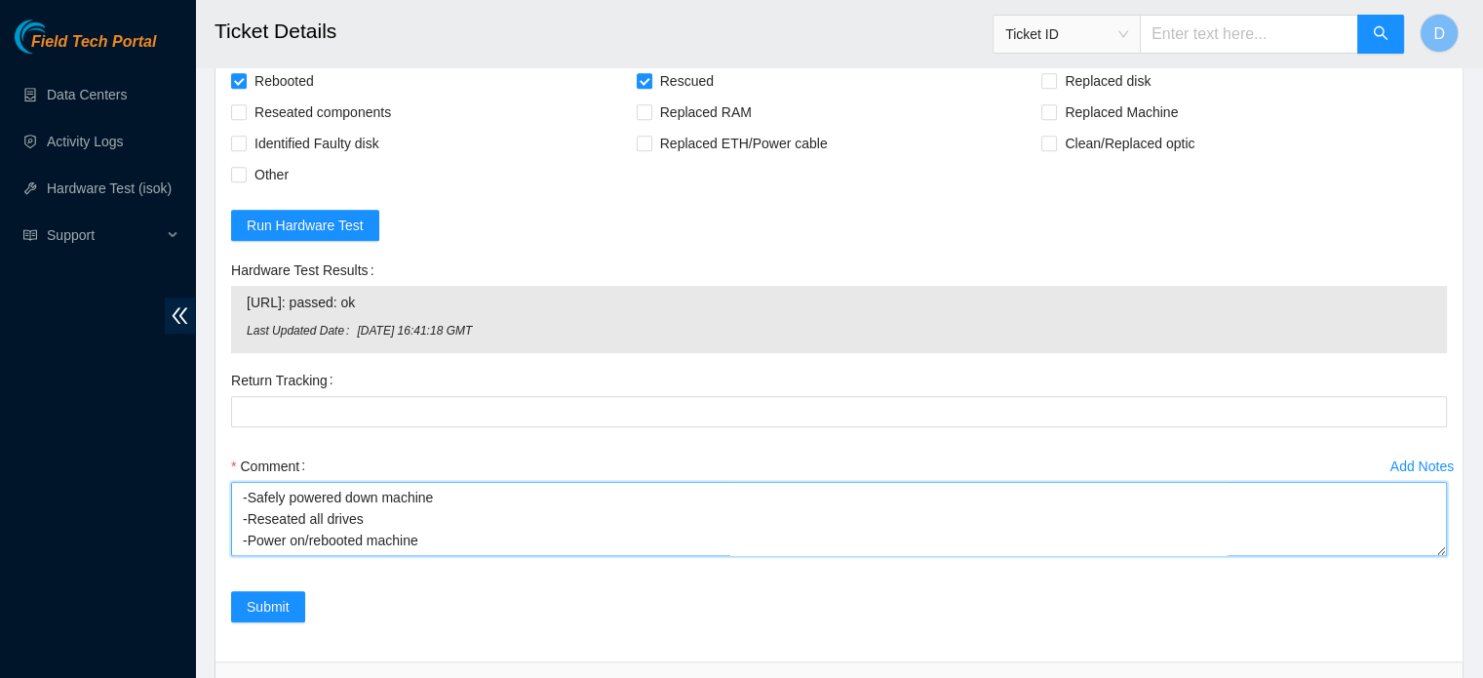
scroll to position [1229, 0]
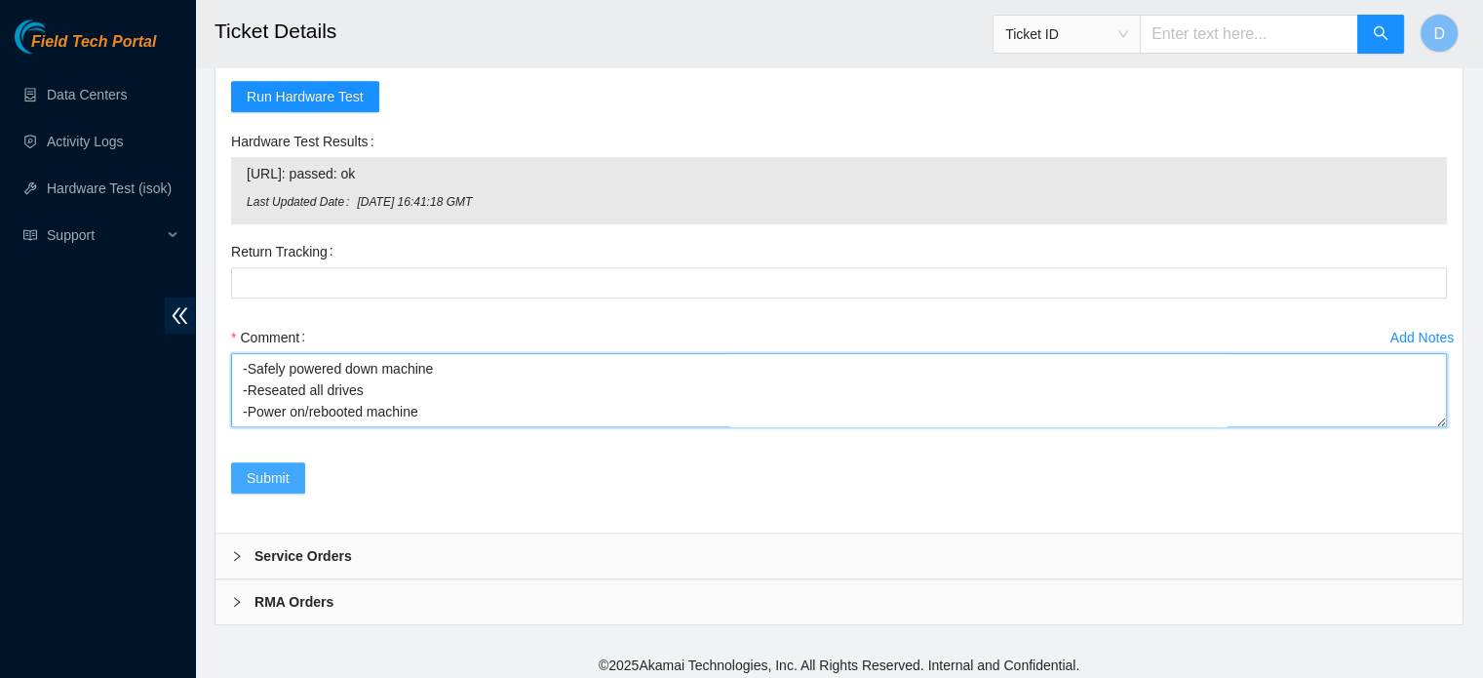
type textarea "-Safely powered down machine -Reseated all drives -Power on/rebooted machine -R…"
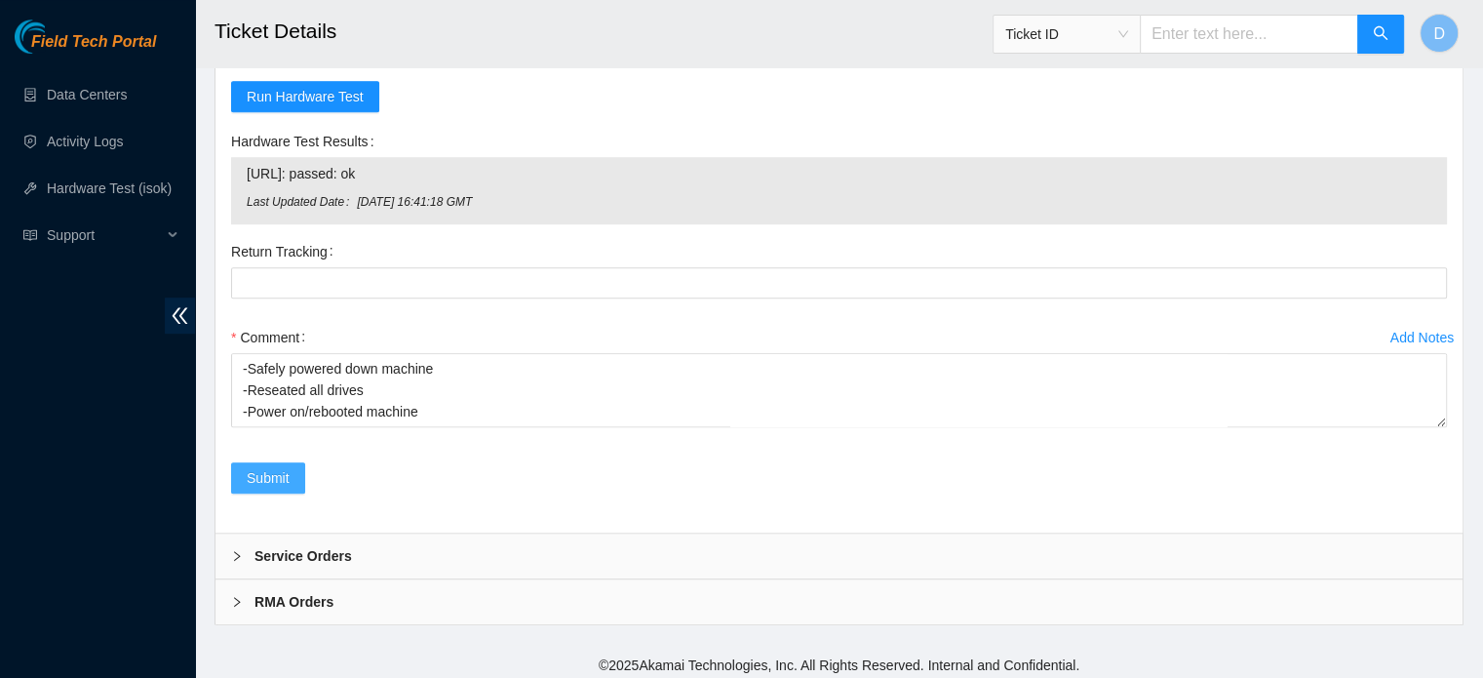
click at [234, 468] on button "Submit" at bounding box center [268, 477] width 74 height 31
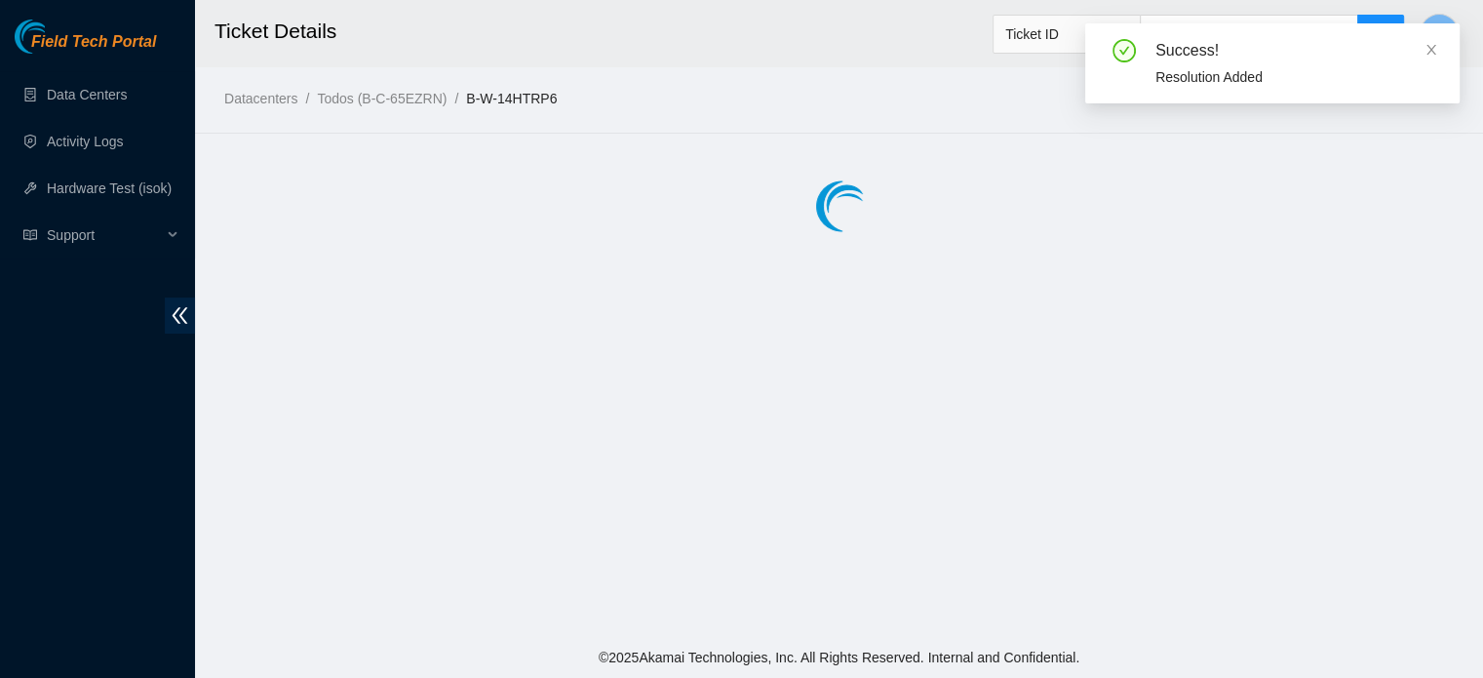
scroll to position [0, 0]
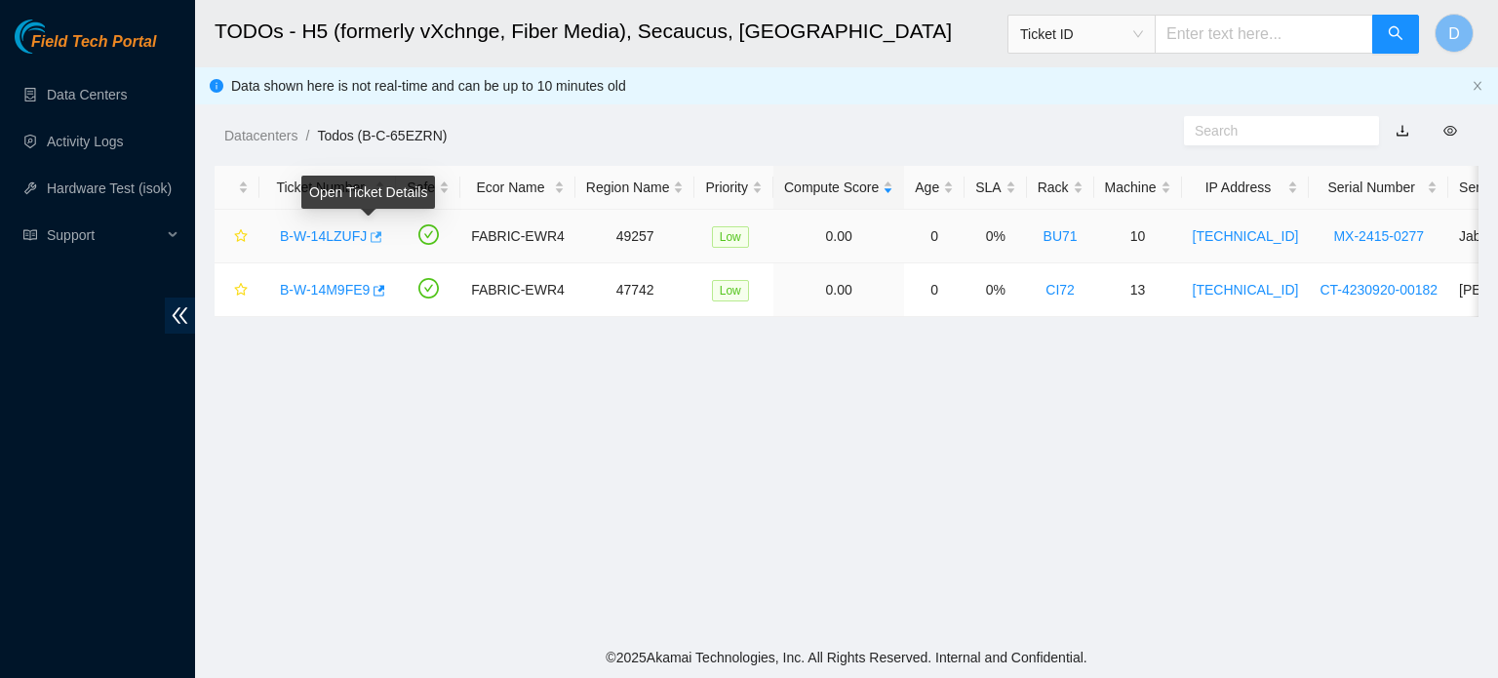
click at [368, 231] on icon "button" at bounding box center [375, 237] width 14 height 14
click at [66, 87] on link "Data Centers" at bounding box center [87, 95] width 80 height 16
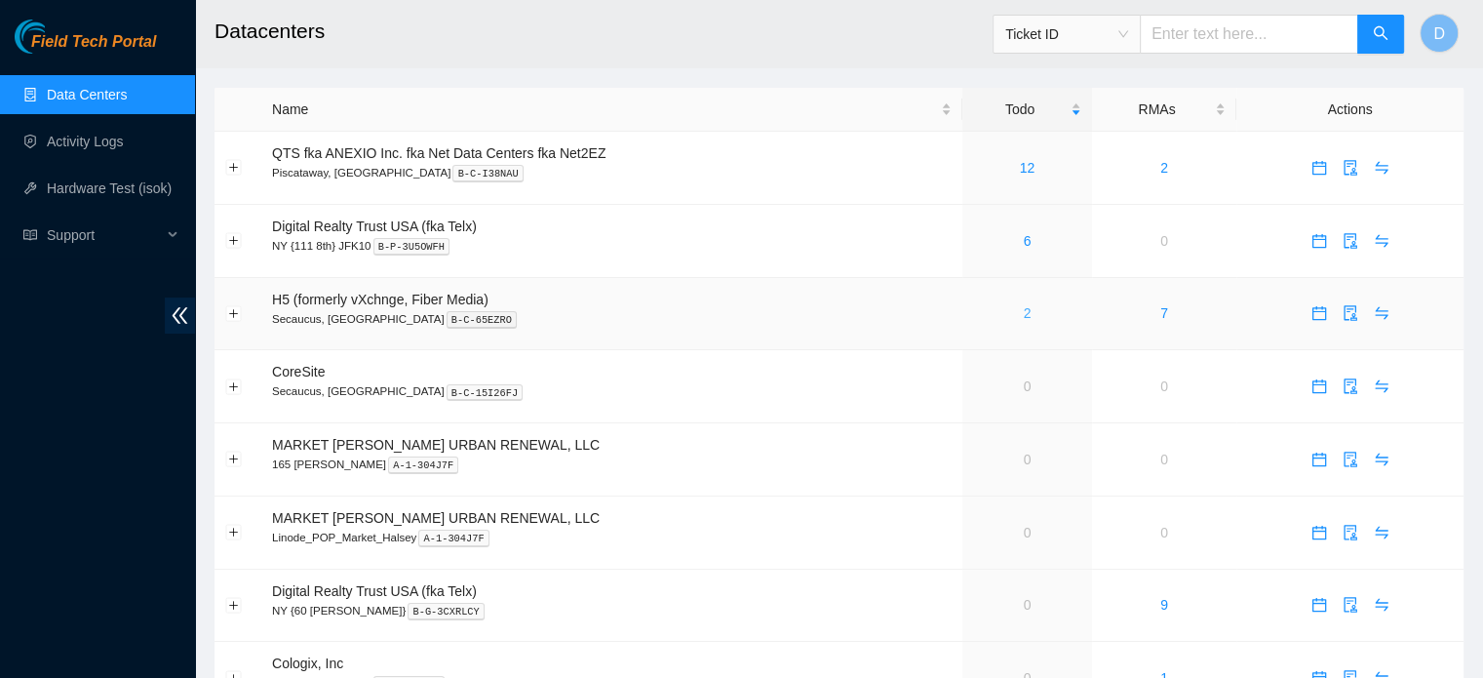
click at [1028, 314] on link "2" at bounding box center [1028, 313] width 8 height 16
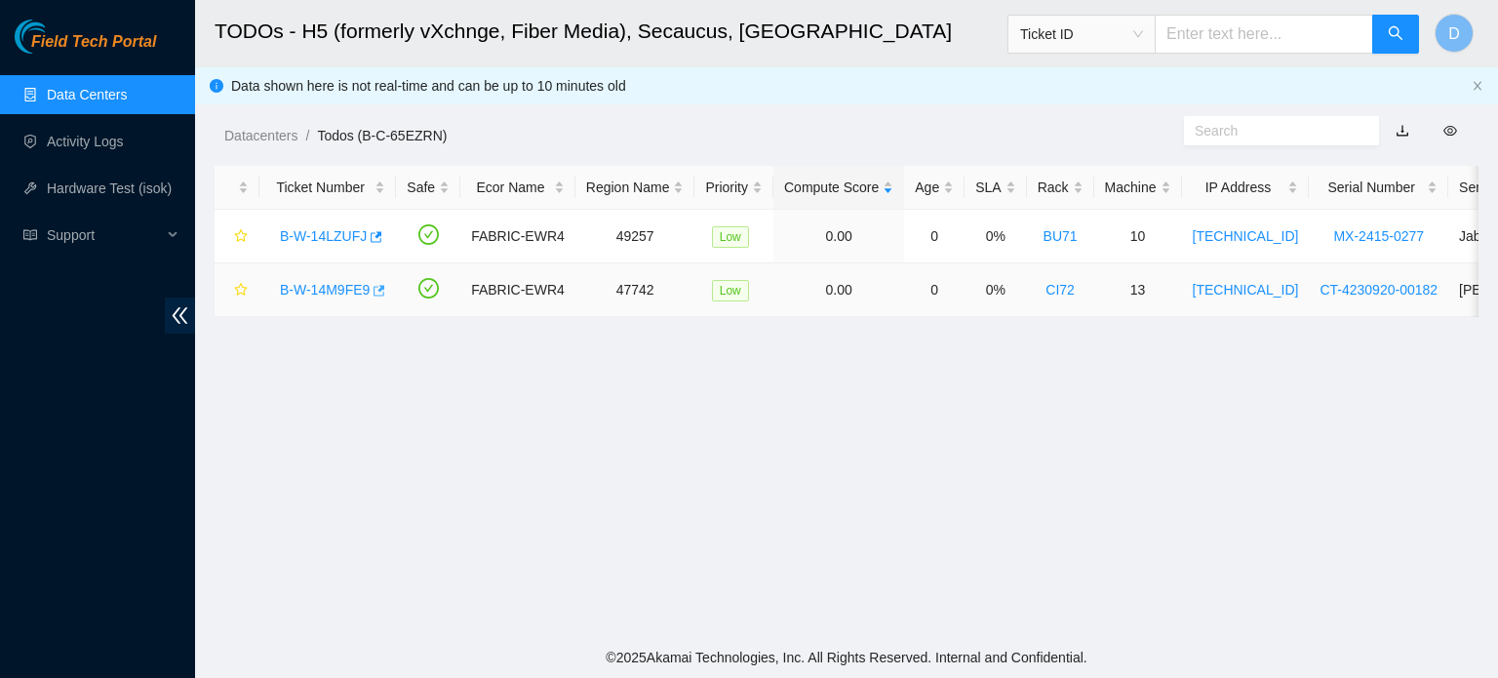
click at [376, 287] on icon "button" at bounding box center [378, 291] width 14 height 14
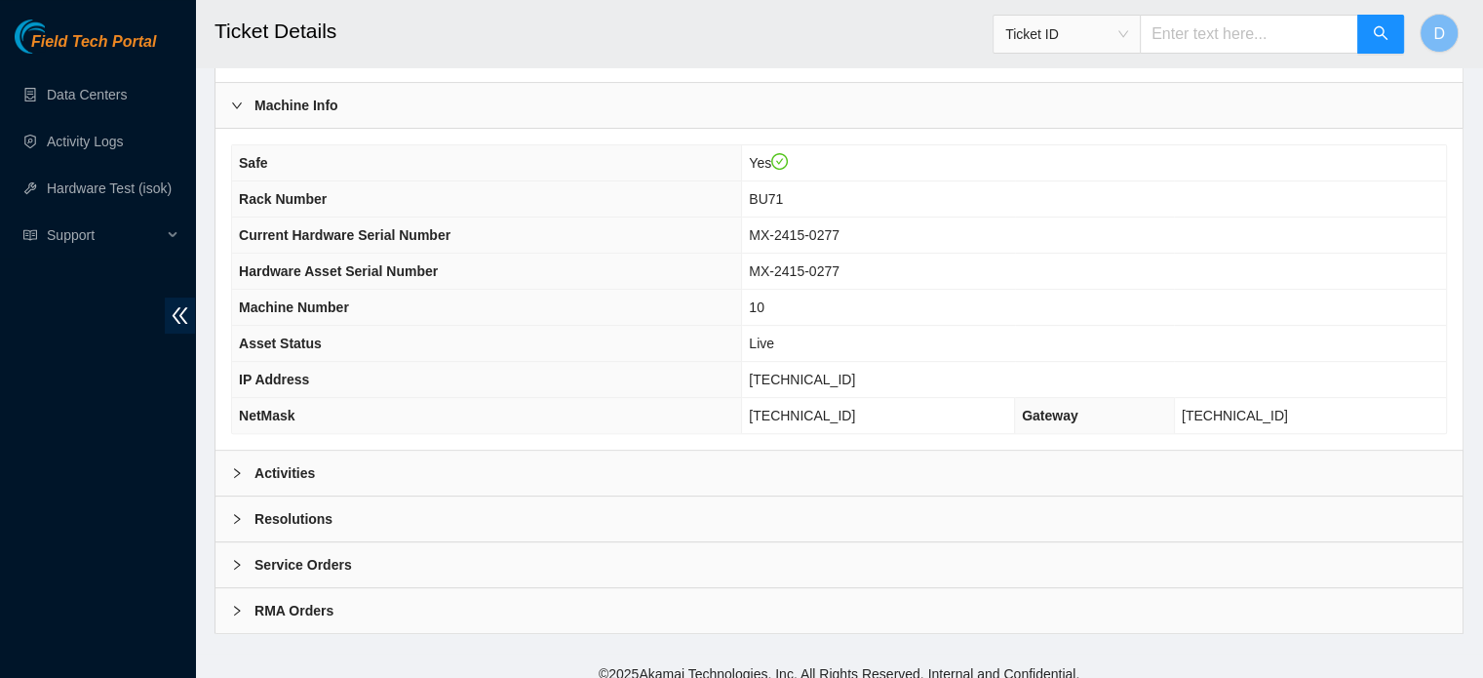
scroll to position [617, 0]
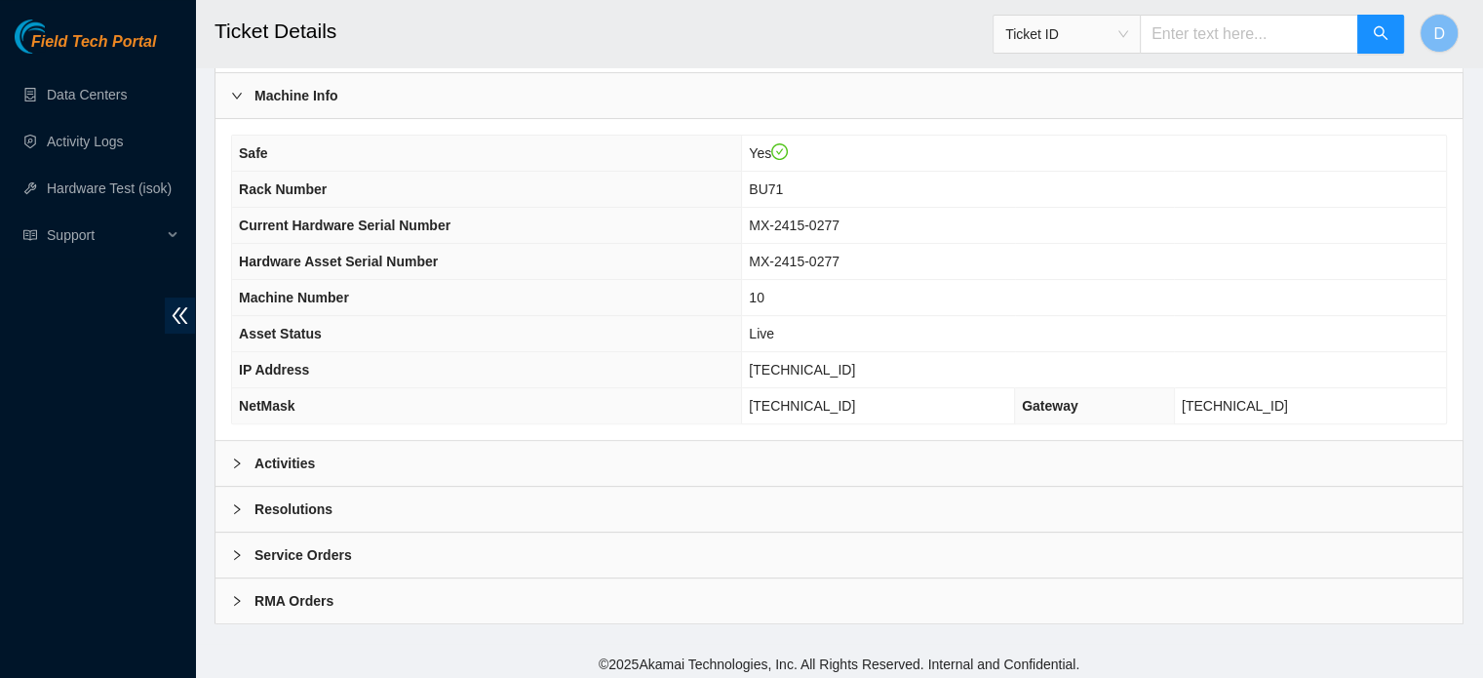
click at [476, 448] on div "Activities" at bounding box center [839, 463] width 1247 height 45
click at [387, 443] on div "Activities" at bounding box center [839, 463] width 1247 height 45
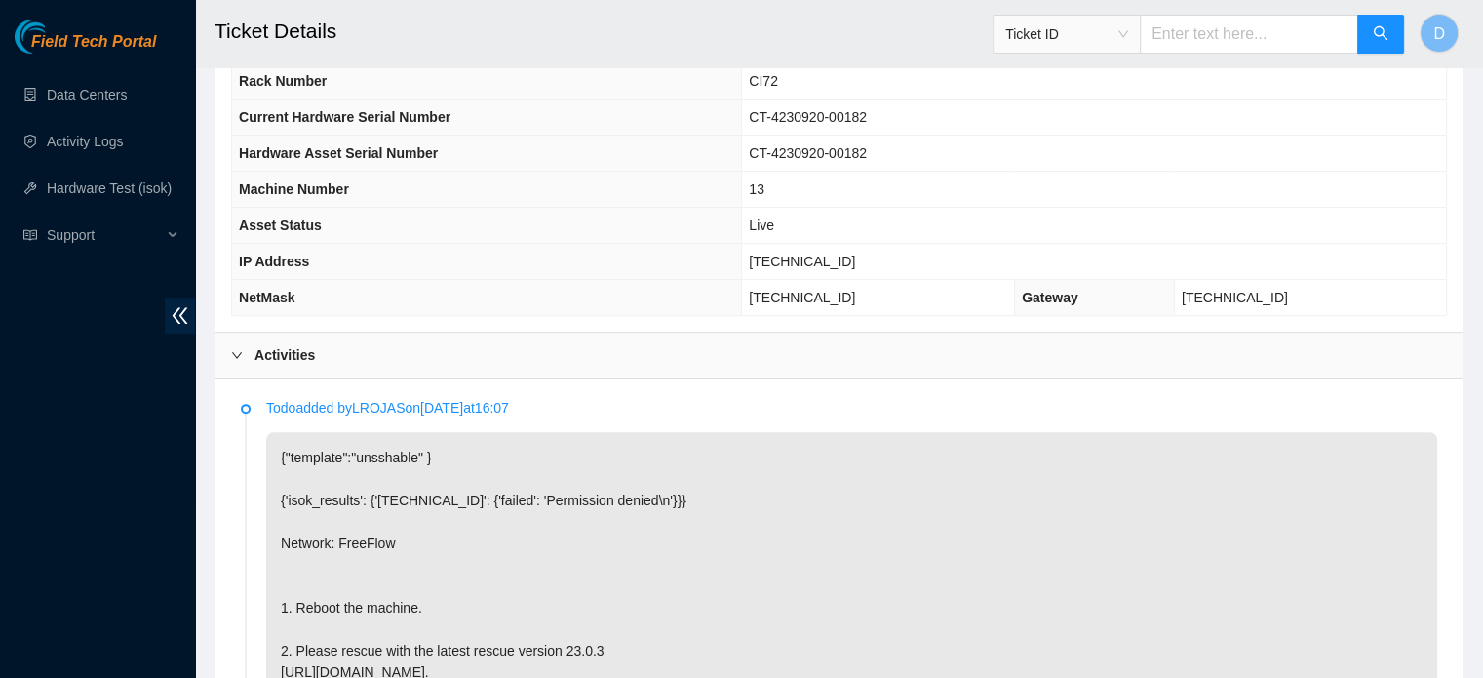
scroll to position [520, 0]
